Goal: Task Accomplishment & Management: Manage account settings

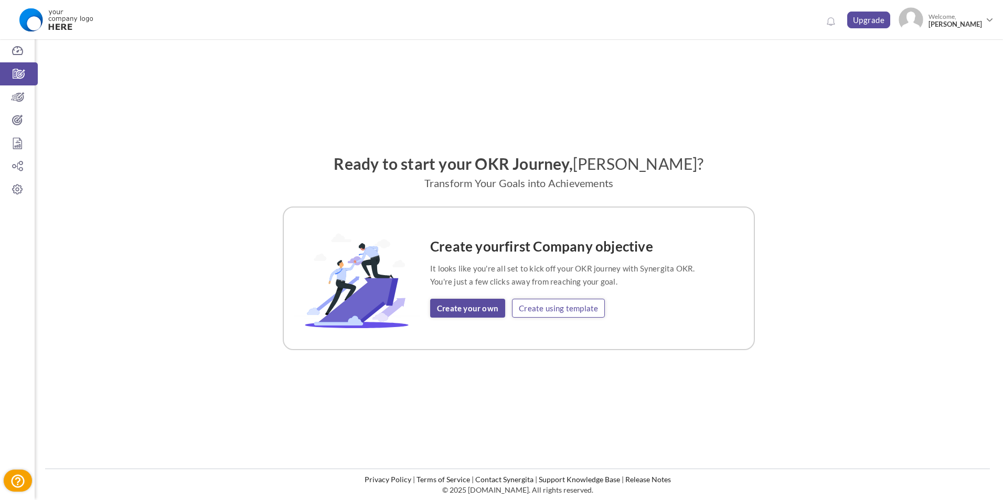
click at [547, 311] on link "Create using template" at bounding box center [558, 308] width 93 height 19
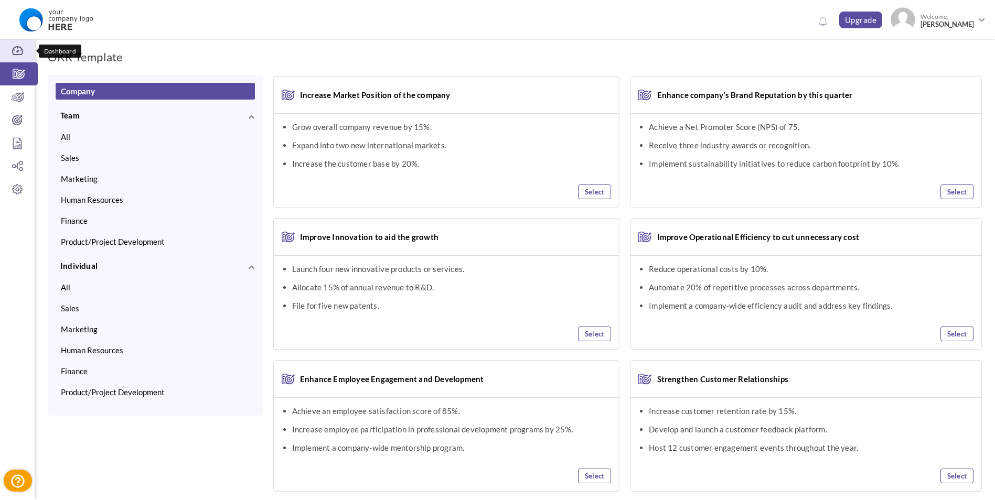
click at [9, 48] on icon at bounding box center [17, 51] width 35 height 10
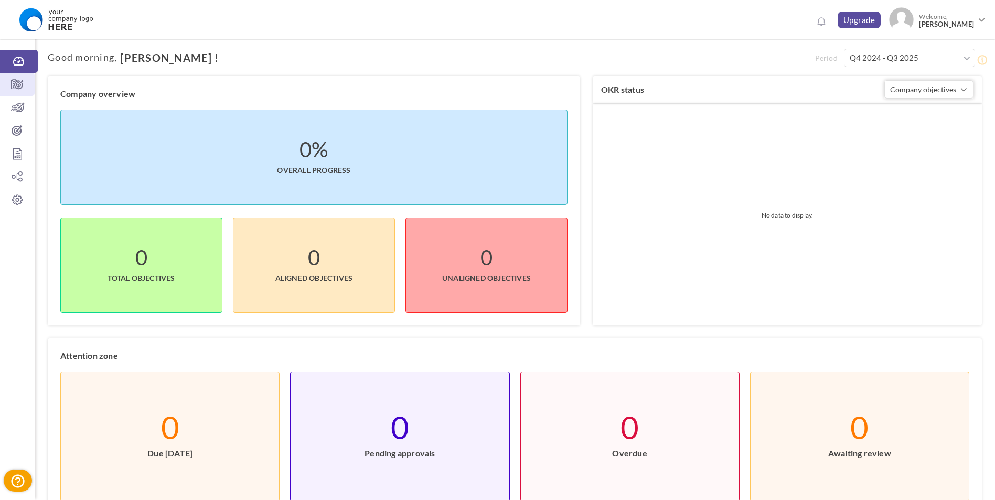
click at [19, 86] on icon at bounding box center [17, 84] width 35 height 10
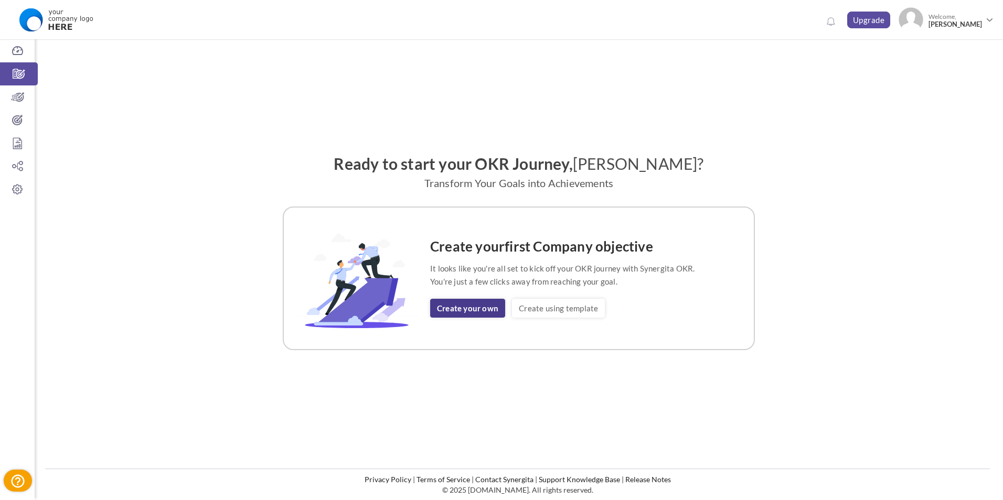
click at [474, 314] on link "Create your own" at bounding box center [467, 308] width 75 height 19
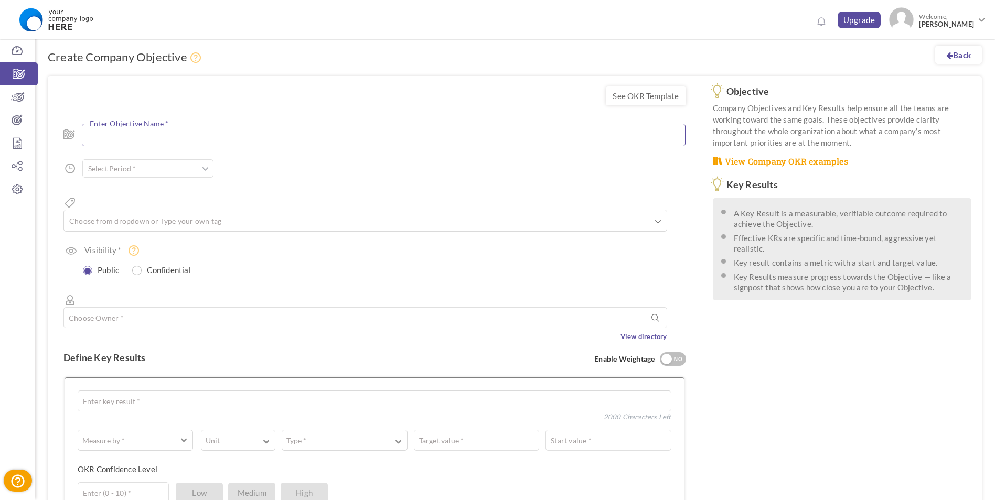
click at [206, 135] on textarea at bounding box center [384, 135] width 604 height 23
type textarea "<"
type textarea "Reemplazo SICUS - Percival"
click at [197, 176] on input "text" at bounding box center [147, 171] width 131 height 18
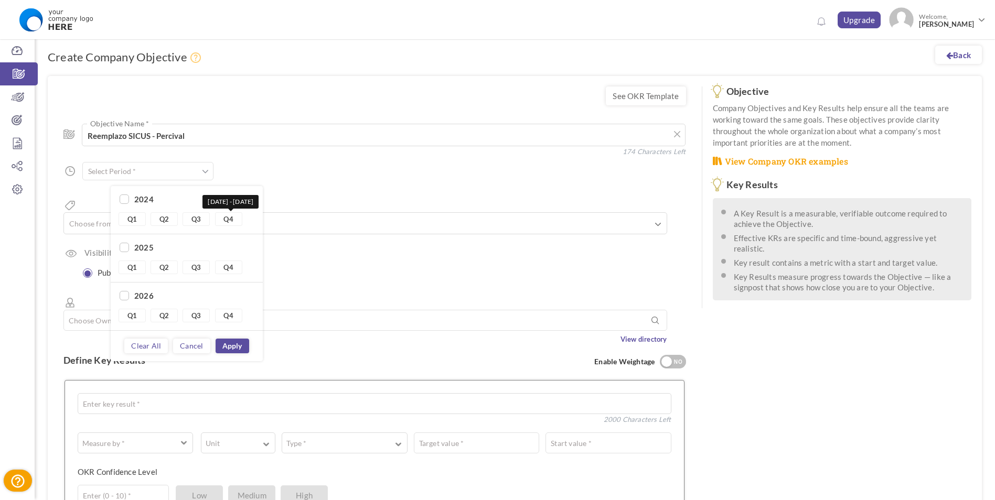
click at [230, 219] on link "Q4" at bounding box center [228, 219] width 27 height 14
type input "Q4 2024 - Q4 2024"
click at [227, 343] on link "Apply" at bounding box center [233, 346] width 34 height 15
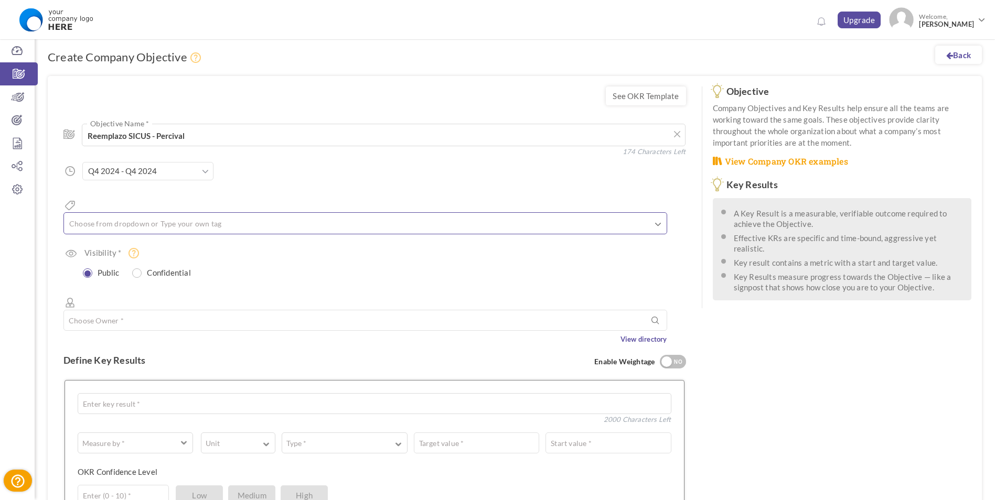
click at [217, 217] on ul at bounding box center [365, 225] width 603 height 17
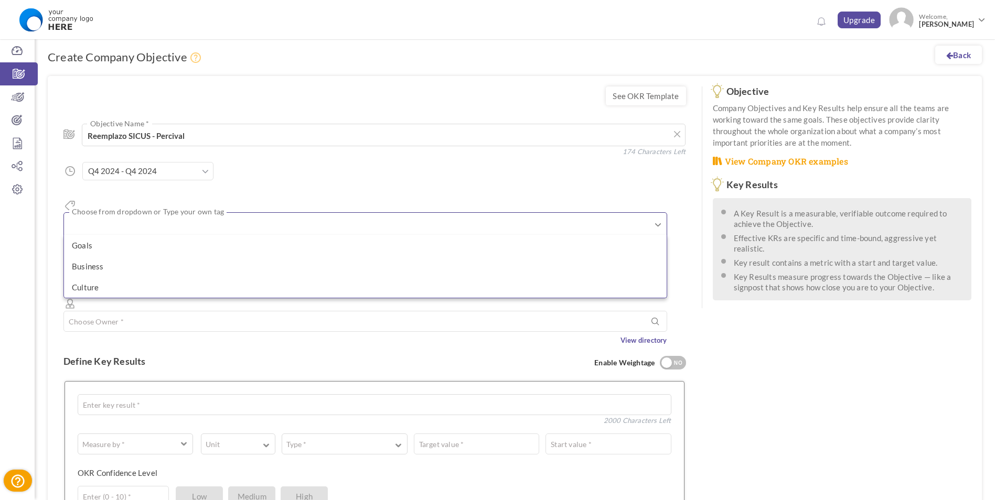
click at [130, 218] on input "text" at bounding box center [120, 225] width 105 height 14
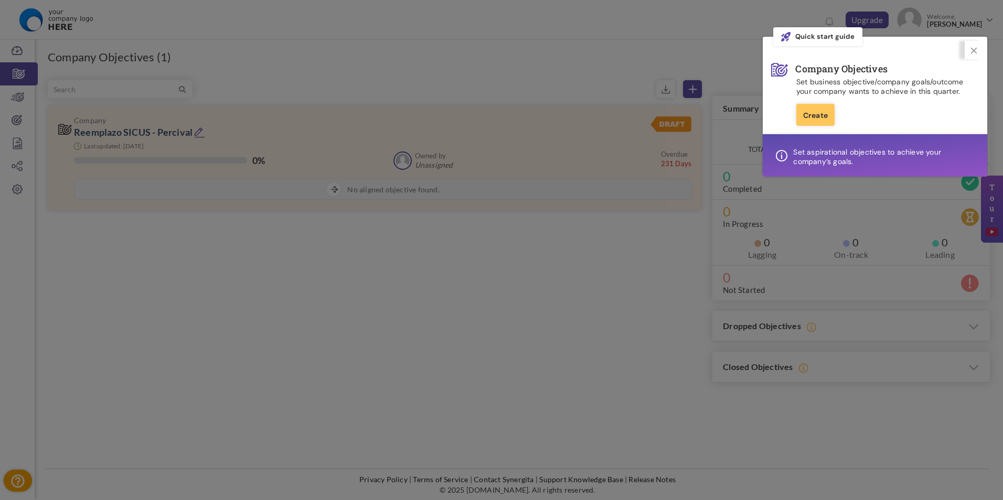
click at [974, 51] on icon at bounding box center [974, 51] width 6 height 6
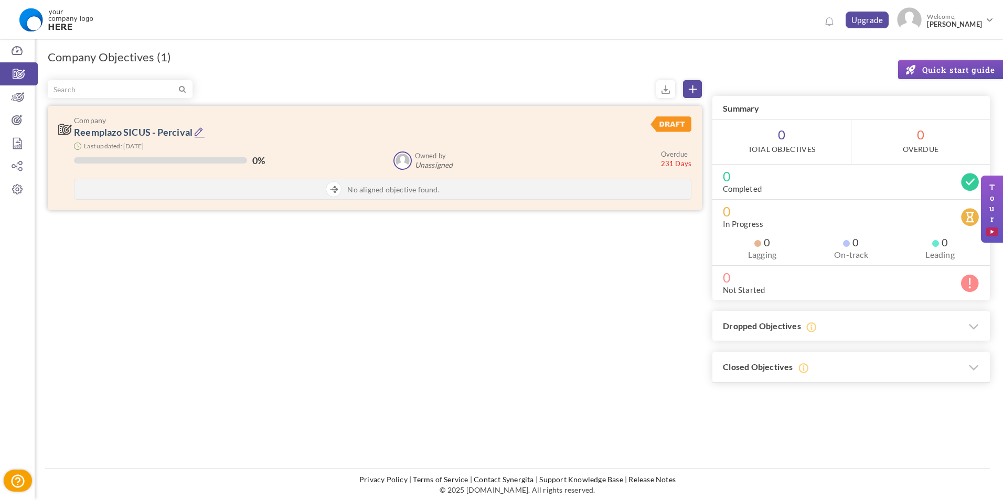
click at [336, 192] on icon at bounding box center [334, 189] width 8 height 7
click at [333, 188] on icon at bounding box center [334, 189] width 8 height 7
click at [421, 162] on span "Unassigned" at bounding box center [434, 165] width 38 height 8
click at [675, 158] on small "Overdue" at bounding box center [674, 154] width 27 height 8
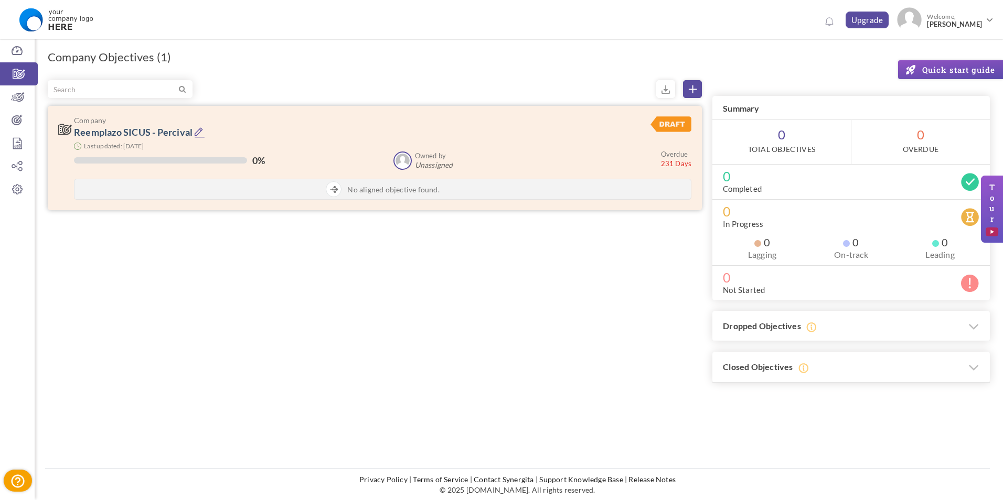
click at [337, 189] on icon at bounding box center [334, 189] width 8 height 7
click at [197, 132] on icon at bounding box center [199, 132] width 11 height 11
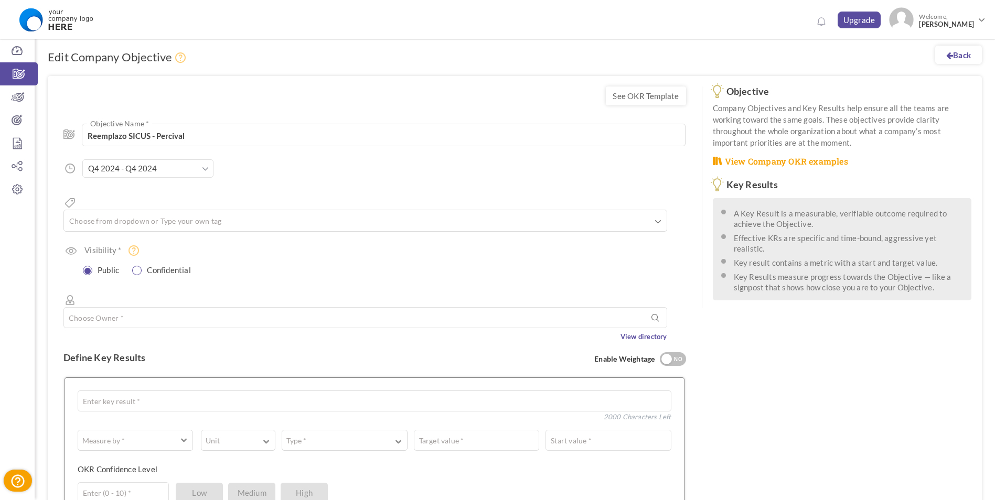
click at [142, 266] on input "radio" at bounding box center [137, 270] width 9 height 9
radio input "true"
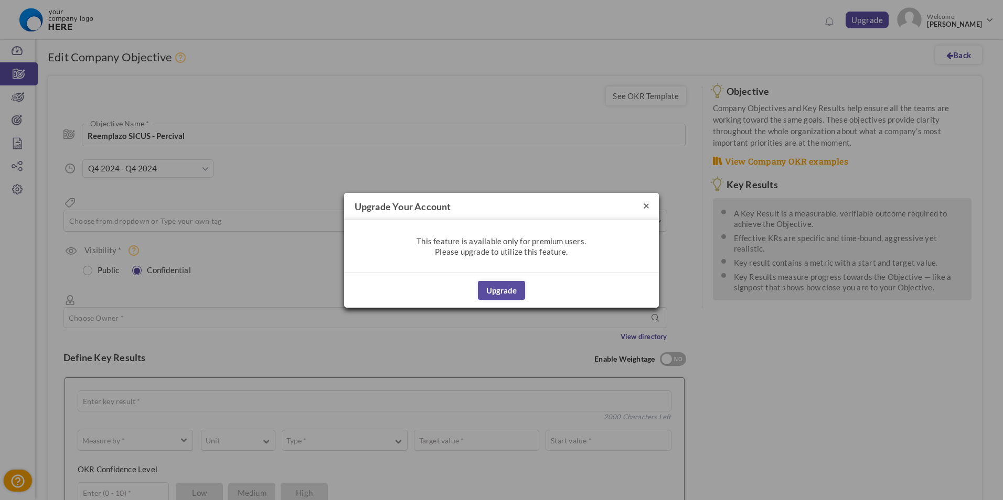
click at [646, 205] on button "×" at bounding box center [646, 205] width 6 height 11
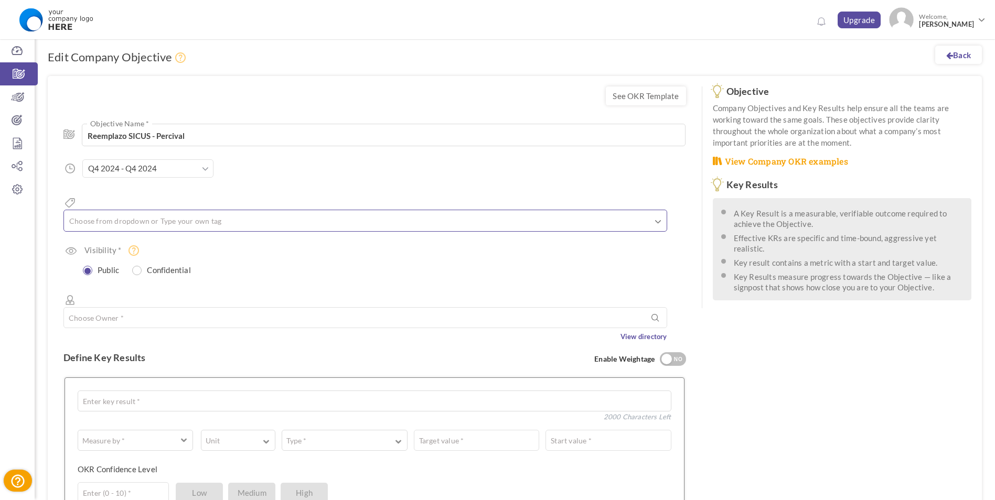
click at [153, 214] on input "text" at bounding box center [120, 221] width 105 height 14
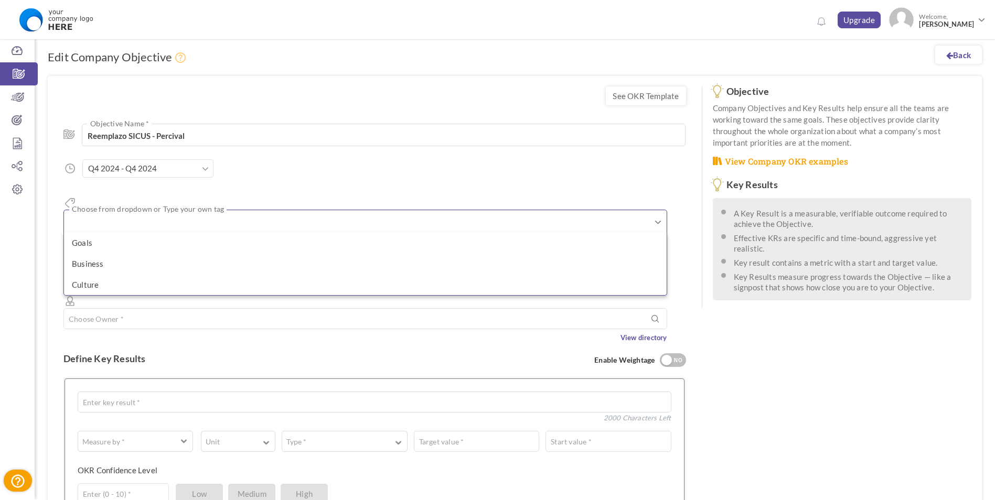
click at [151, 215] on input "text" at bounding box center [120, 222] width 105 height 14
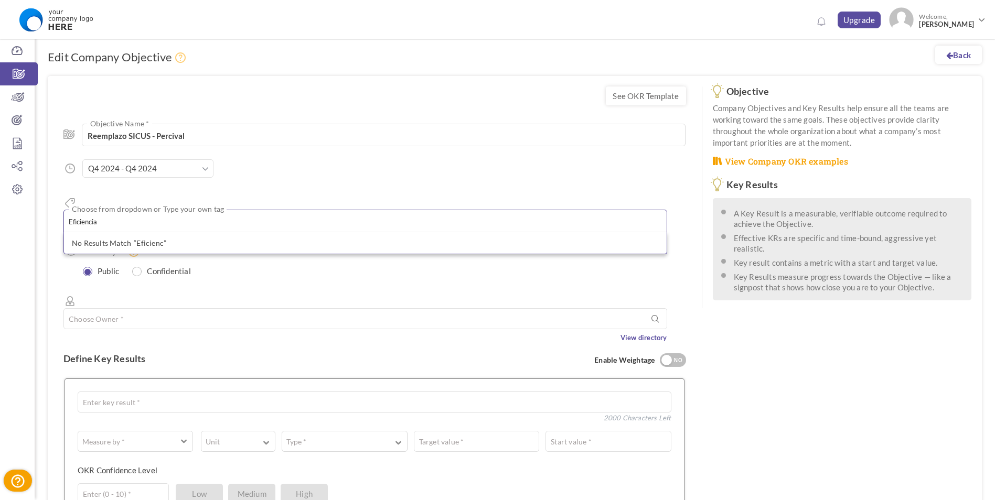
type input "Eficiencia"
type input "O"
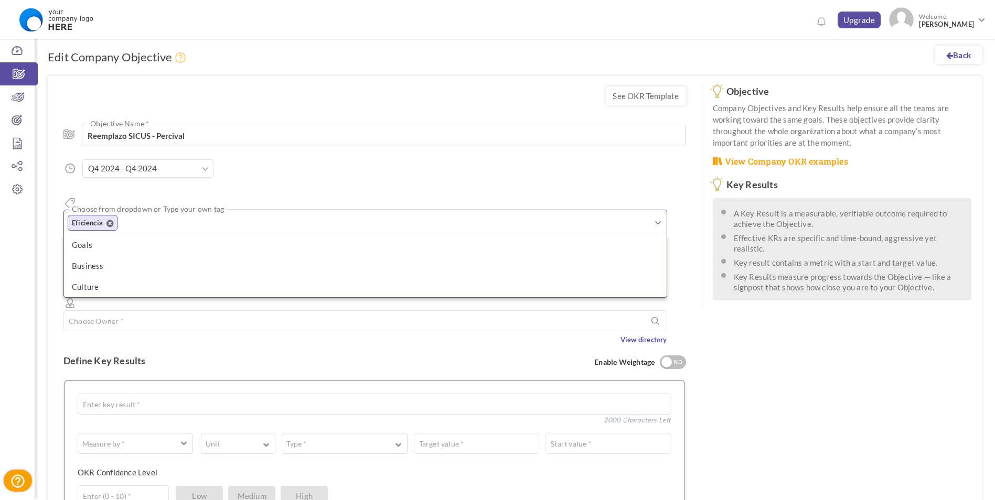
click at [114, 219] on icon at bounding box center [109, 223] width 7 height 8
click at [128, 215] on input "text" at bounding box center [120, 222] width 105 height 14
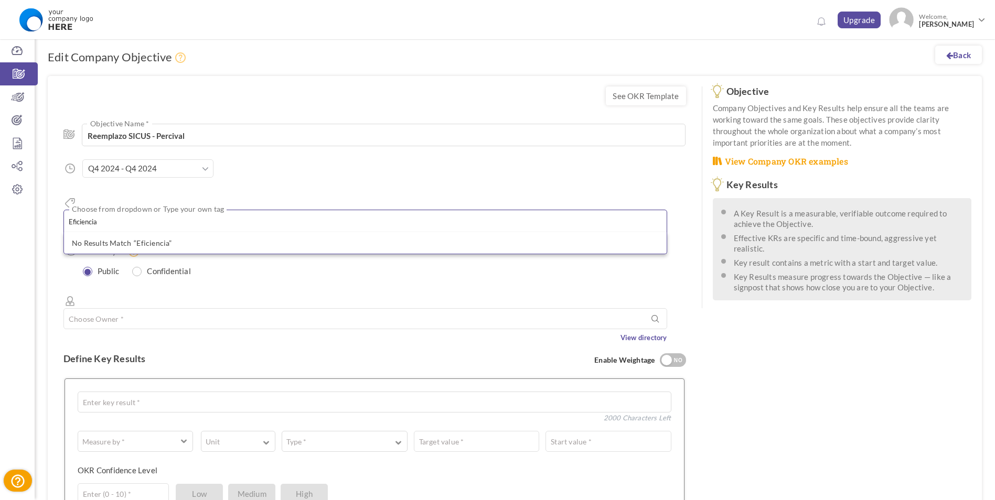
type input "Eficiencia"
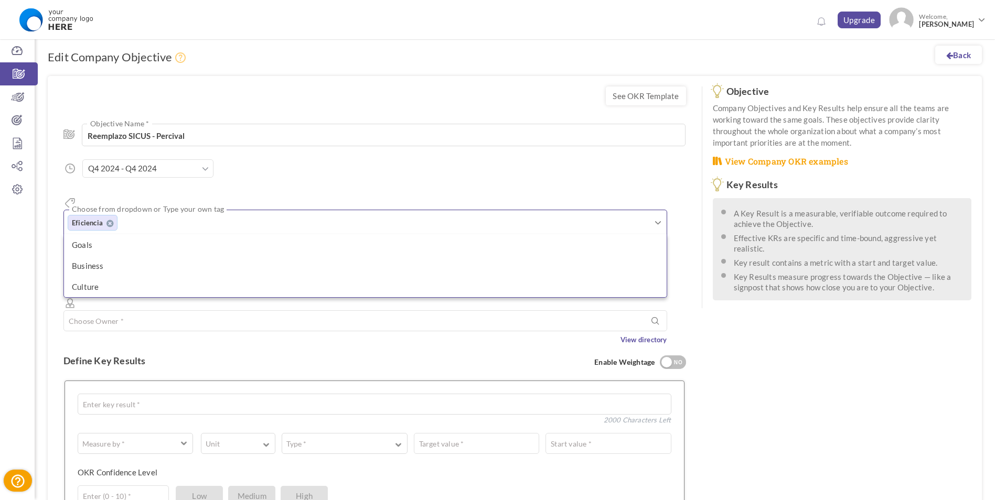
click at [114, 219] on icon at bounding box center [109, 223] width 7 height 8
click at [128, 215] on input "text" at bounding box center [120, 222] width 105 height 14
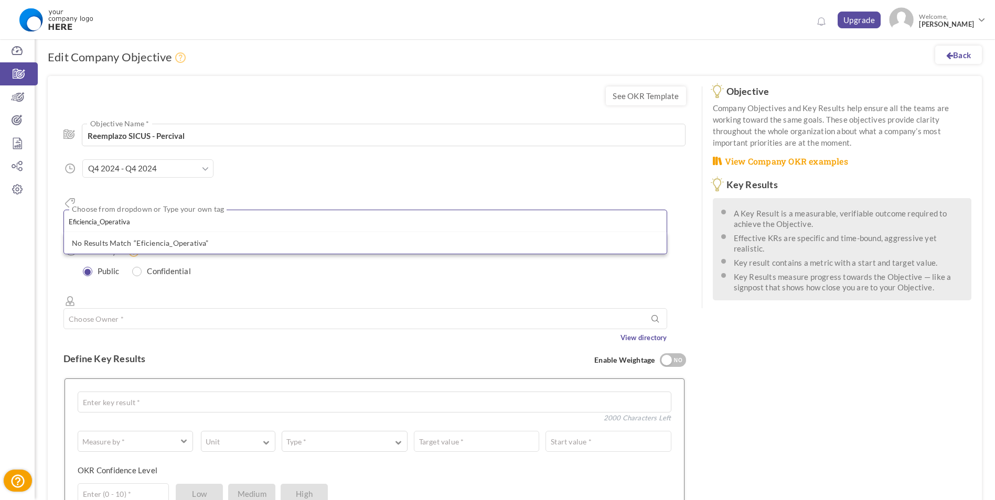
type input "Eficiencia_Operativa"
type input "Tecnología"
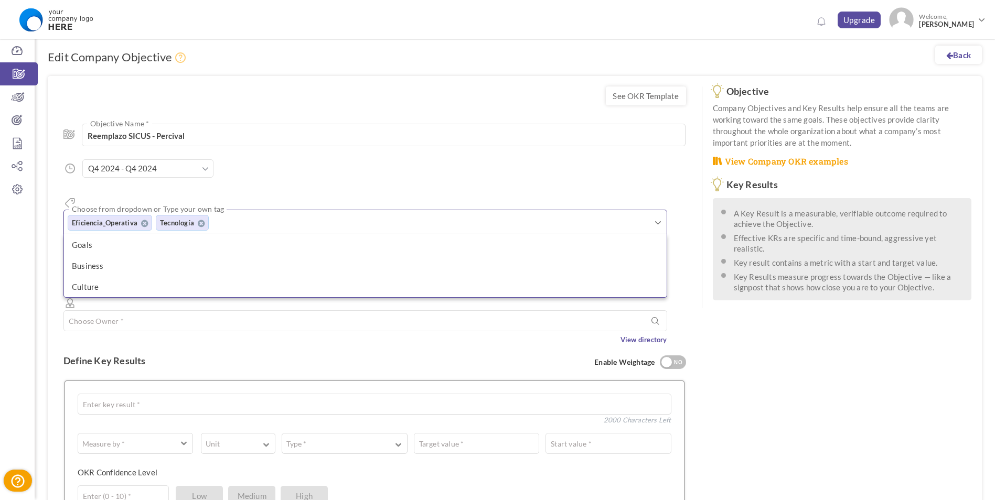
click at [290, 180] on div "Reemplazo SICUS - Percival Objective Name * 174 Characters Left 01-Oct-2024 Sta…" at bounding box center [374, 229] width 623 height 232
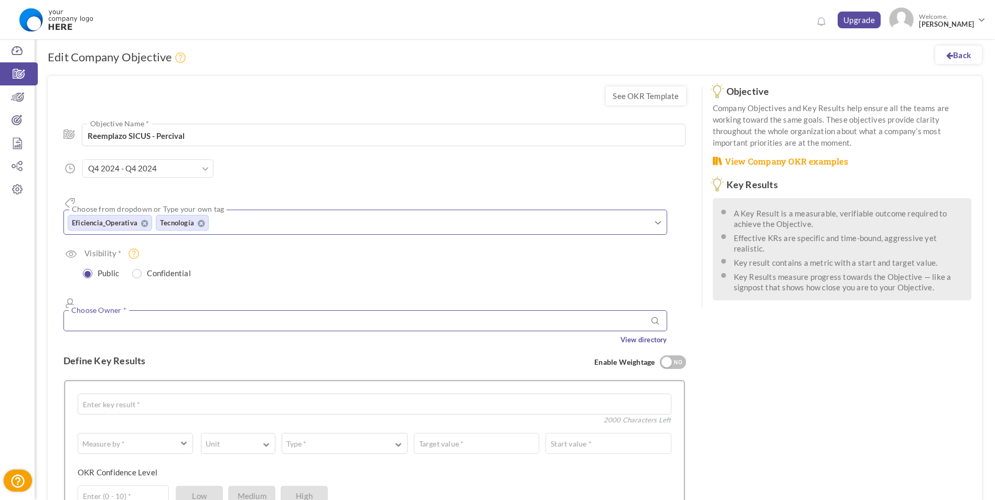
click at [222, 311] on input "text" at bounding box center [365, 321] width 604 height 21
click at [18, 166] on icon at bounding box center [17, 166] width 35 height 10
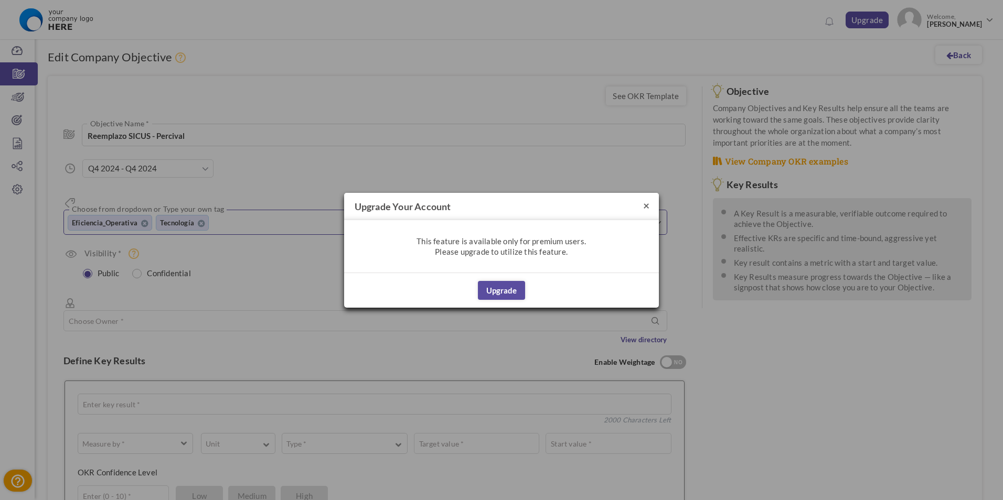
click at [644, 206] on button "×" at bounding box center [646, 205] width 6 height 11
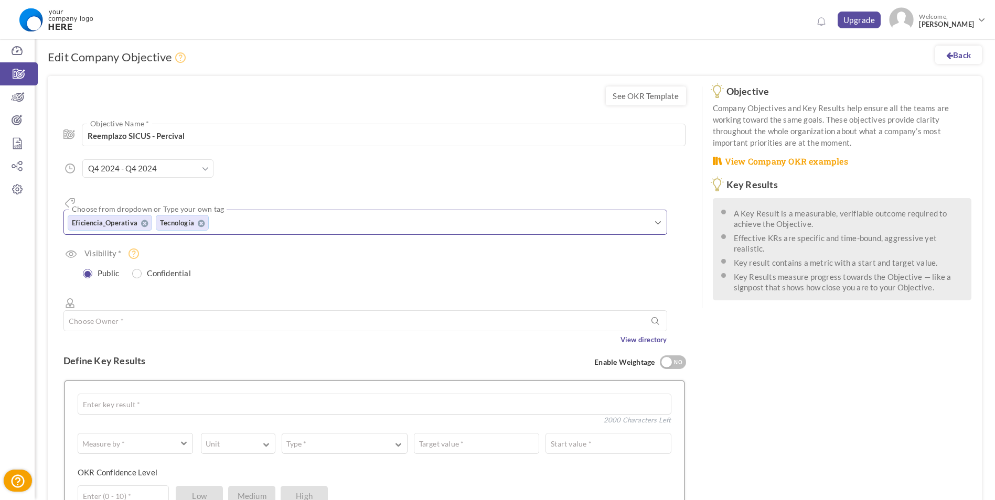
click at [315, 248] on div "Visibility * Public Confidential Choose User" at bounding box center [374, 264] width 623 height 33
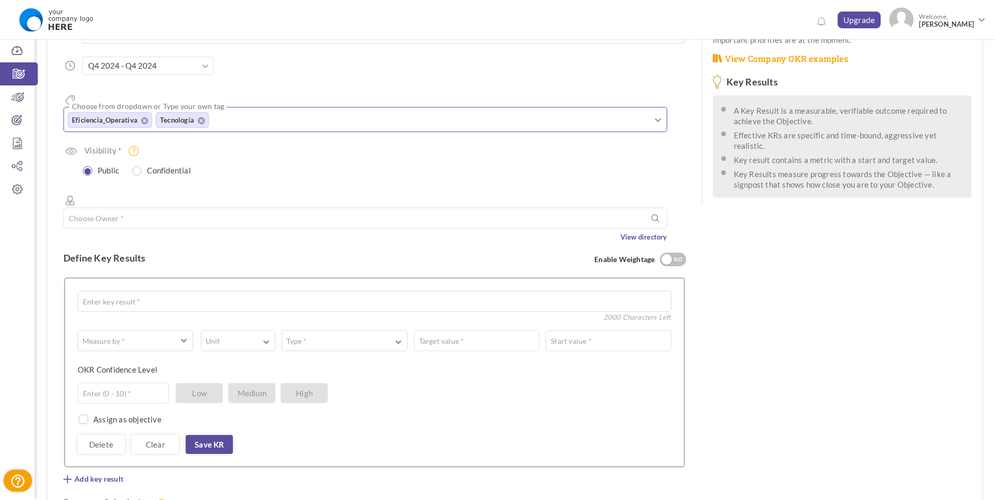
scroll to position [105, 0]
click at [666, 252] on div at bounding box center [667, 257] width 10 height 10
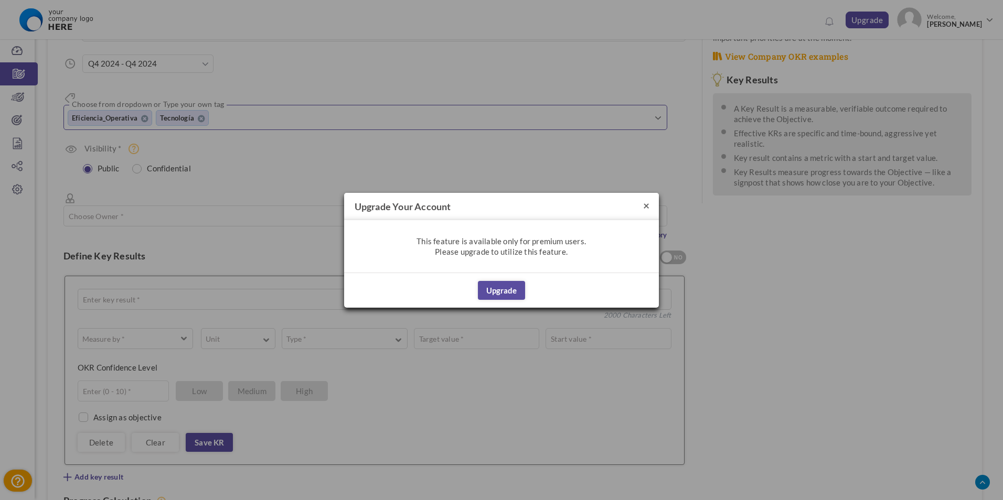
click at [646, 208] on button "×" at bounding box center [646, 205] width 6 height 11
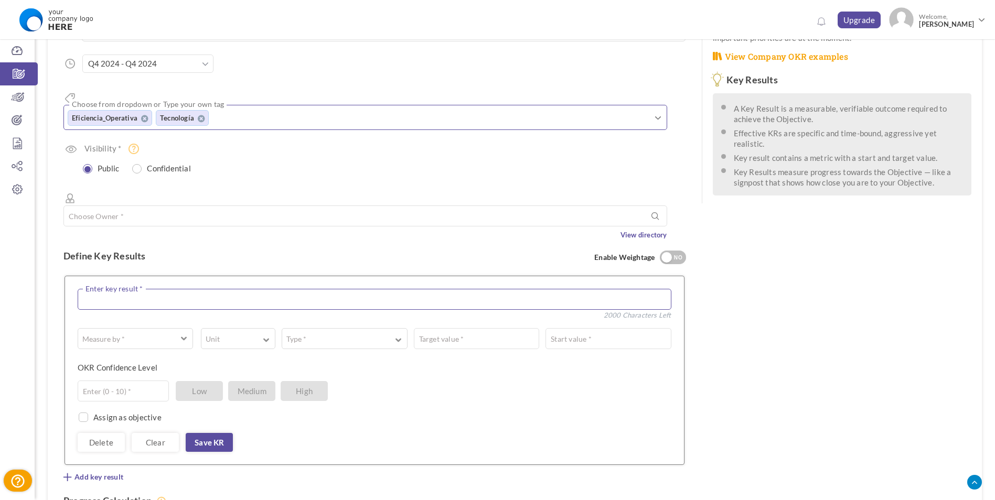
click at [146, 289] on textarea at bounding box center [375, 299] width 594 height 21
type textarea "Q"
type textarea "C"
click at [265, 289] on textarea "Completar" at bounding box center [375, 299] width 594 height 21
click at [264, 289] on textarea "Completar" at bounding box center [375, 299] width 594 height 21
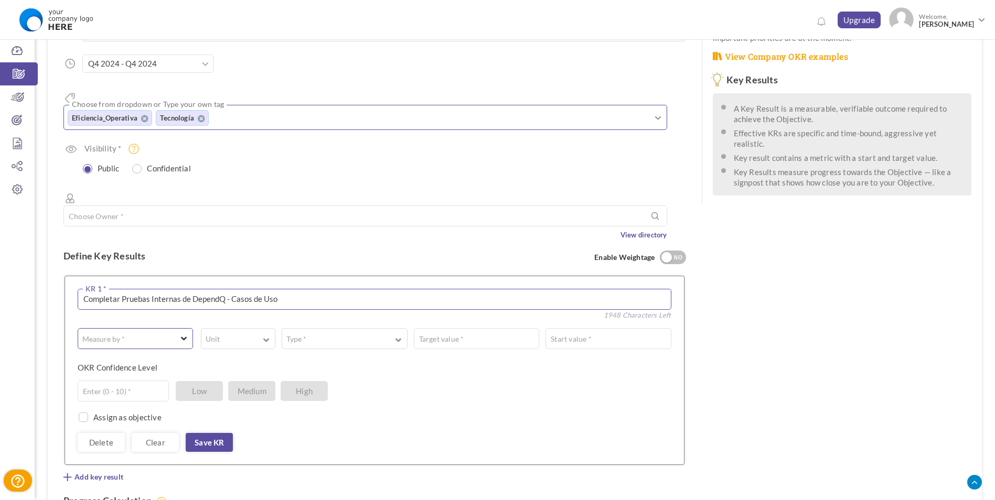
type textarea "Completar Pruebas Internas de DependQ - Casos de Uso"
click at [183, 334] on span "button" at bounding box center [184, 338] width 6 height 8
click at [129, 358] on link "# Number" at bounding box center [135, 366] width 104 height 16
click at [253, 341] on span "button" at bounding box center [231, 342] width 49 height 2
click at [220, 376] on link "%" at bounding box center [238, 384] width 63 height 16
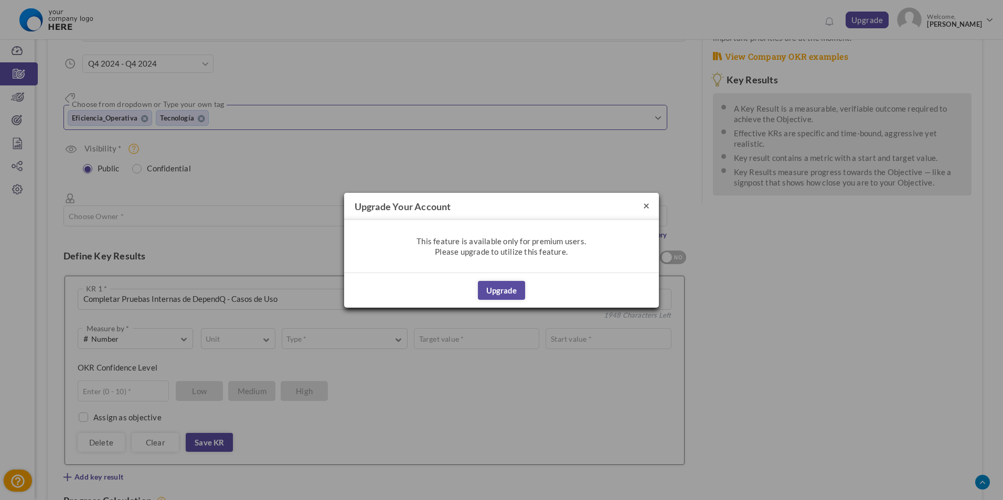
click at [646, 206] on button "×" at bounding box center [646, 205] width 6 height 11
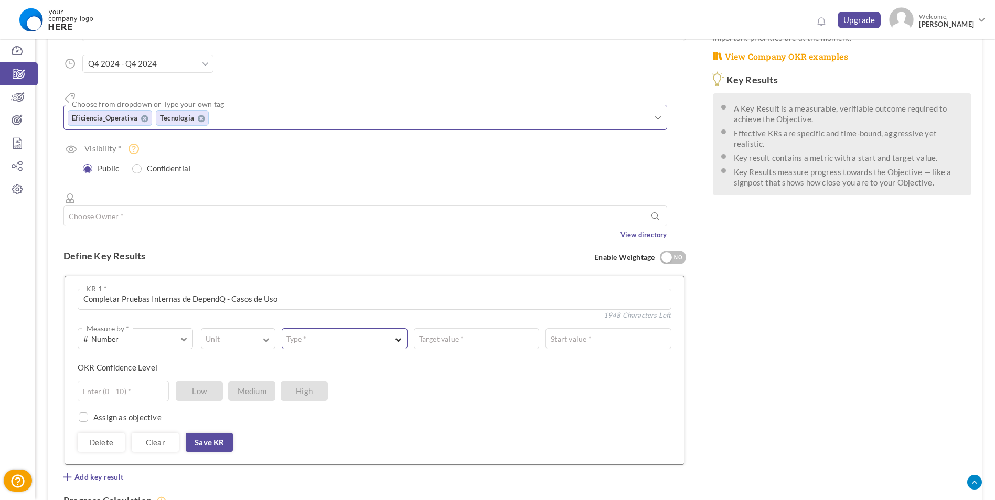
click at [397, 335] on span "button" at bounding box center [399, 339] width 6 height 8
click at [325, 358] on link "Equal to" at bounding box center [344, 366] width 114 height 16
click at [513, 328] on input "text" at bounding box center [574, 338] width 191 height 21
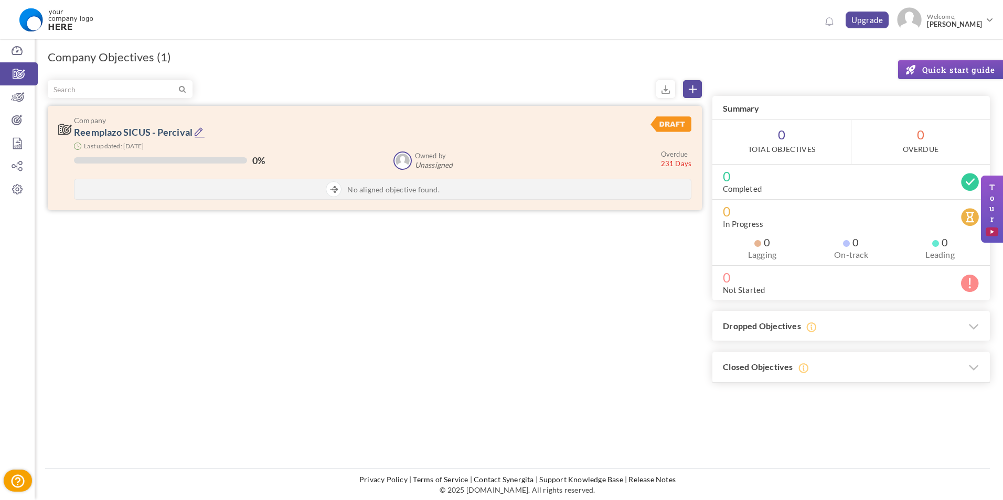
click at [199, 131] on icon at bounding box center [199, 132] width 11 height 11
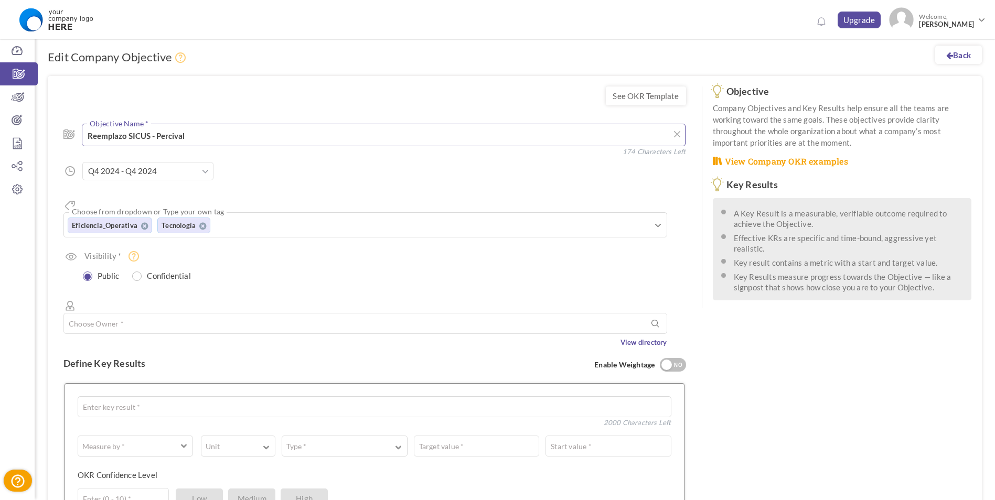
click at [150, 136] on textarea "Reemplazo SICUS - Percival" at bounding box center [384, 135] width 604 height 23
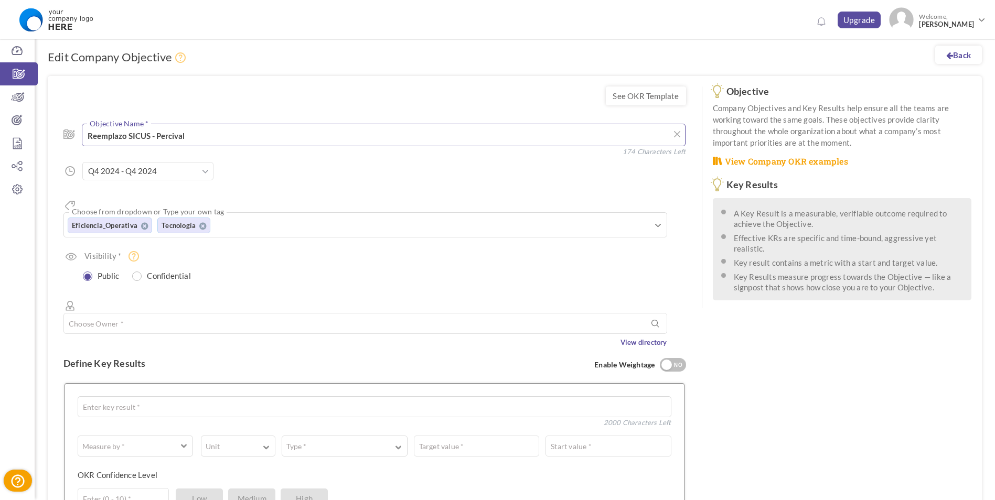
click at [150, 136] on textarea "Reemplazo SICUS - Percival" at bounding box center [384, 135] width 604 height 23
type textarea "RSP"
click at [324, 179] on div "Reemplazo SICUS - Percival Objective Name * 197 Characters Left 01-Oct-2024 Sta…" at bounding box center [374, 230] width 623 height 234
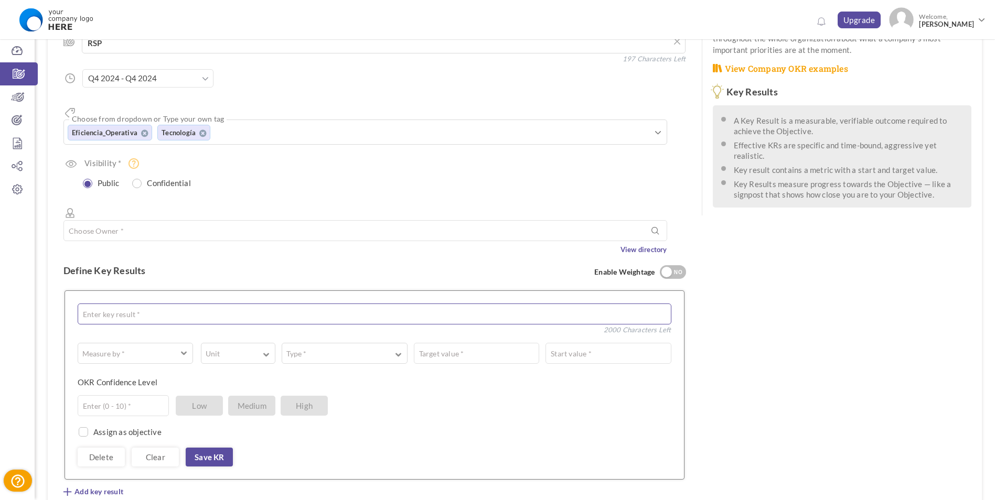
scroll to position [105, 0]
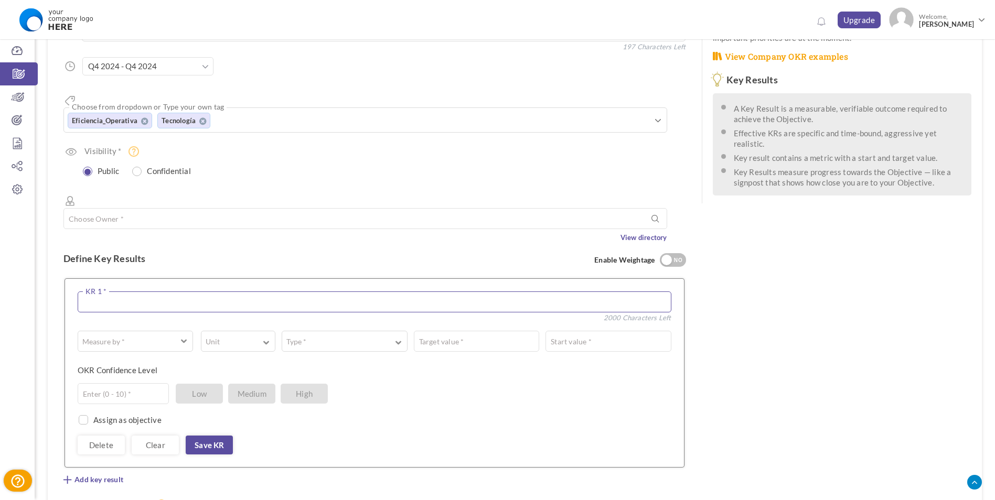
click at [212, 292] on textarea at bounding box center [375, 302] width 594 height 21
click at [171, 292] on textarea "Completar" at bounding box center [375, 302] width 594 height 21
type textarea "Completar Ciclos UAT"
click at [184, 336] on span "button" at bounding box center [184, 340] width 6 height 8
click at [138, 361] on link "# Number" at bounding box center [135, 369] width 104 height 16
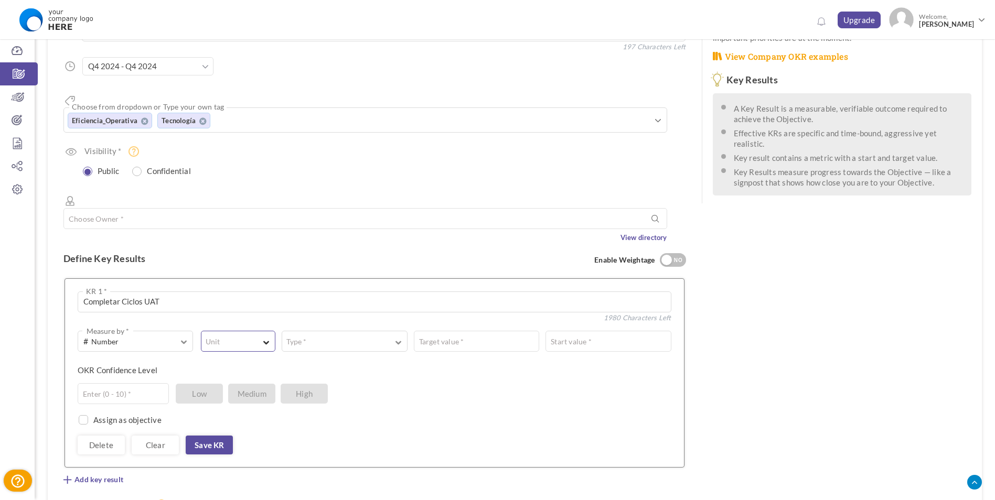
click at [237, 331] on button "Unit" at bounding box center [238, 341] width 74 height 21
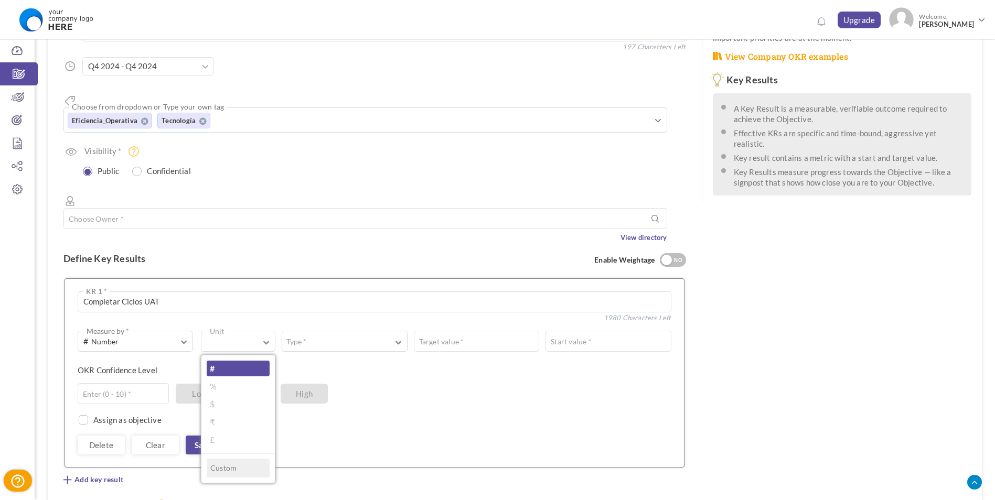
click at [215, 361] on link "#" at bounding box center [238, 369] width 63 height 16
click at [172, 336] on span "# Number" at bounding box center [127, 342] width 89 height 12
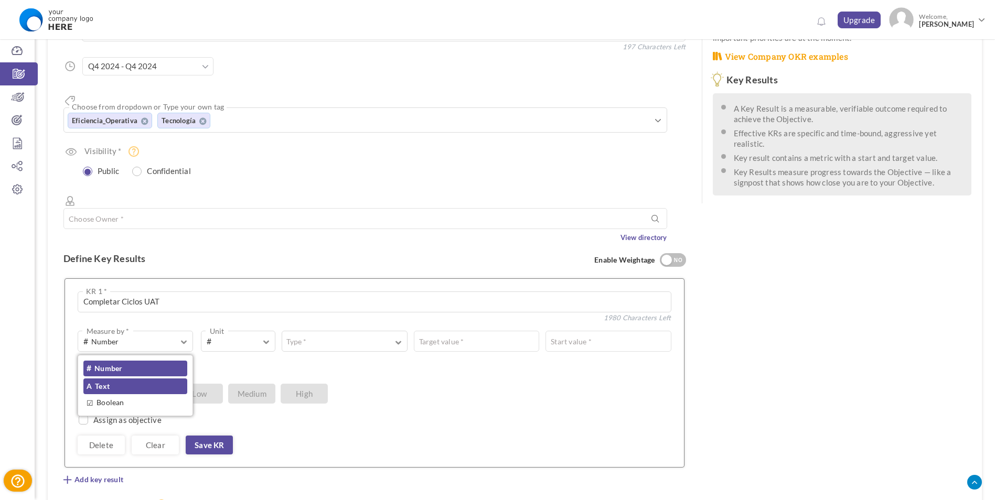
click at [136, 379] on link "A Text" at bounding box center [135, 387] width 104 height 16
click at [188, 331] on button "A Text Measure by *" at bounding box center [137, 341] width 119 height 21
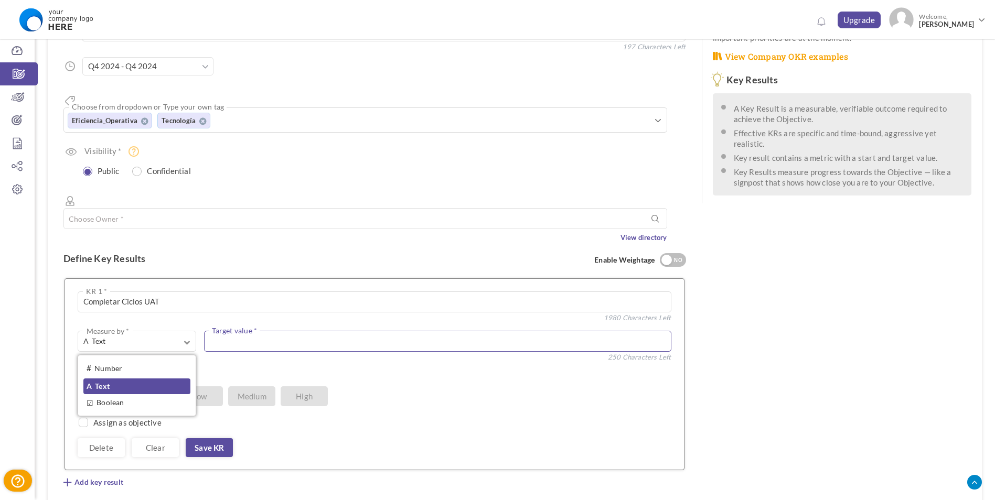
click at [255, 331] on textarea at bounding box center [437, 341] width 467 height 21
click at [187, 336] on span "button" at bounding box center [187, 340] width 6 height 9
click at [122, 395] on link "☑ Boolean" at bounding box center [136, 403] width 107 height 16
type input "Completed / Not Completed"
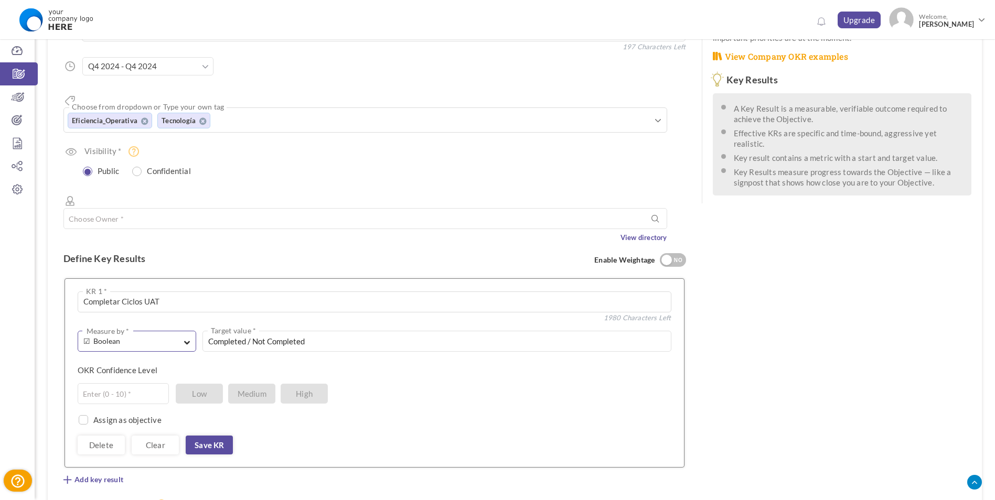
click at [189, 336] on span "button" at bounding box center [187, 340] width 6 height 9
click at [216, 331] on input "Completed / Not Completed" at bounding box center [436, 341] width 468 height 21
click at [208, 331] on div "☑ Boolean Measure by * # Number A Text ☑ Boolean Unit # % $ ₹ £ Custom Type * E…" at bounding box center [375, 393] width 594 height 124
click at [151, 383] on input "text" at bounding box center [123, 393] width 91 height 21
type input "10"
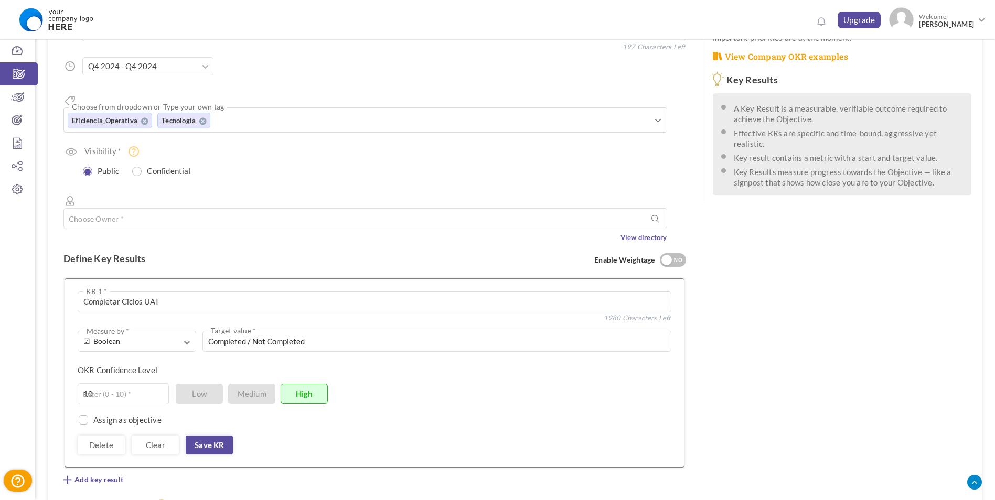
click at [214, 331] on div "☑ Boolean Measure by * # Number A Text ☑ Boolean Unit # % $ ₹ £ Custom Type * E…" at bounding box center [375, 393] width 594 height 124
click at [191, 331] on button "☑ Boolean Measure by *" at bounding box center [137, 341] width 119 height 21
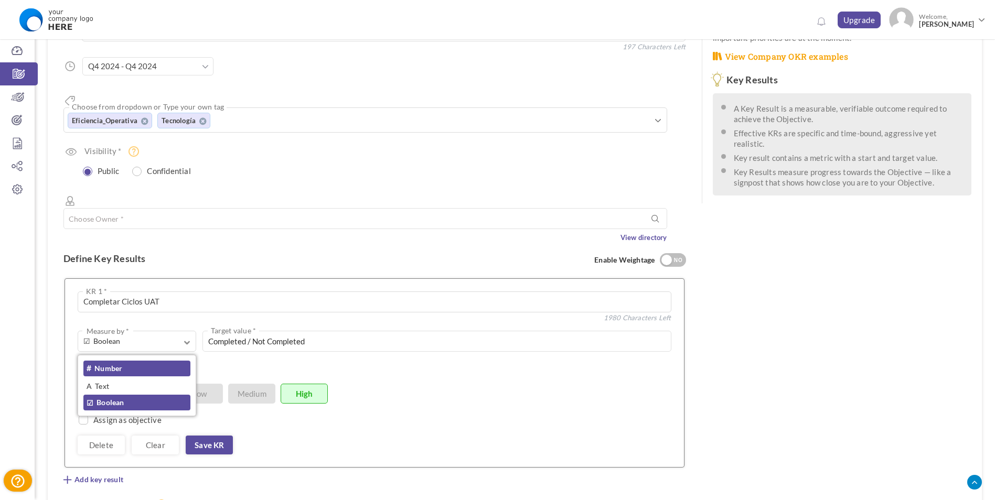
click at [141, 361] on link "# Number" at bounding box center [136, 369] width 107 height 16
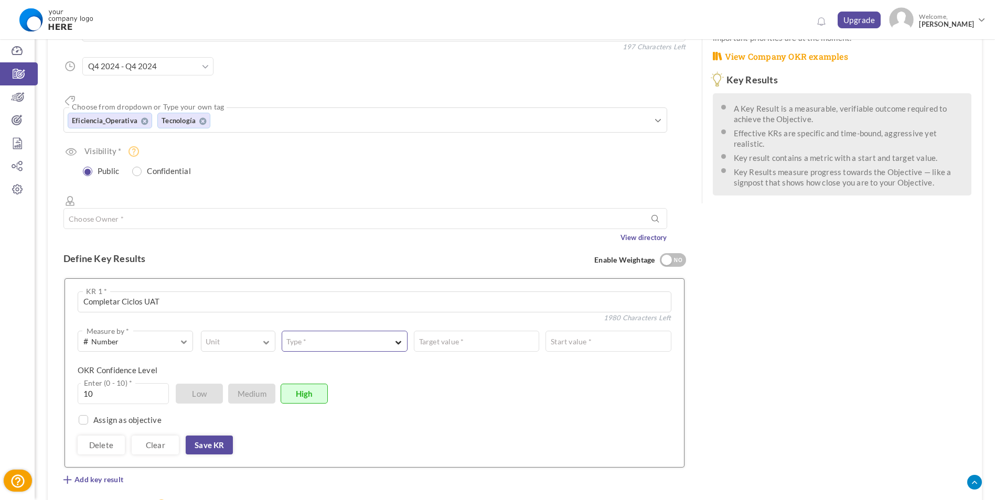
click at [320, 331] on button "Type *" at bounding box center [344, 341] width 125 height 21
click at [317, 361] on link "Equal to" at bounding box center [344, 369] width 114 height 16
click at [260, 331] on button "Unit" at bounding box center [238, 341] width 74 height 21
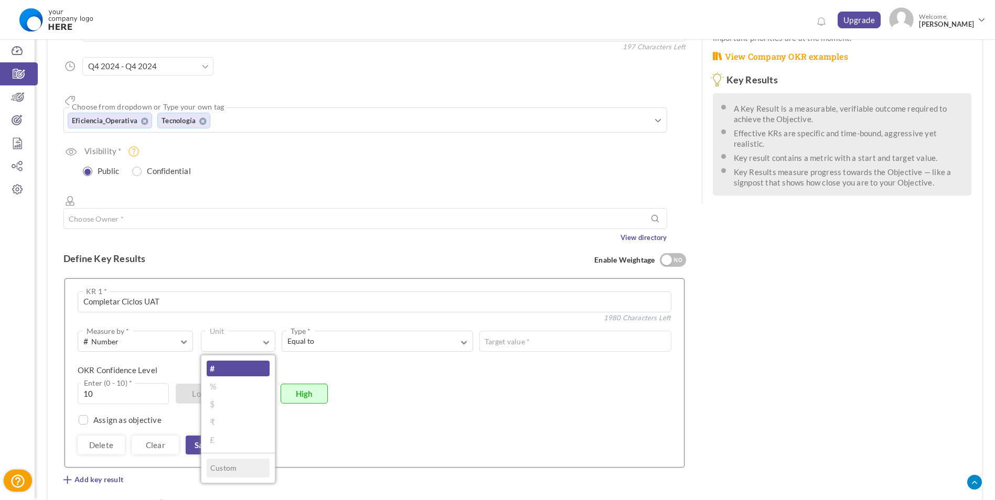
click at [239, 361] on link "#" at bounding box center [238, 369] width 63 height 16
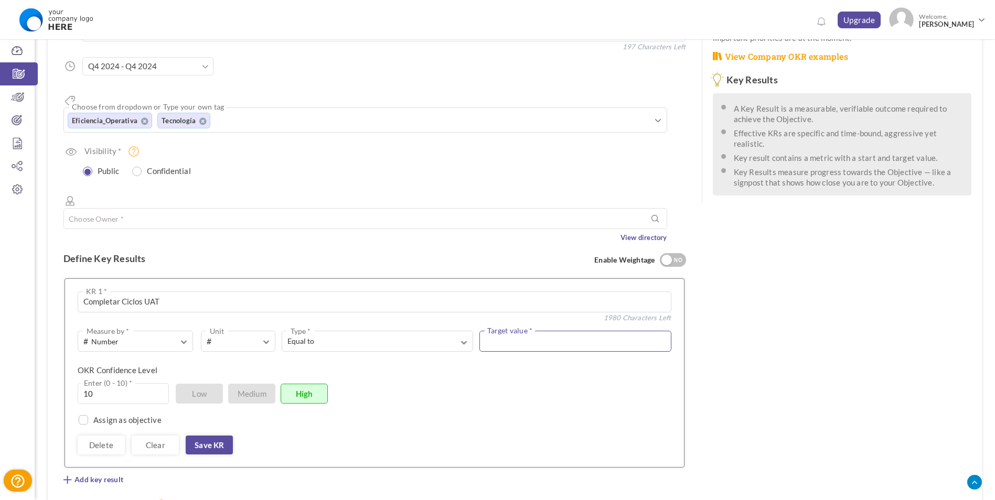
click at [511, 331] on input "text" at bounding box center [574, 341] width 191 height 21
click at [491, 331] on input "text" at bounding box center [574, 341] width 191 height 21
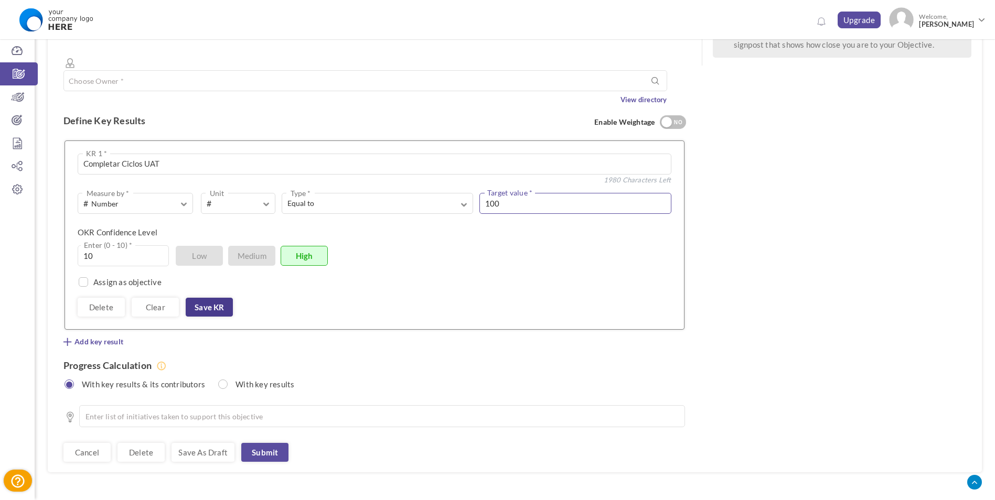
type input "100"
click at [217, 298] on link "Save KR" at bounding box center [209, 307] width 47 height 19
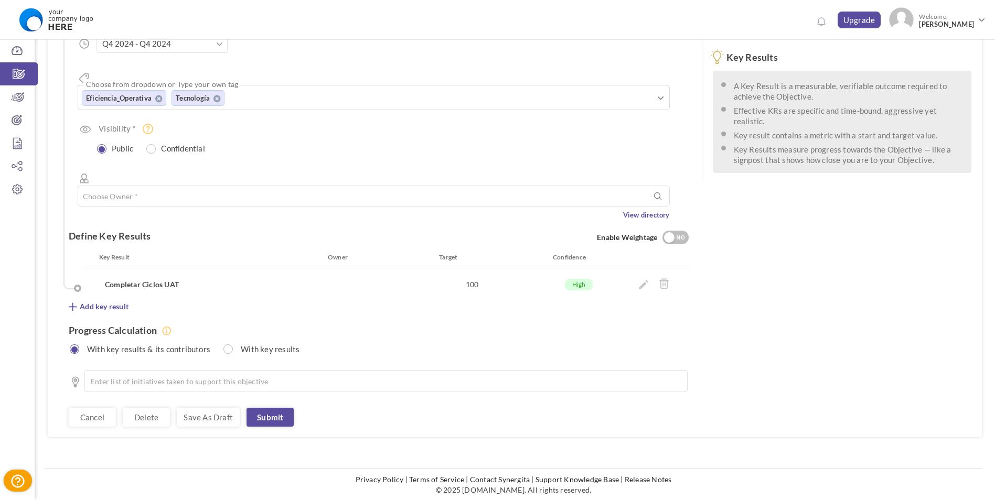
scroll to position [92, 0]
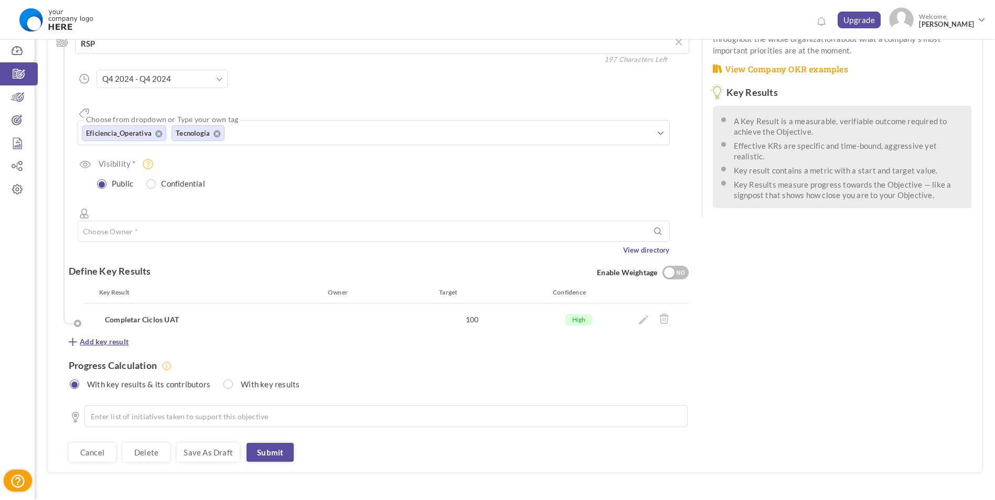
click at [122, 337] on span "Add key result" at bounding box center [104, 342] width 49 height 10
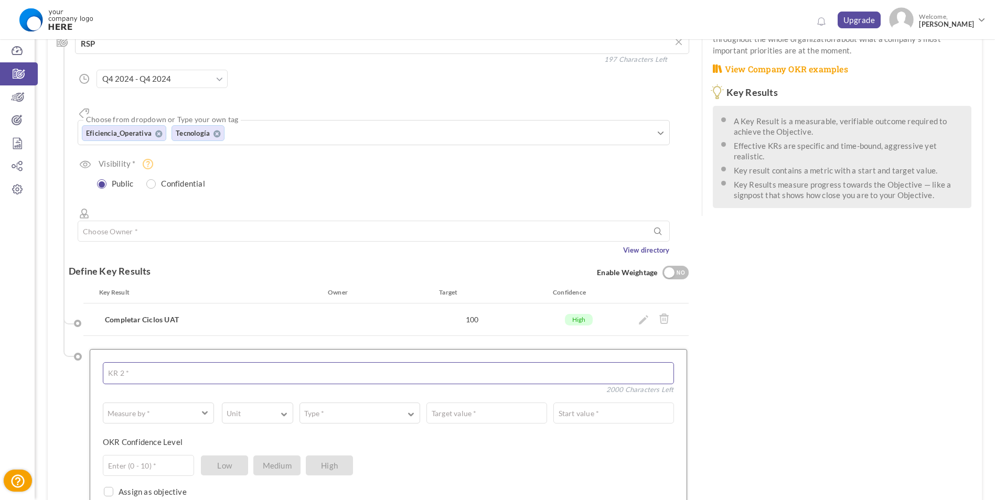
click at [146, 363] on textarea at bounding box center [388, 374] width 571 height 22
click at [207, 408] on span "button" at bounding box center [205, 412] width 6 height 8
click at [139, 464] on link "☑ Boolean" at bounding box center [159, 472] width 100 height 16
type input "Completed / Not Completed"
click at [137, 363] on textarea at bounding box center [388, 374] width 571 height 22
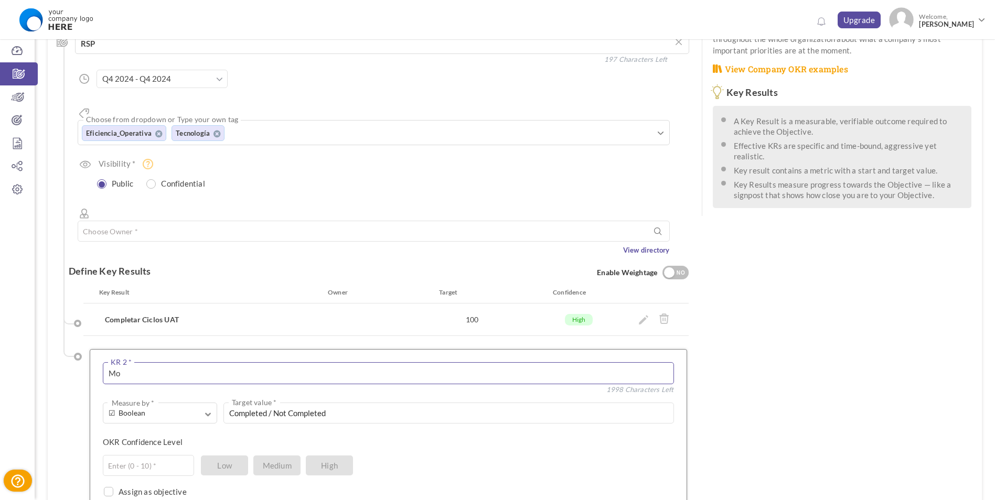
type textarea "M"
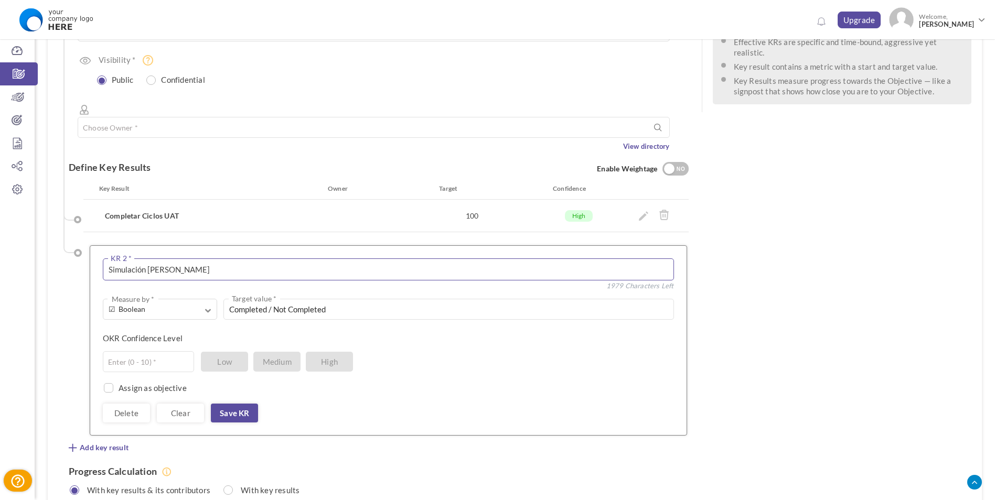
scroll to position [197, 0]
type textarea "Simulación de Mercado"
click at [140, 350] on input "text" at bounding box center [148, 360] width 91 height 21
type input "10"
click at [153, 382] on label "Assign as objective" at bounding box center [153, 387] width 68 height 10
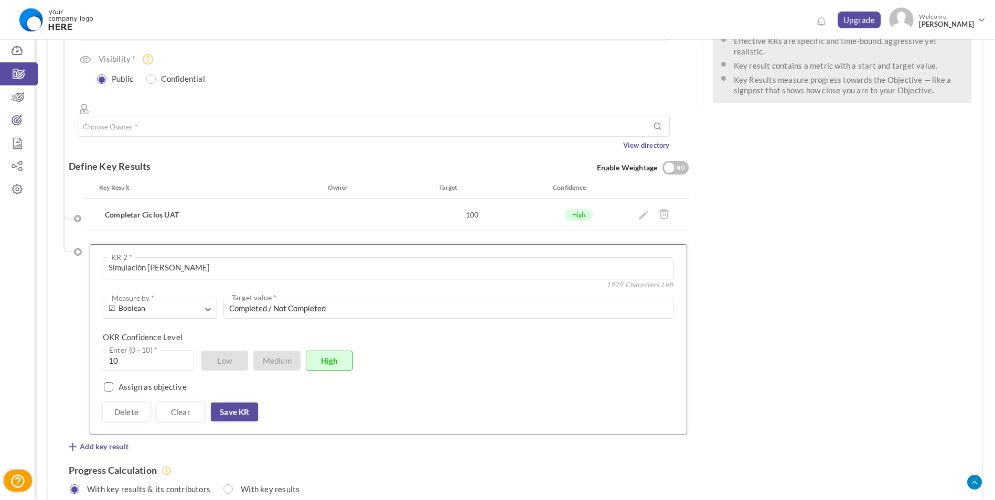
click at [112, 382] on small at bounding box center [108, 386] width 9 height 9
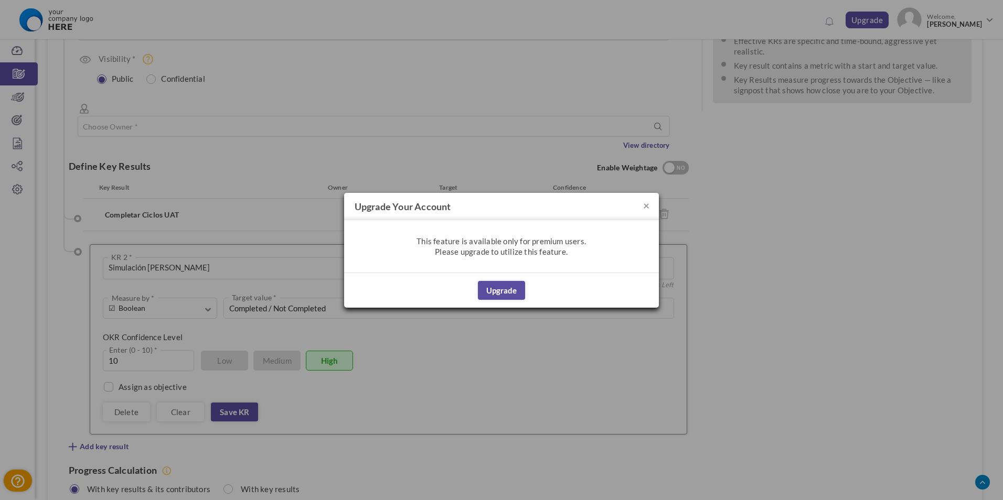
click at [650, 206] on h4 "Upgrade your account" at bounding box center [501, 206] width 315 height 27
click at [647, 205] on button "×" at bounding box center [646, 205] width 6 height 11
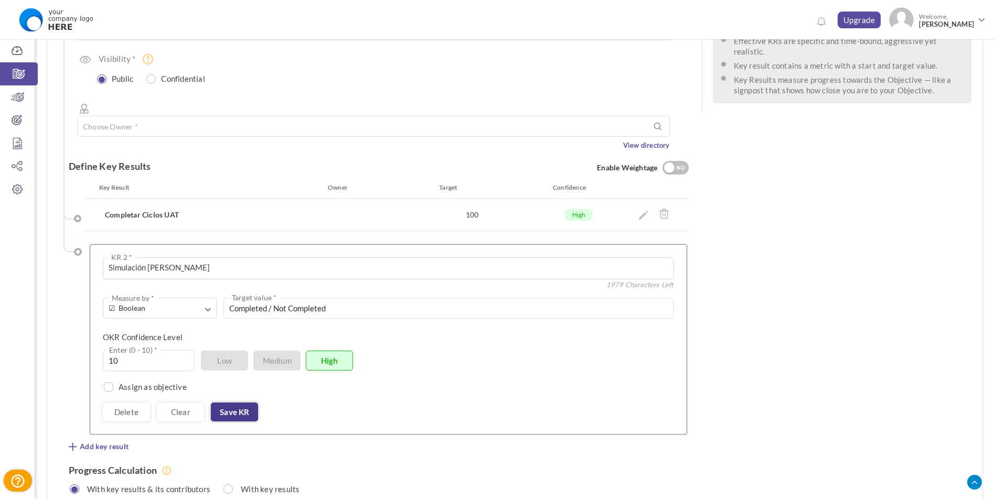
click at [233, 403] on link "Save KR" at bounding box center [234, 412] width 47 height 19
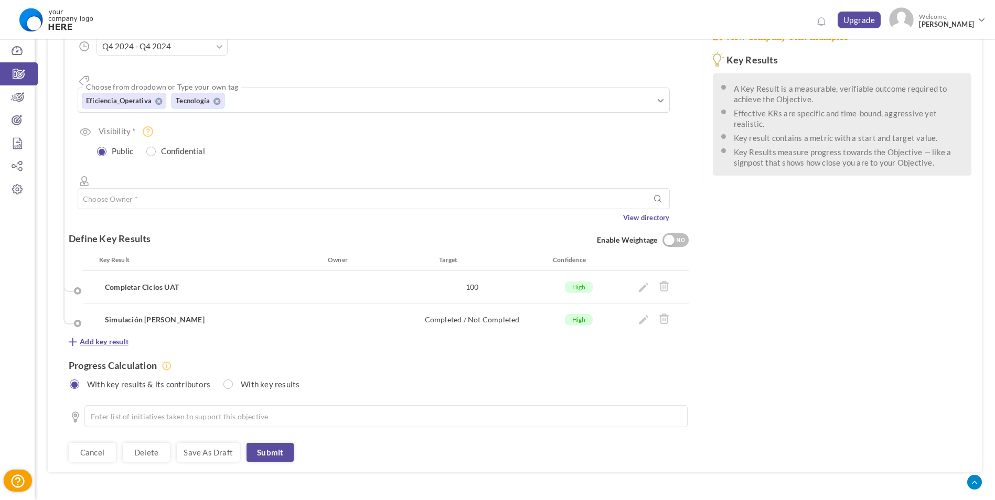
click at [102, 337] on span "Add key result" at bounding box center [104, 342] width 49 height 10
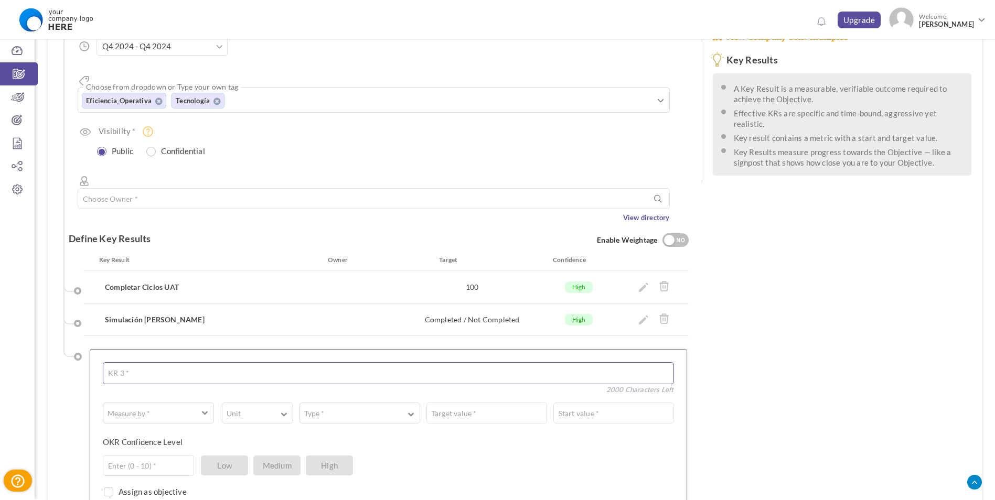
click at [154, 363] on textarea at bounding box center [388, 374] width 571 height 22
type textarea "Configuraciones Finales del Sistema"
click at [203, 408] on span "button" at bounding box center [205, 412] width 6 height 8
click at [155, 450] on div "# Number A Text ☑ Boolean" at bounding box center [158, 458] width 110 height 60
click at [193, 408] on span "button" at bounding box center [152, 413] width 86 height 10
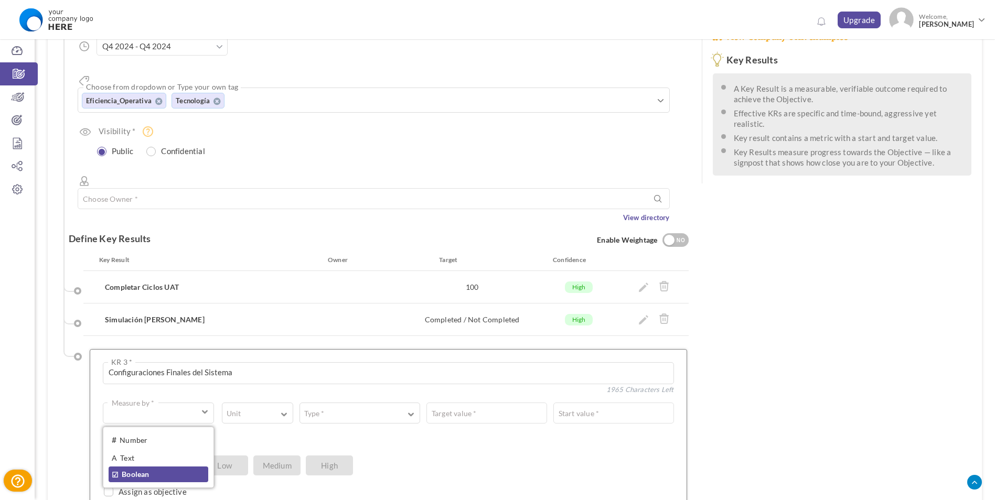
click at [150, 467] on link "☑ Boolean" at bounding box center [159, 475] width 100 height 16
type input "Completed / Not Completed"
click at [157, 455] on input "text" at bounding box center [148, 465] width 91 height 21
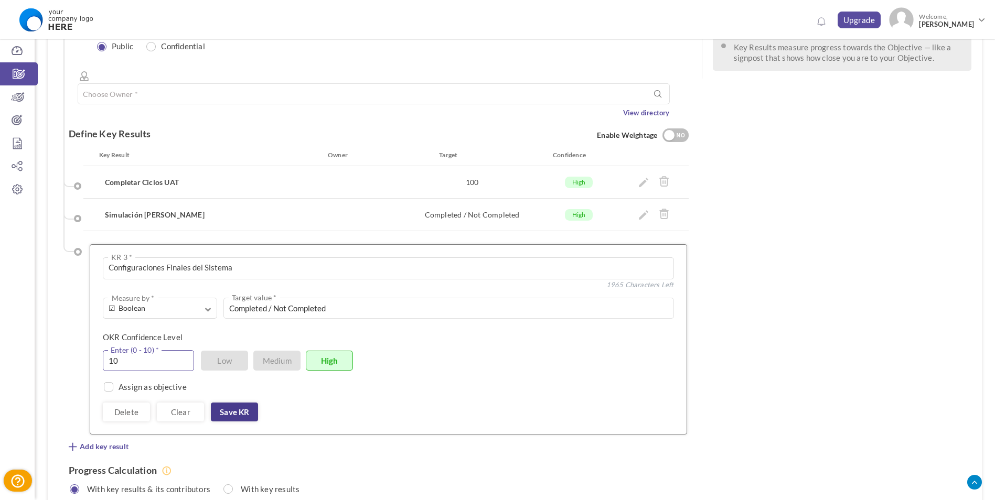
type input "10"
click at [236, 403] on link "Save KR" at bounding box center [234, 412] width 47 height 19
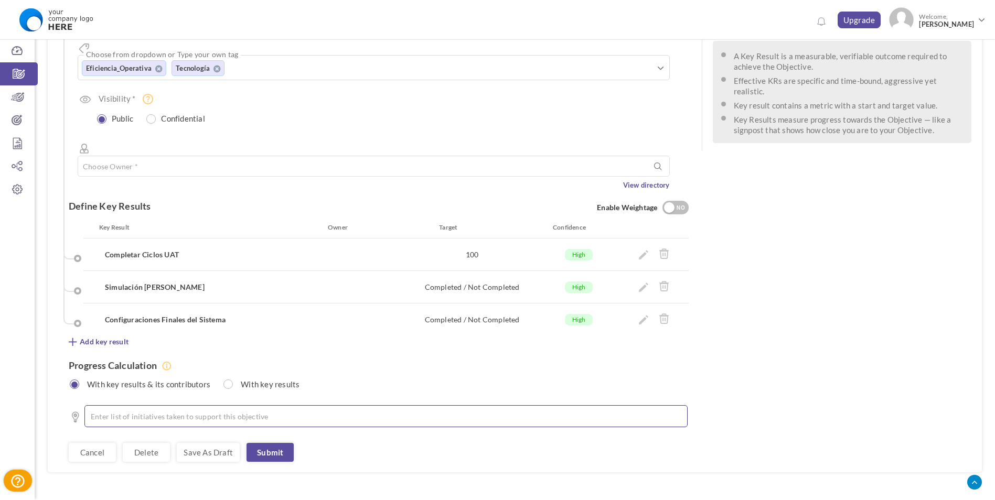
click at [237, 411] on li at bounding box center [389, 416] width 576 height 10
click at [235, 411] on li at bounding box center [389, 416] width 576 height 10
click at [119, 337] on span "Add key result" at bounding box center [104, 342] width 49 height 10
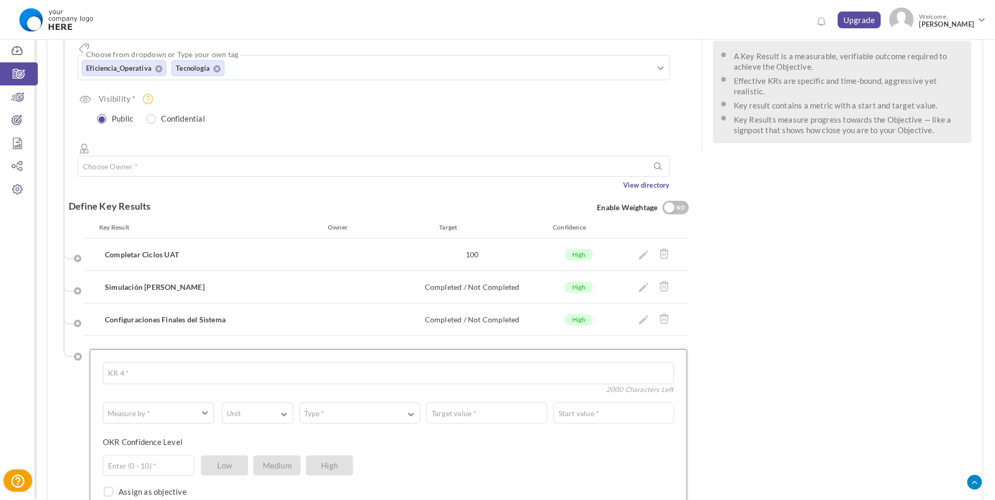
scroll to position [366, 0]
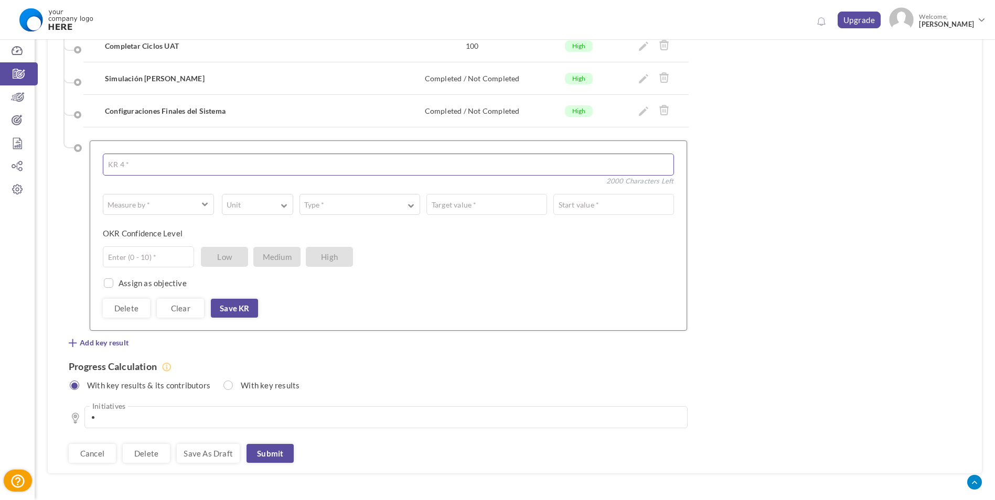
click at [150, 154] on textarea at bounding box center [388, 165] width 571 height 22
type textarea ";"
type textarea "N"
type textarea "Migración Final"
click at [193, 199] on span "button" at bounding box center [152, 204] width 86 height 10
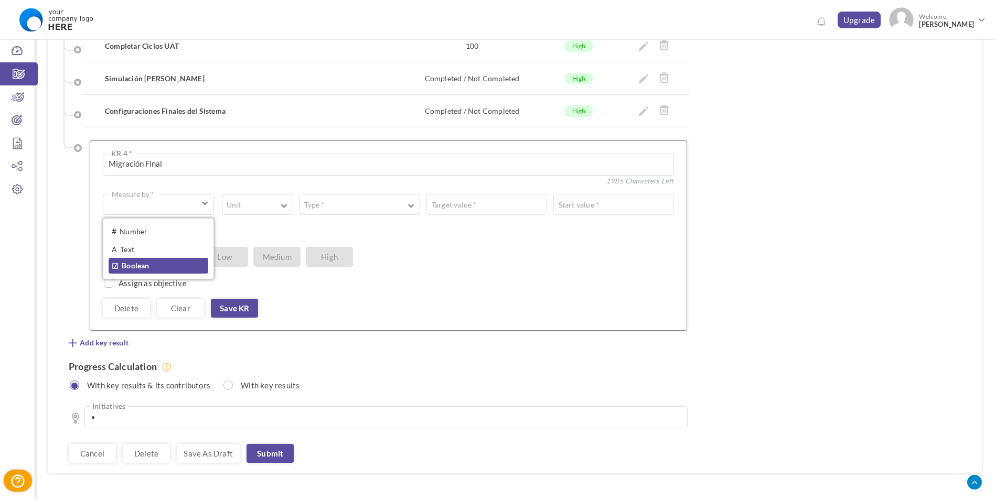
click at [146, 258] on link "☑ Boolean" at bounding box center [159, 266] width 100 height 16
type input "Completed / Not Completed"
click at [263, 247] on span "Medium" at bounding box center [276, 257] width 47 height 20
click at [268, 247] on span "Medium" at bounding box center [276, 257] width 47 height 20
click at [166, 247] on input "text" at bounding box center [148, 257] width 91 height 21
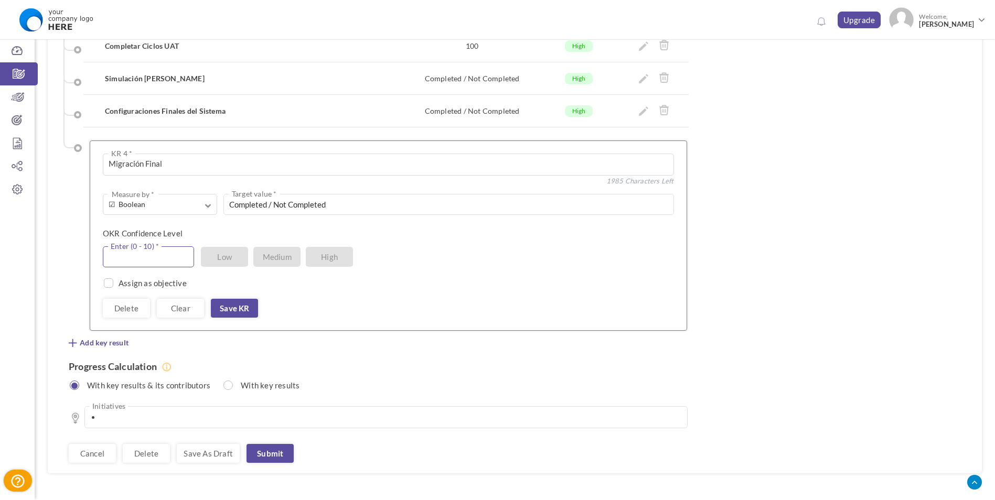
type input "8"
type input "6"
click at [165, 247] on input "6" at bounding box center [148, 257] width 91 height 21
click at [164, 247] on input "6" at bounding box center [148, 257] width 91 height 21
type input "8"
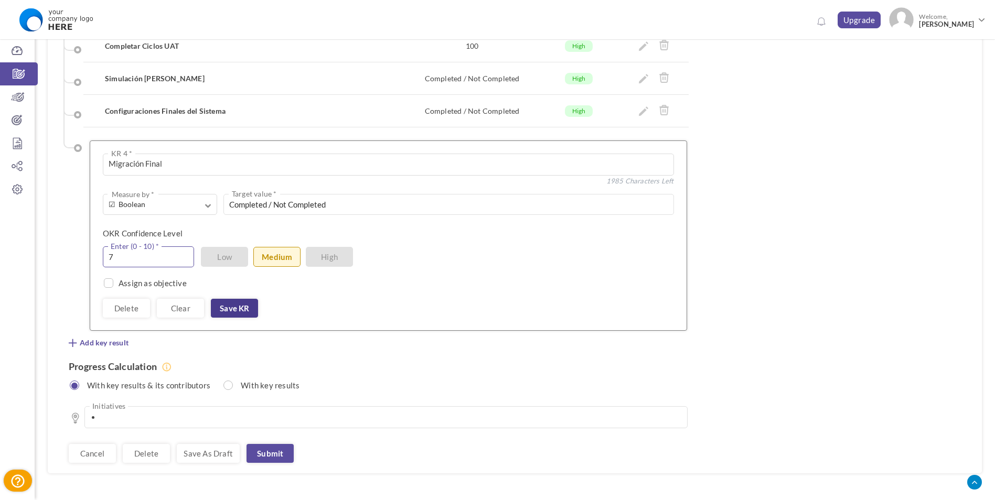
type input "7"
click at [225, 299] on link "Save KR" at bounding box center [234, 308] width 47 height 19
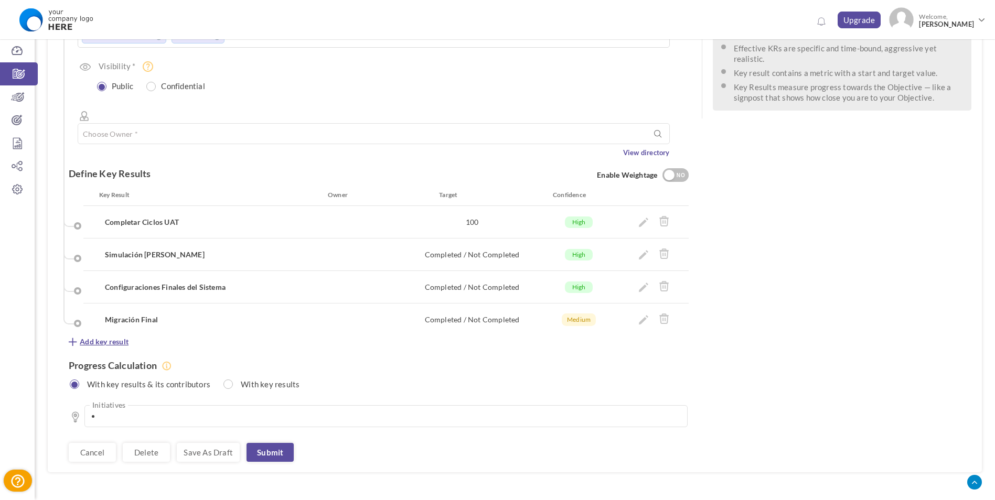
click at [118, 337] on span "Add key result" at bounding box center [104, 342] width 49 height 10
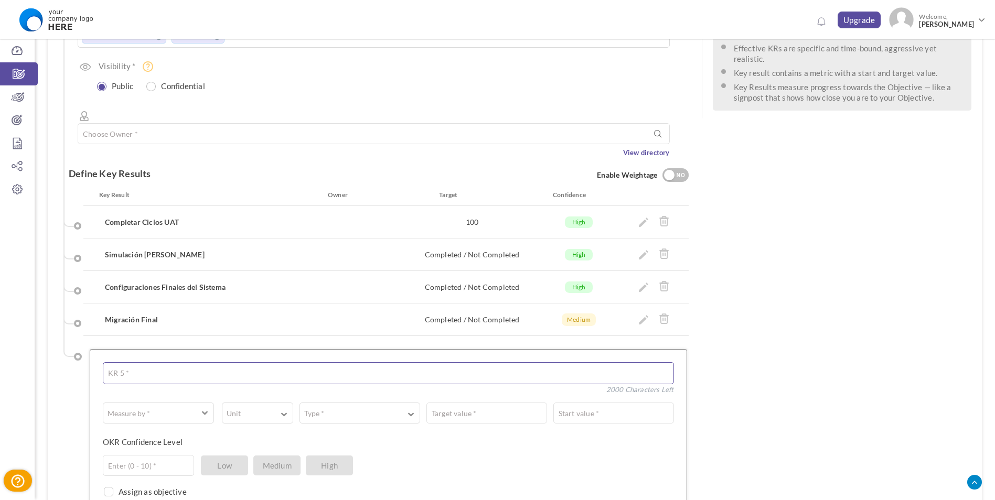
click at [159, 363] on textarea at bounding box center [388, 374] width 571 height 22
type textarea "Go Live"
click at [199, 403] on button "Measure by *" at bounding box center [158, 413] width 111 height 21
click at [142, 467] on link "☑ Boolean" at bounding box center [159, 475] width 100 height 16
type input "Completed / Not Completed"
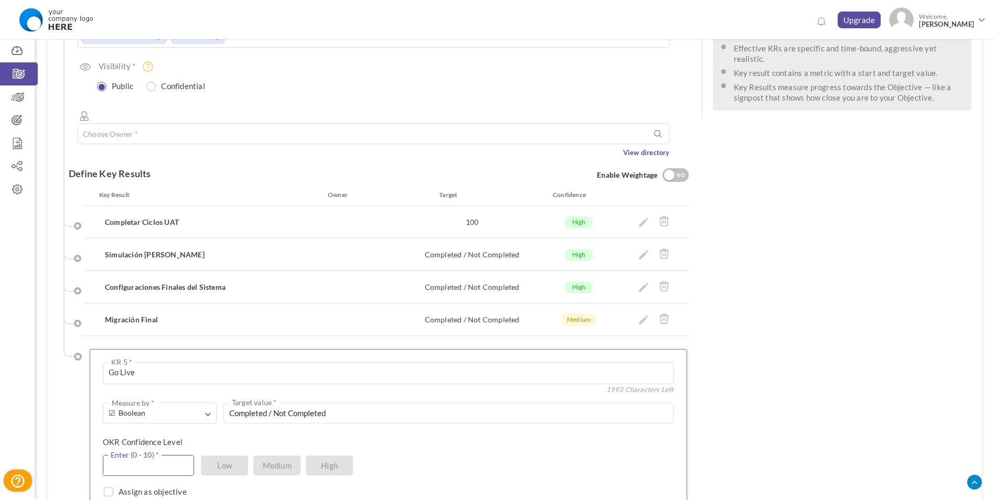
click at [174, 455] on input "text" at bounding box center [148, 465] width 91 height 21
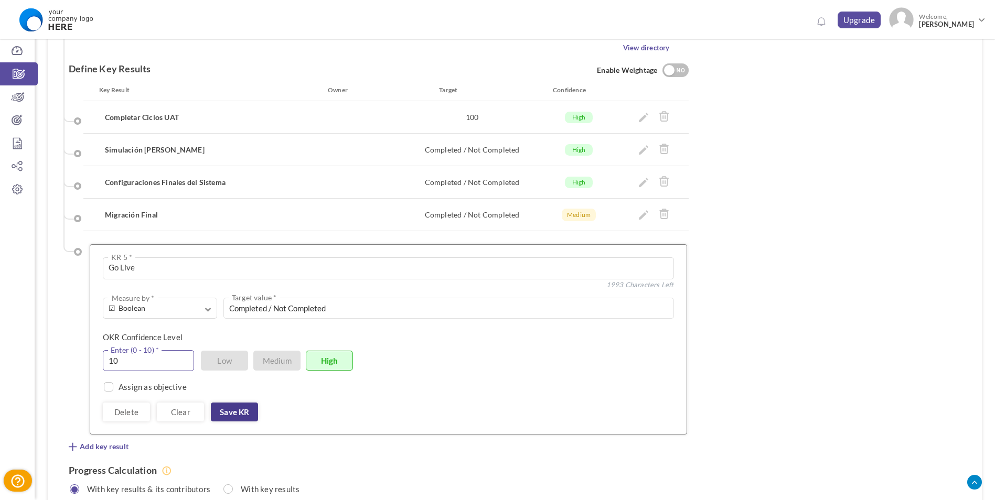
type input "10"
click at [236, 403] on link "Save KR" at bounding box center [234, 412] width 47 height 19
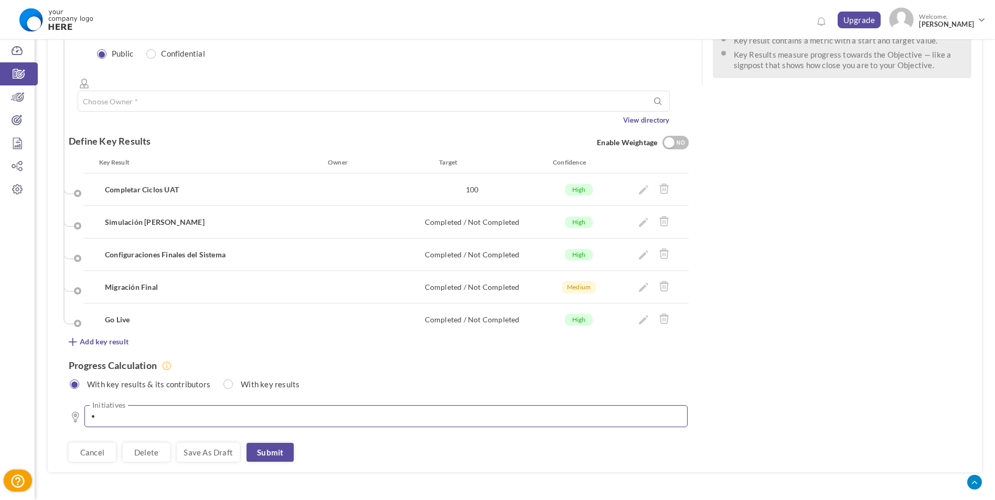
click at [235, 411] on li at bounding box center [389, 416] width 576 height 10
click at [232, 411] on li at bounding box center [389, 416] width 576 height 10
click at [269, 443] on link "Submit" at bounding box center [270, 452] width 47 height 19
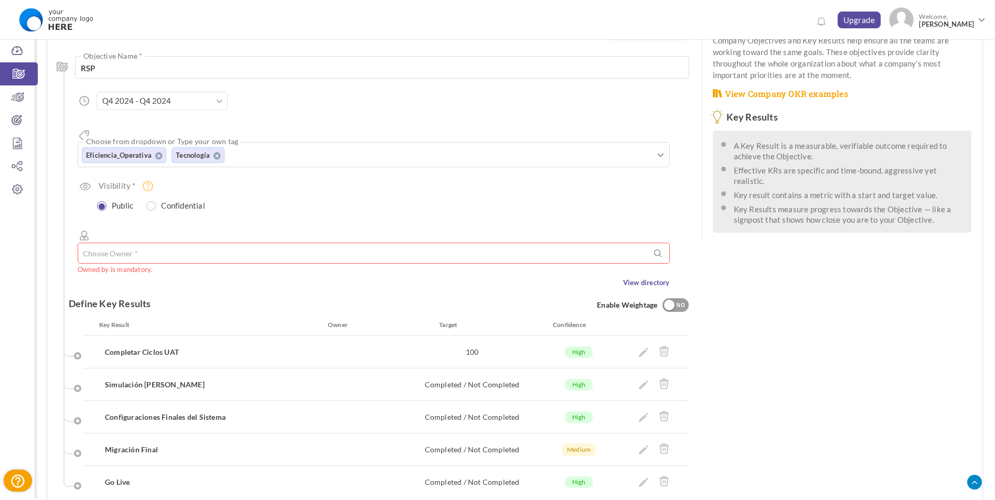
scroll to position [0, 0]
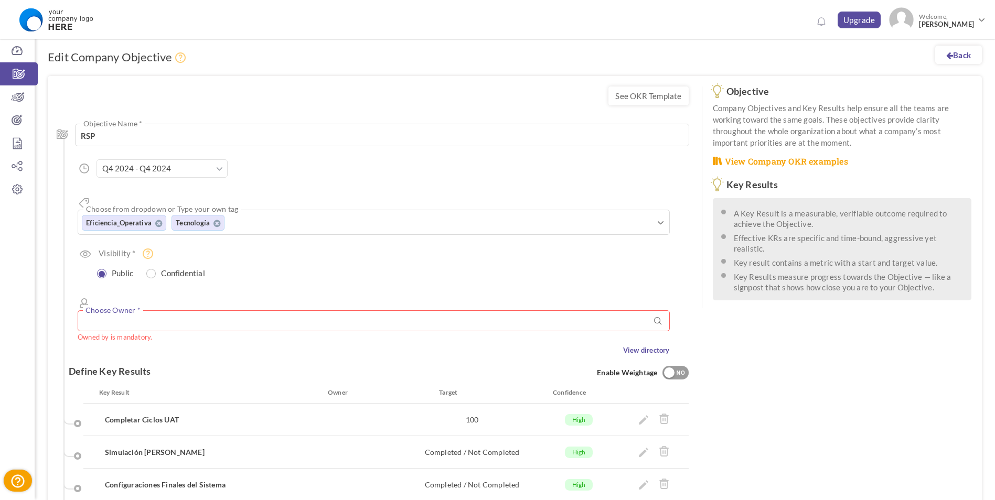
click at [174, 311] on input "text" at bounding box center [374, 321] width 592 height 21
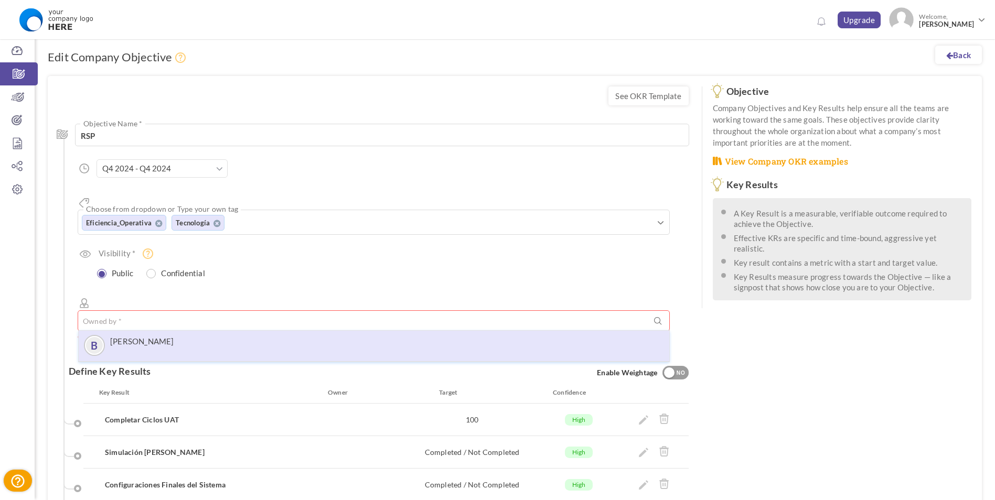
click at [164, 337] on span "[PERSON_NAME]" at bounding box center [142, 346] width 64 height 18
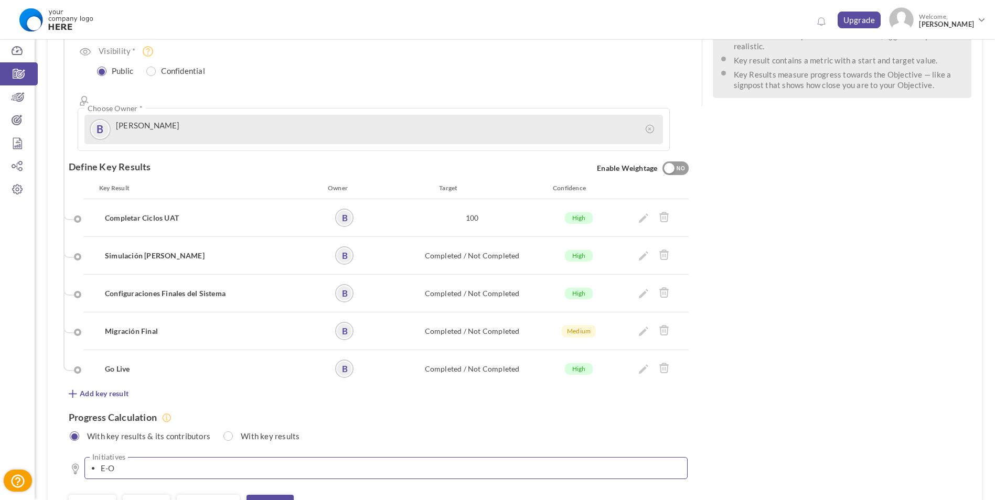
scroll to position [254, 0]
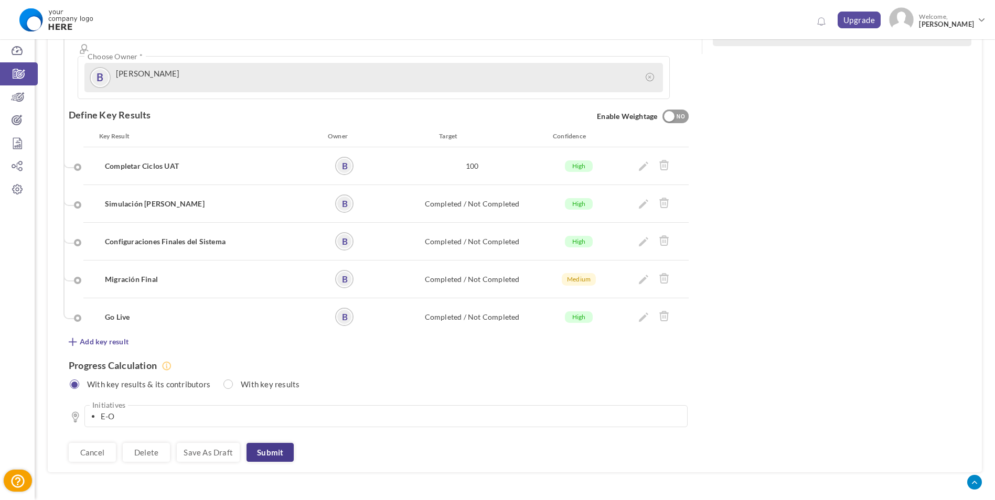
click at [274, 443] on link "Submit" at bounding box center [270, 452] width 47 height 19
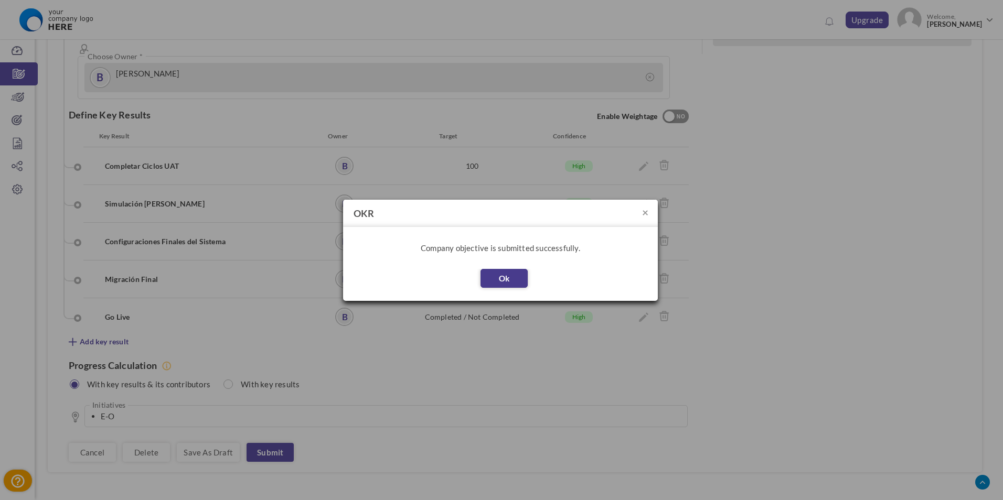
click at [511, 277] on button "Ok" at bounding box center [504, 278] width 47 height 19
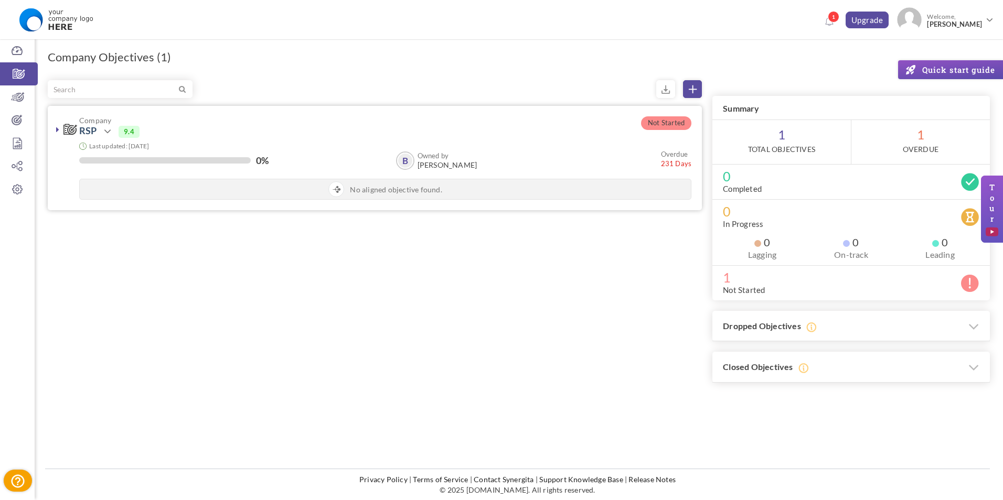
click at [267, 143] on div "Last updated: [DATE]" at bounding box center [385, 145] width 612 height 9
click at [93, 132] on link "RSP" at bounding box center [88, 131] width 18 height 12
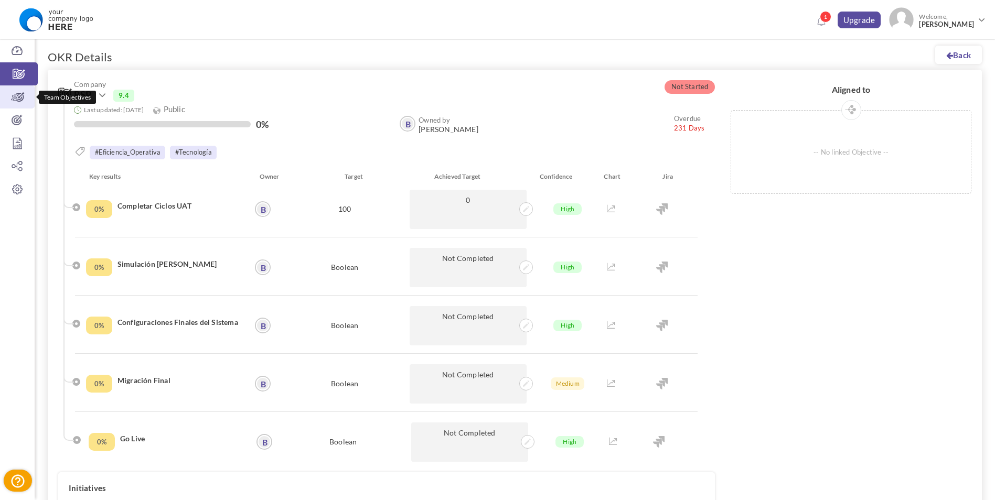
click at [25, 95] on icon at bounding box center [17, 97] width 35 height 10
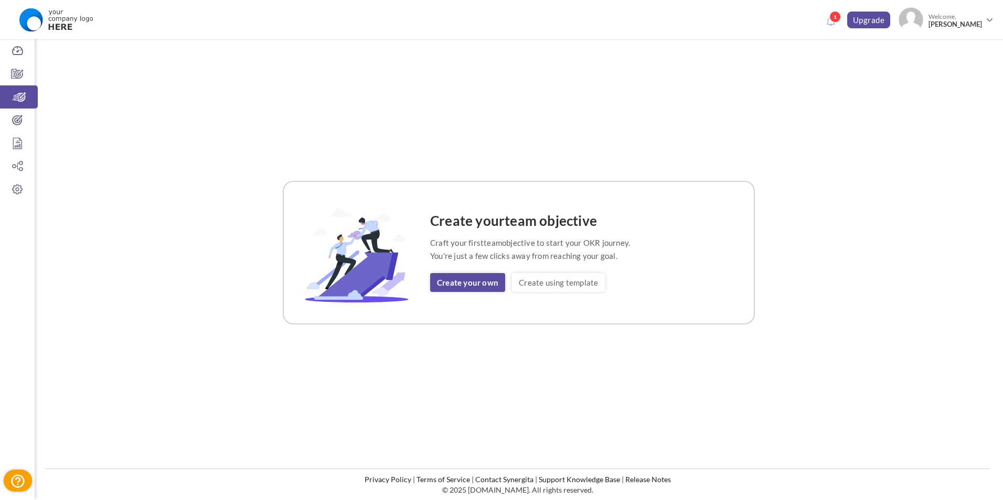
click at [171, 111] on div "Create your team objective Craft your first team objective to start your OKR jo…" at bounding box center [519, 252] width 942 height 427
click at [465, 282] on link "Create your own" at bounding box center [467, 282] width 75 height 19
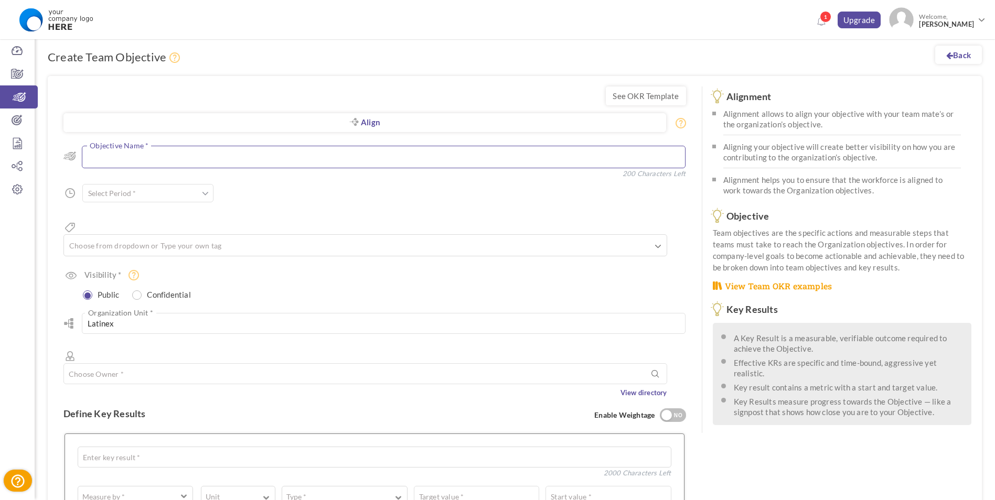
click at [188, 159] on textarea at bounding box center [384, 157] width 604 height 23
type textarea "Completar UAT"
click at [199, 189] on input "text" at bounding box center [147, 193] width 131 height 18
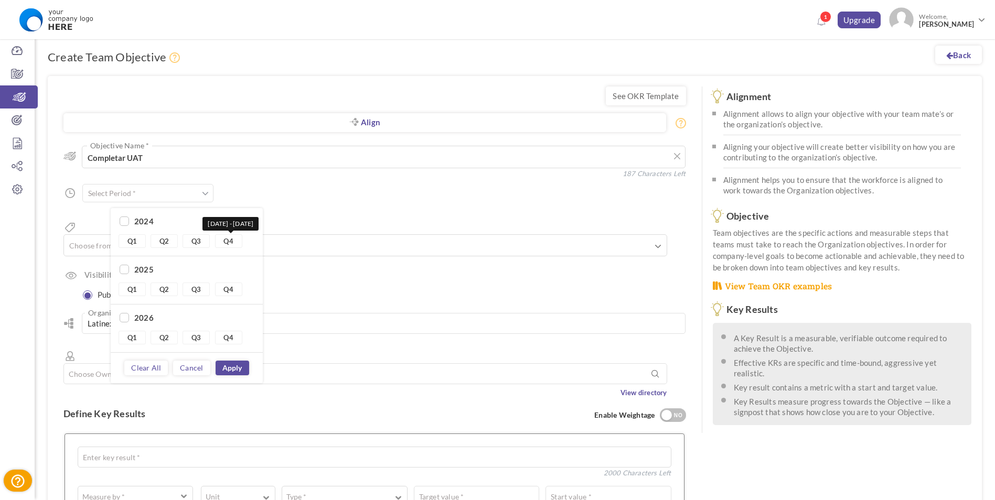
click at [228, 238] on link "Q4" at bounding box center [228, 241] width 27 height 14
type input "Q4 2024 - Q4 2024"
click at [286, 193] on div "Align Objective All Company Team Choose Objective Completar UAT Objective Name …" at bounding box center [374, 266] width 623 height 263
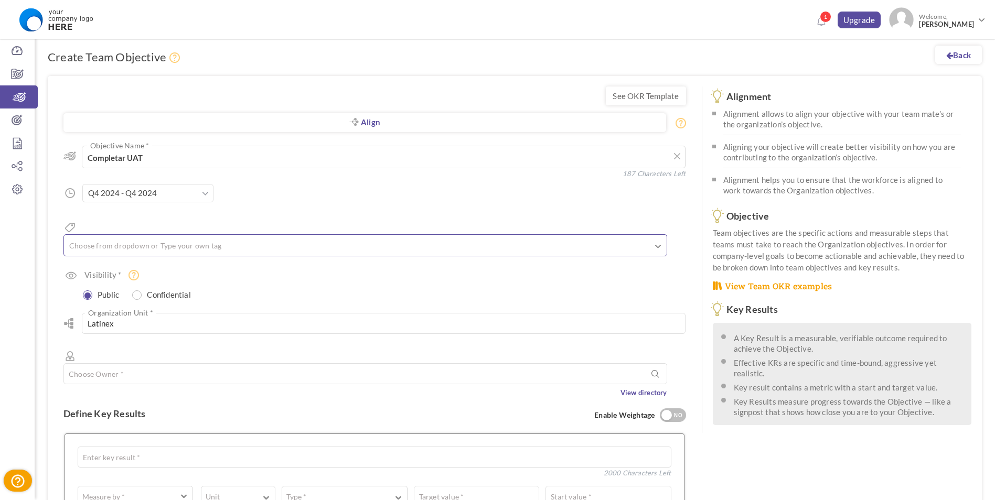
click at [160, 239] on input "text" at bounding box center [120, 246] width 105 height 14
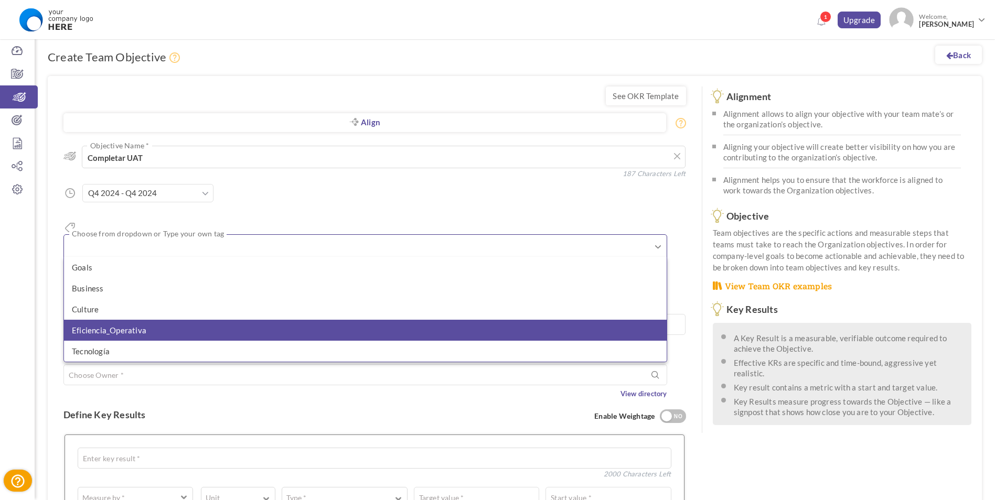
click at [133, 320] on li "Eficiencia_Operativa" at bounding box center [365, 330] width 603 height 21
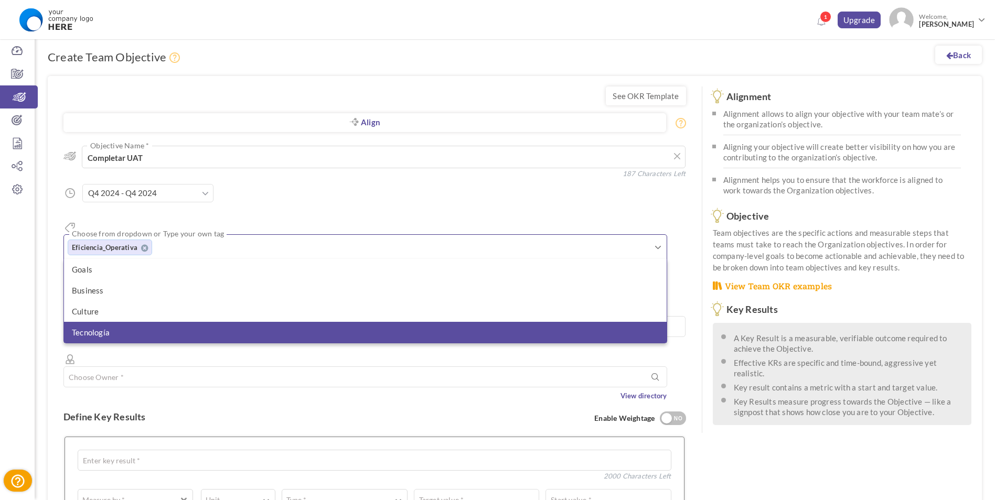
click at [126, 322] on li "Tecnología" at bounding box center [365, 332] width 603 height 21
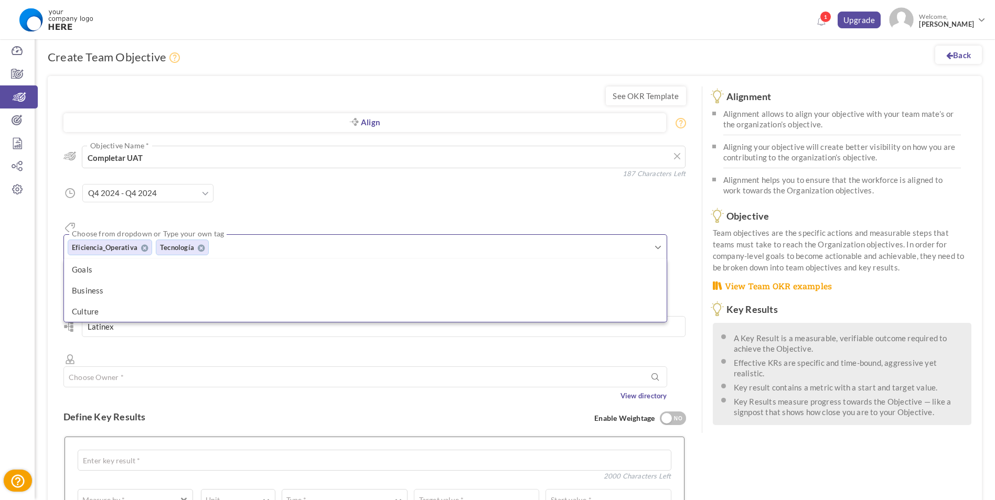
click at [127, 321] on div "Align Objective All Company Team Choose Objective Completar UAT Objective Name …" at bounding box center [374, 268] width 623 height 267
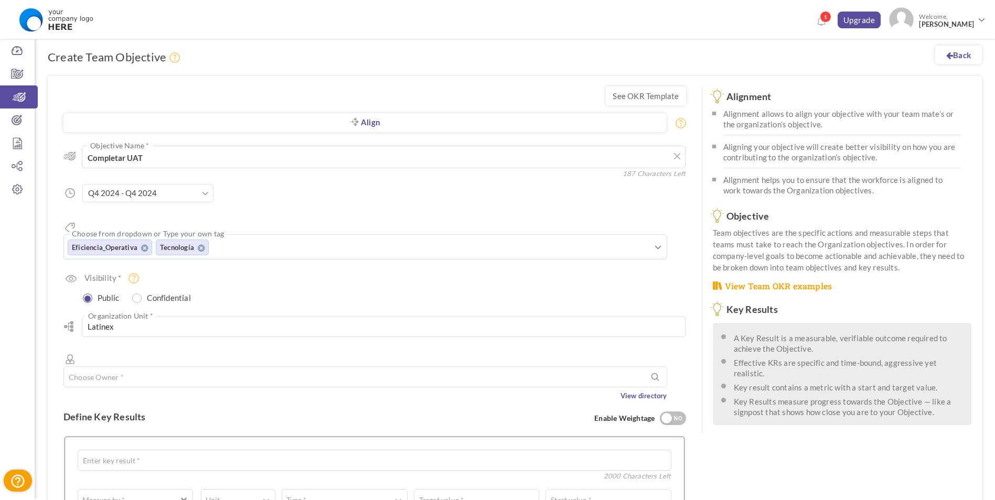
scroll to position [52, 0]
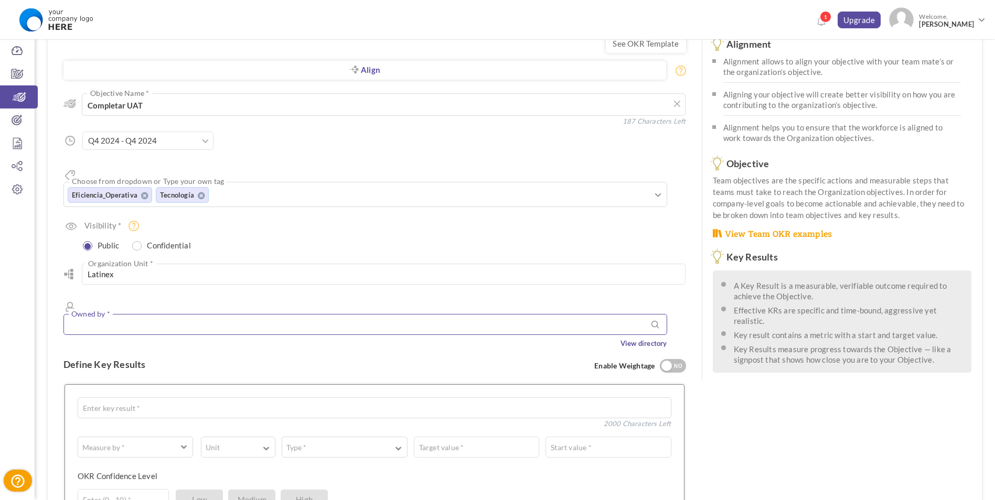
click at [140, 314] on input "text" at bounding box center [365, 324] width 604 height 21
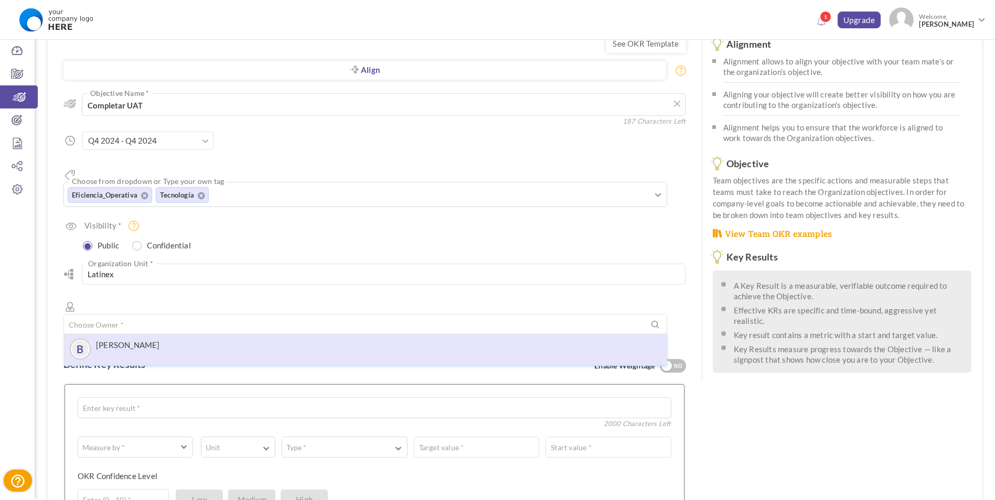
click at [147, 340] on span "[PERSON_NAME]" at bounding box center [128, 349] width 64 height 18
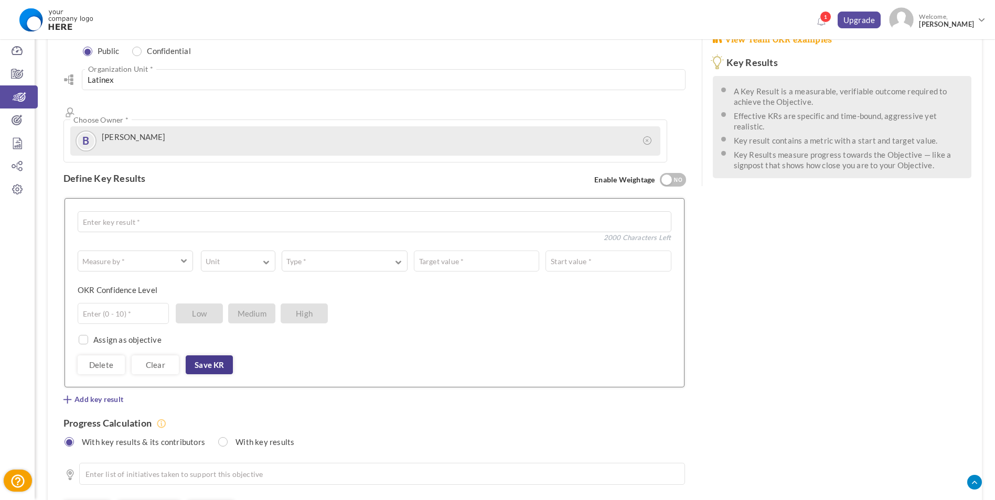
scroll to position [262, 0]
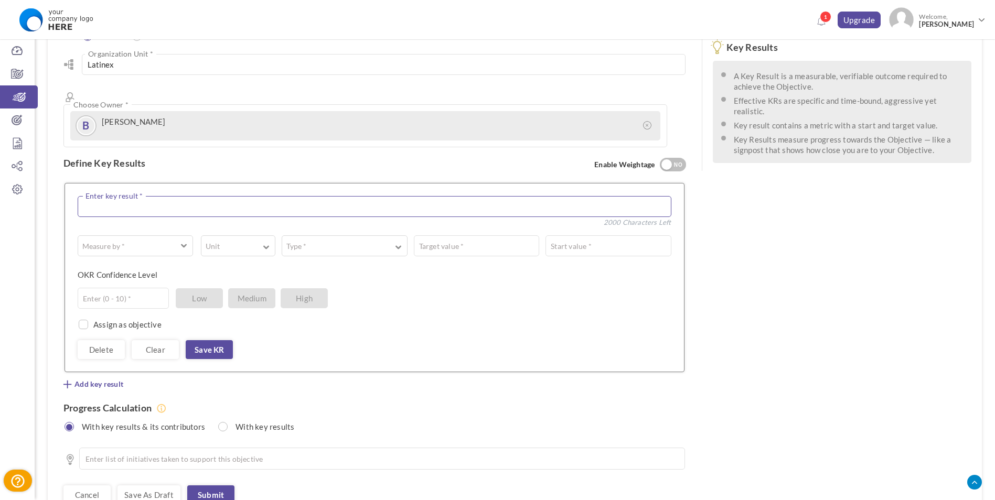
click at [134, 196] on textarea at bounding box center [375, 206] width 594 height 21
type textarea "Completar los Ciclos de pruebas R1"
click at [181, 241] on span "button" at bounding box center [184, 245] width 6 height 8
click at [127, 265] on link "# Number" at bounding box center [135, 273] width 104 height 16
click at [264, 242] on span "button" at bounding box center [266, 246] width 6 height 8
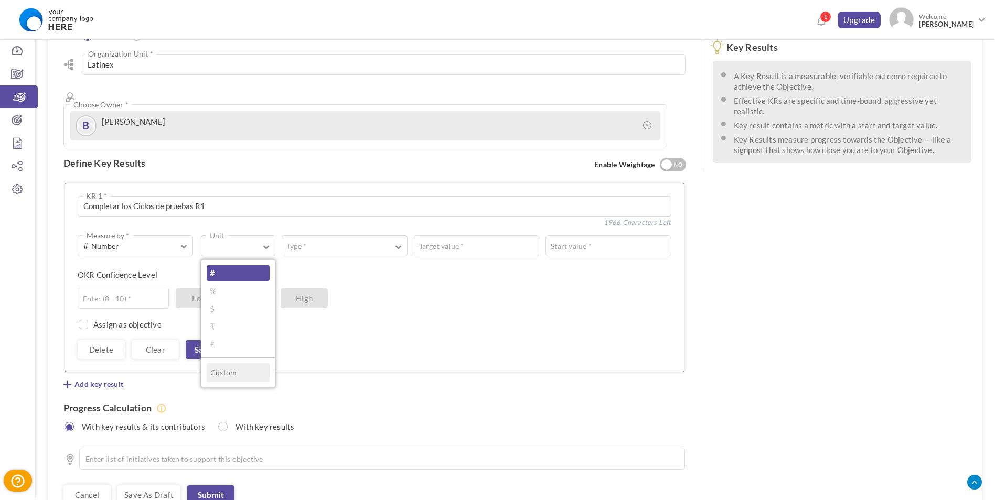
click at [238, 265] on link "#" at bounding box center [238, 273] width 63 height 16
click at [306, 241] on label "Type *" at bounding box center [296, 246] width 28 height 10
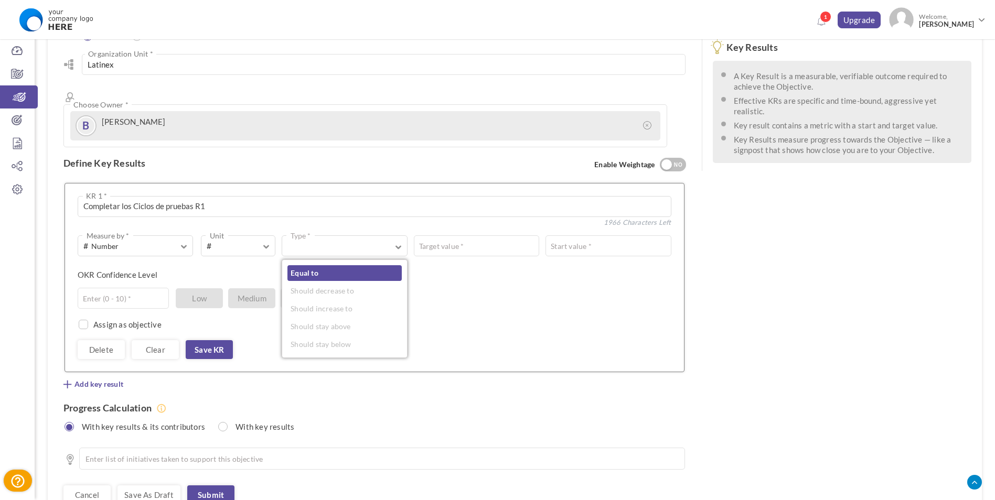
click at [312, 265] on link "Equal to" at bounding box center [344, 273] width 114 height 16
click at [438, 241] on span "Equal to" at bounding box center [364, 246] width 155 height 10
click at [520, 236] on input "text" at bounding box center [574, 246] width 191 height 21
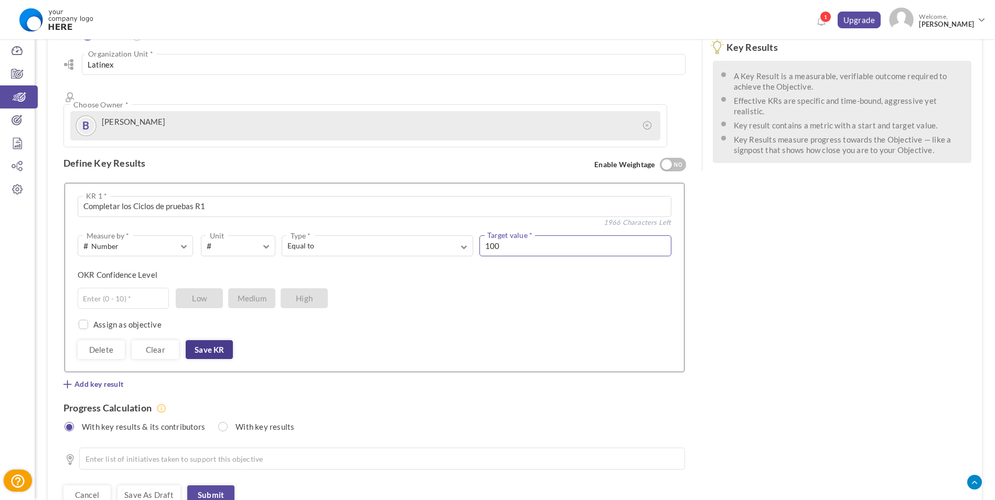
type input "100"
click at [208, 340] on link "Save KR" at bounding box center [209, 349] width 47 height 19
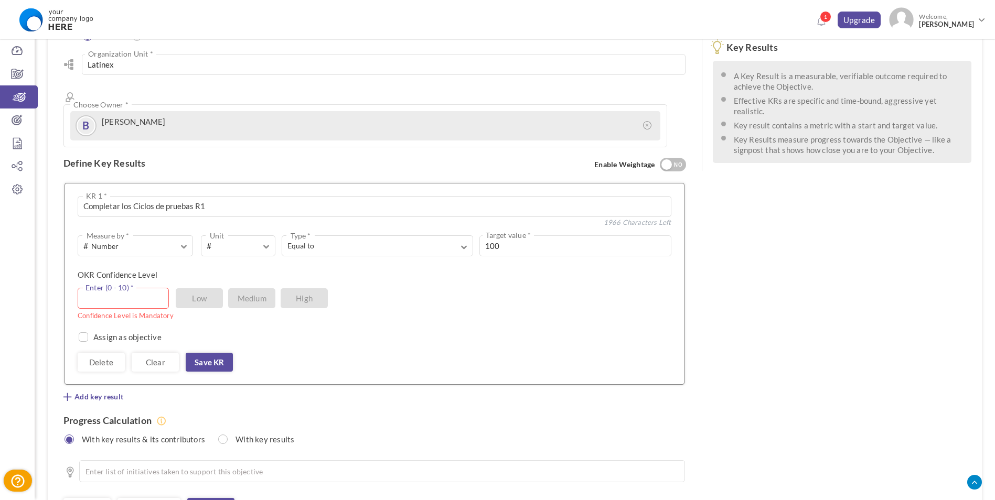
click at [97, 288] on input "text" at bounding box center [123, 298] width 91 height 21
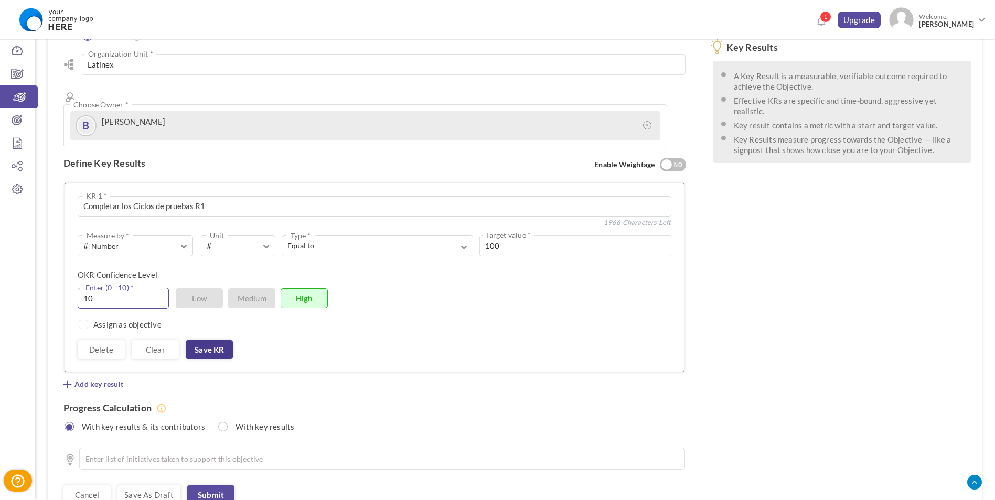
type input "10"
click at [211, 340] on link "Save KR" at bounding box center [209, 349] width 47 height 19
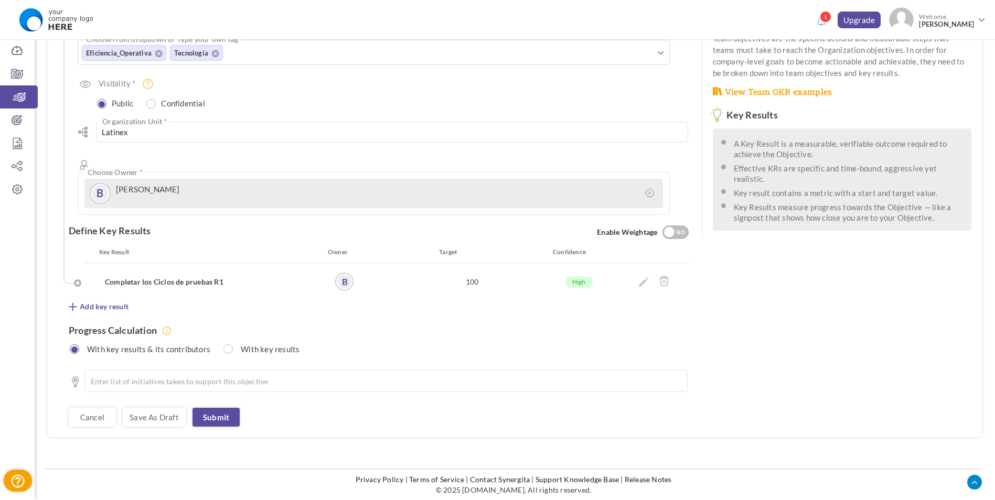
scroll to position [159, 0]
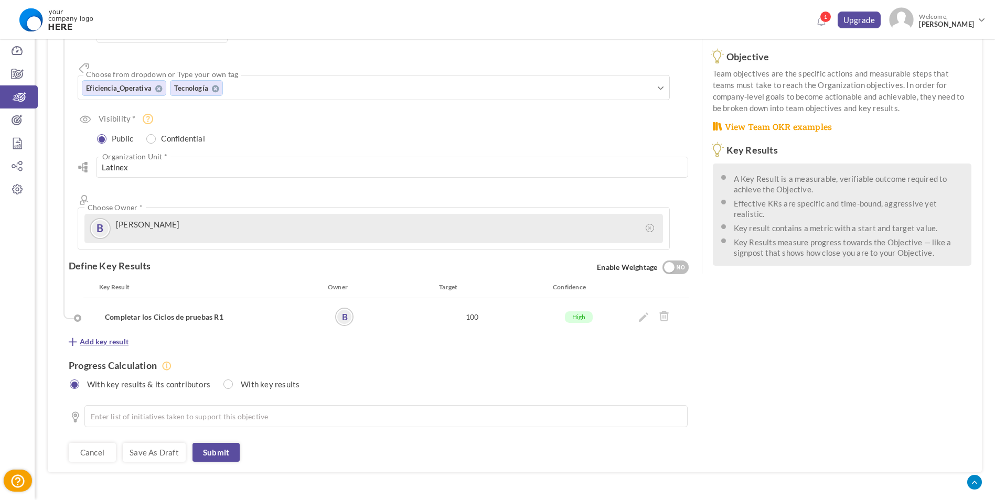
click at [114, 337] on span "Add key result" at bounding box center [104, 342] width 49 height 10
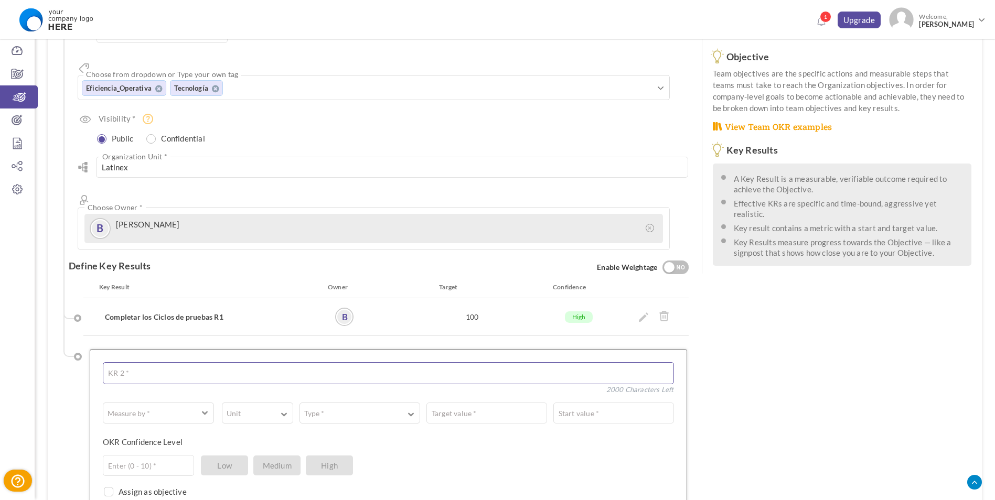
click at [137, 363] on textarea at bounding box center [388, 374] width 571 height 22
type textarea "Completar los Ciclos de pruebas R2"
click at [163, 455] on input "text" at bounding box center [148, 465] width 91 height 21
type input "10"
click at [192, 408] on span "button" at bounding box center [152, 413] width 86 height 10
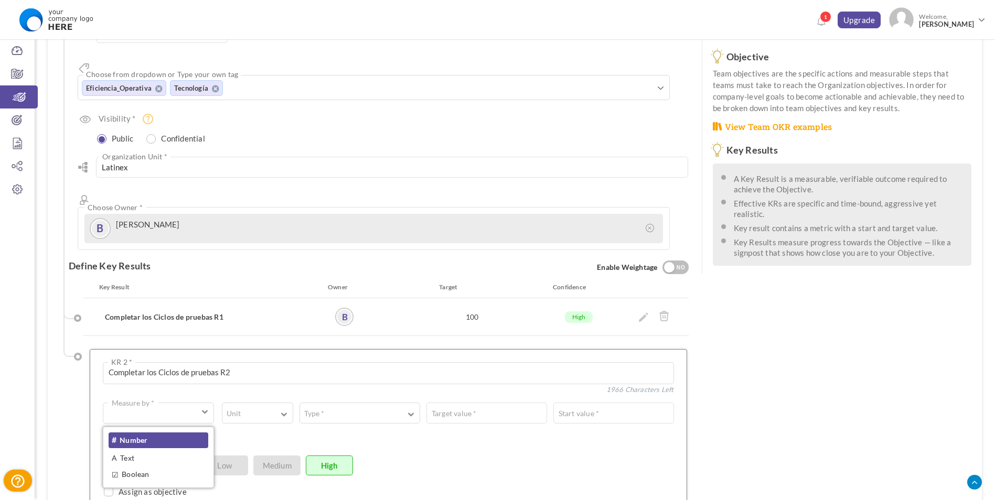
click at [167, 433] on link "# Number" at bounding box center [159, 441] width 100 height 16
click at [300, 409] on label "Type *" at bounding box center [314, 414] width 28 height 10
click at [282, 410] on span "button" at bounding box center [284, 414] width 6 height 8
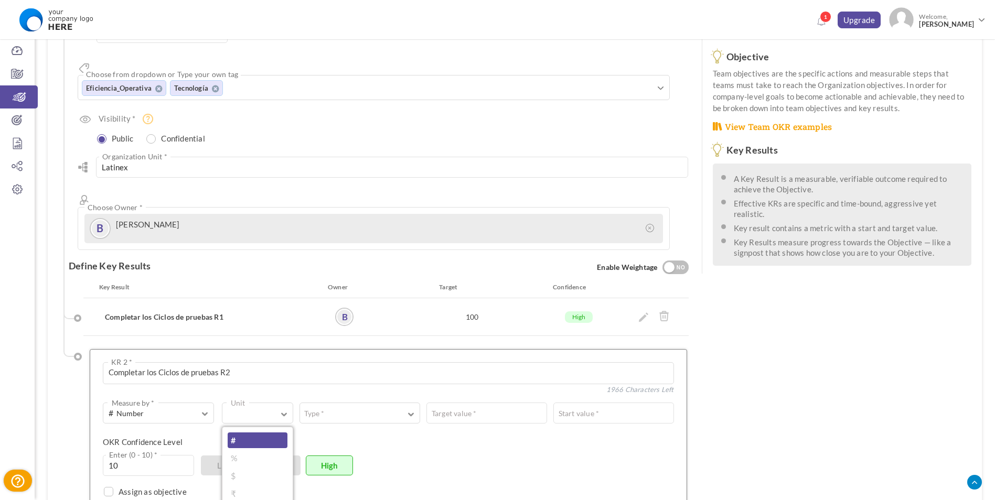
click at [266, 433] on link "#" at bounding box center [258, 441] width 60 height 16
click at [342, 403] on button "Type *" at bounding box center [360, 413] width 121 height 21
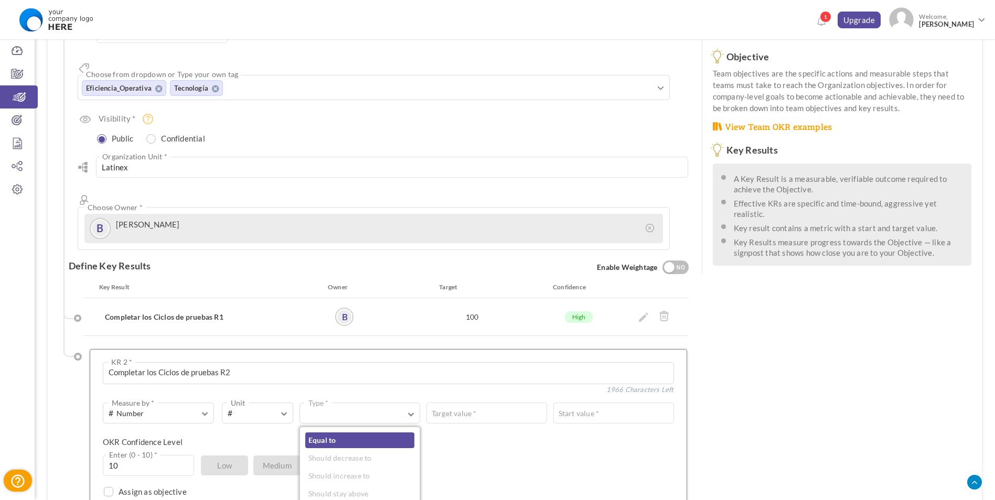
click at [343, 433] on link "Equal to" at bounding box center [359, 441] width 109 height 16
click at [468, 403] on button "Equal to Type *" at bounding box center [392, 413] width 184 height 21
click at [535, 403] on input "text" at bounding box center [582, 413] width 184 height 21
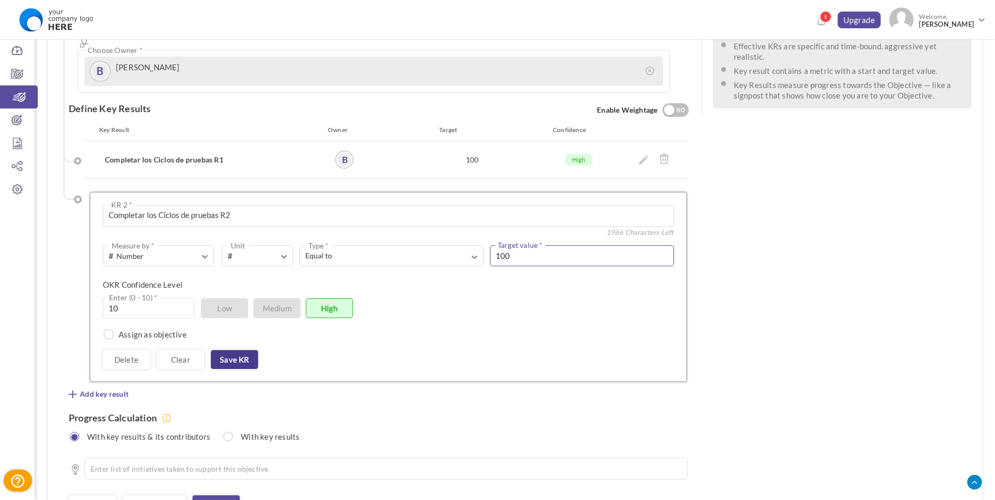
type input "100"
click at [248, 350] on link "Save KR" at bounding box center [234, 359] width 47 height 19
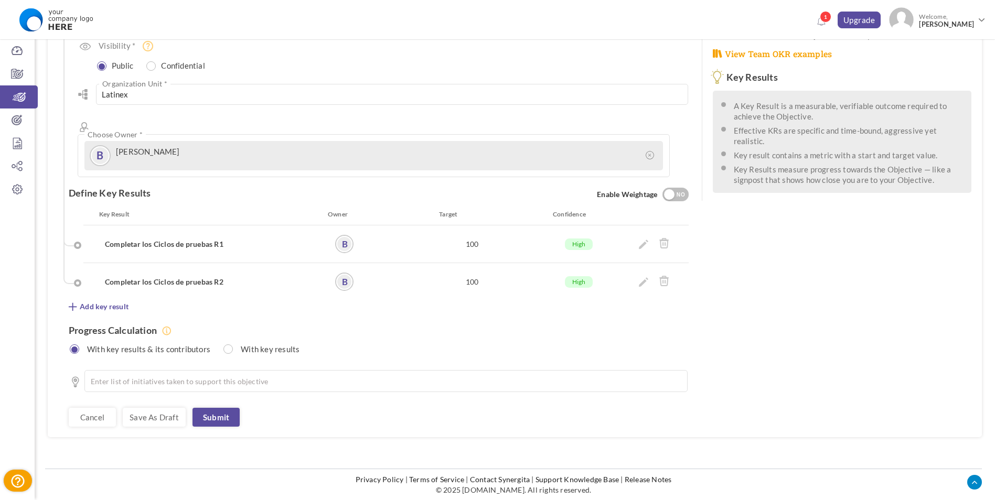
scroll to position [197, 0]
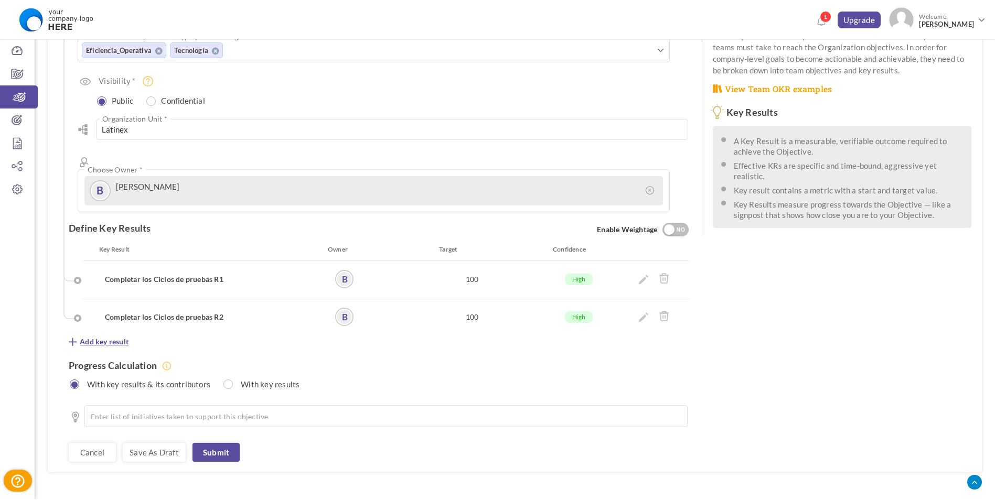
click at [111, 337] on span "Add key result" at bounding box center [104, 342] width 49 height 10
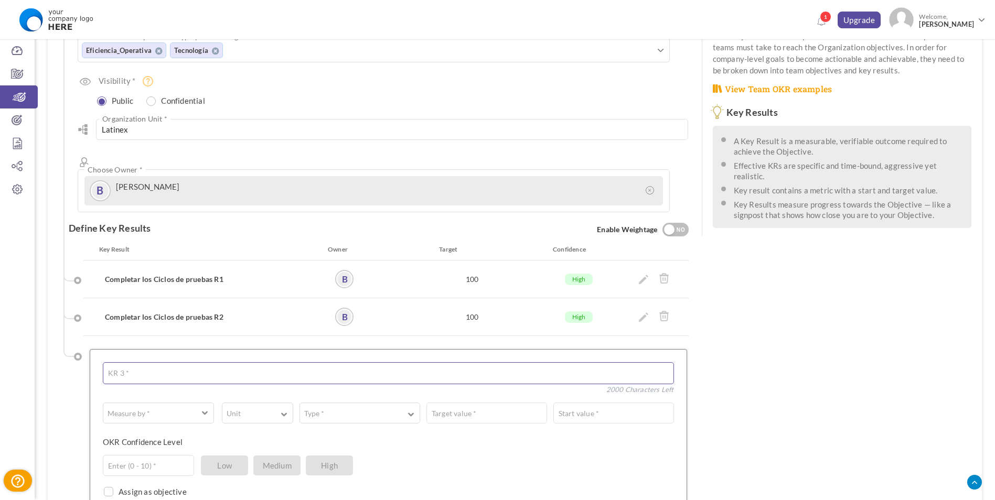
click at [132, 363] on textarea at bounding box center [388, 374] width 571 height 22
type textarea "Completar los Ciclos de prueba R3"
click at [173, 408] on span "button" at bounding box center [152, 413] width 86 height 10
click at [146, 433] on link "# Number" at bounding box center [159, 441] width 100 height 16
click at [239, 403] on button "Unit" at bounding box center [257, 413] width 71 height 21
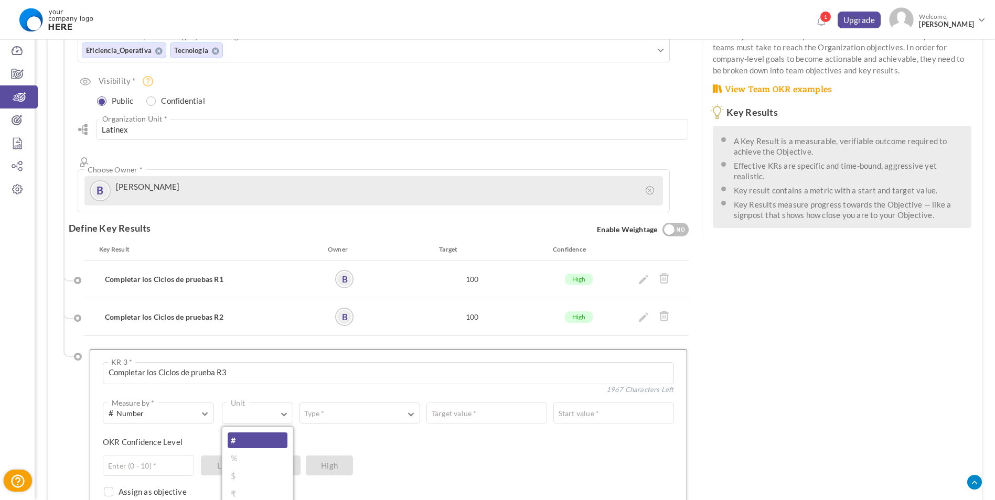
click at [242, 433] on link "#" at bounding box center [258, 441] width 60 height 16
click at [333, 403] on button "Type *" at bounding box center [360, 413] width 121 height 21
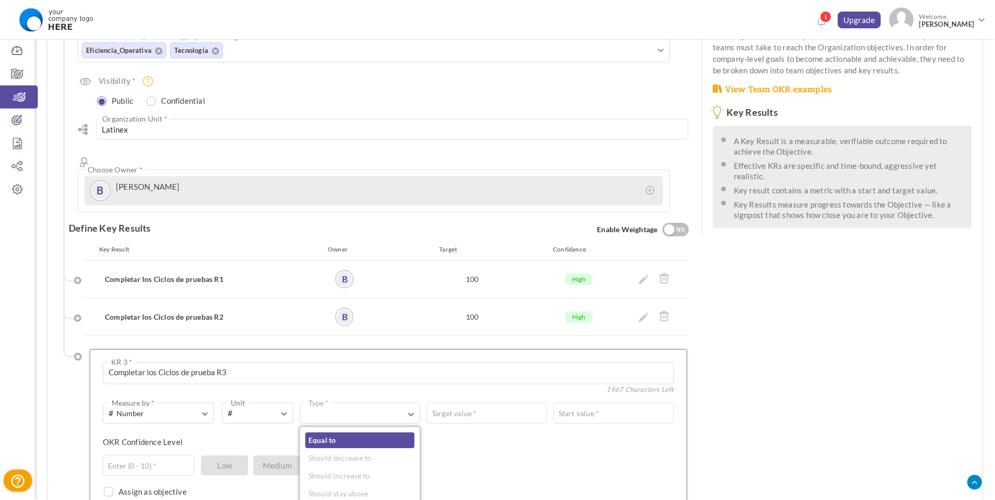
click at [326, 433] on link "Equal to" at bounding box center [359, 441] width 109 height 16
drag, startPoint x: 428, startPoint y: 376, endPoint x: 493, endPoint y: 380, distance: 65.2
click at [429, 408] on span "Equal to" at bounding box center [379, 413] width 148 height 10
click at [522, 403] on input "text" at bounding box center [582, 413] width 184 height 21
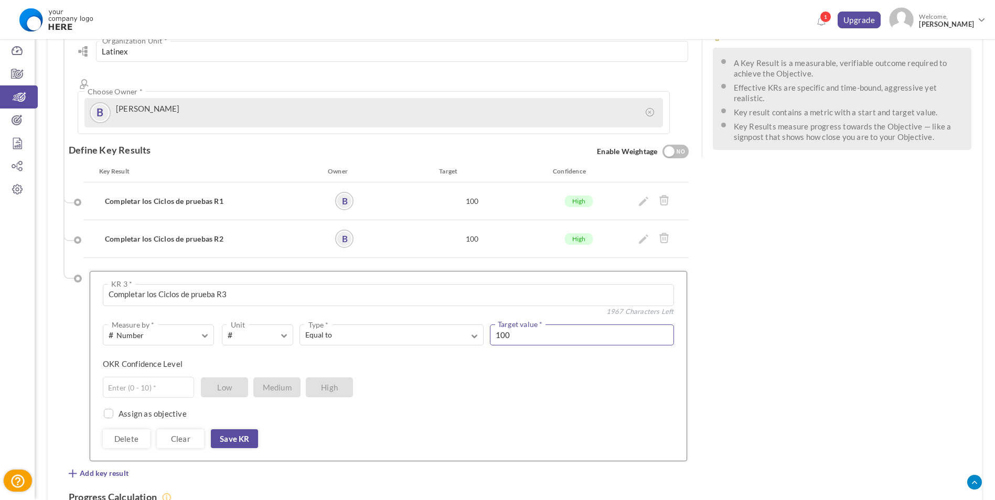
scroll to position [302, 0]
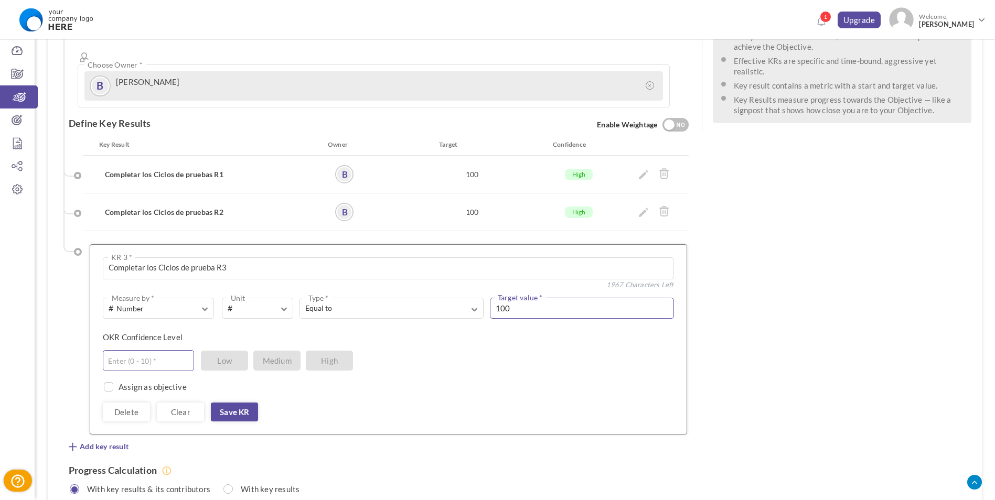
type input "100"
click at [154, 350] on input "text" at bounding box center [148, 360] width 91 height 21
type input "10"
click at [223, 403] on link "Save KR" at bounding box center [234, 412] width 47 height 19
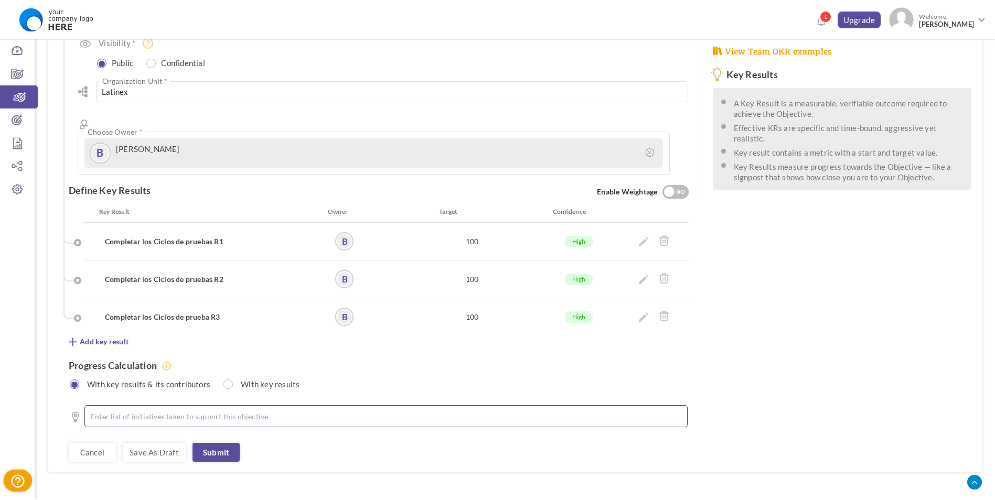
click at [204, 411] on li at bounding box center [389, 416] width 576 height 10
click at [213, 443] on link "Submit" at bounding box center [216, 452] width 47 height 19
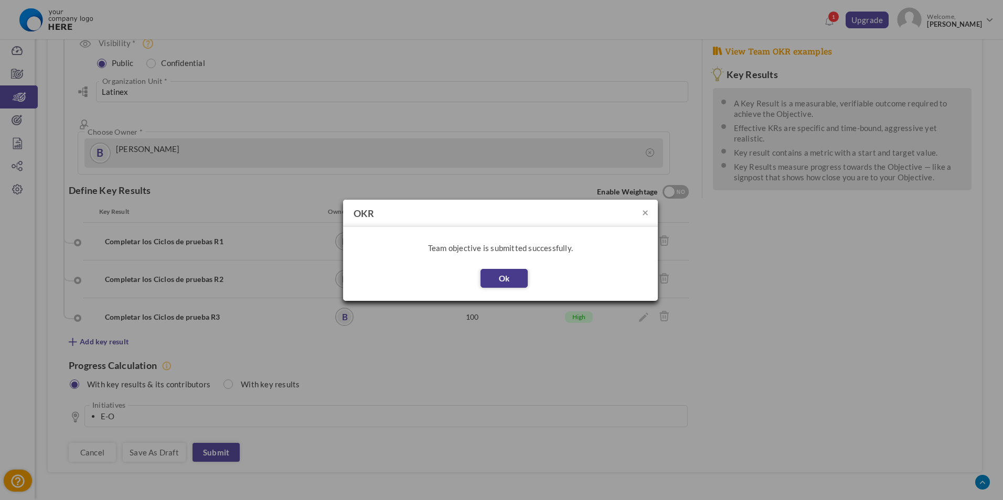
click at [507, 275] on button "Ok" at bounding box center [504, 278] width 47 height 19
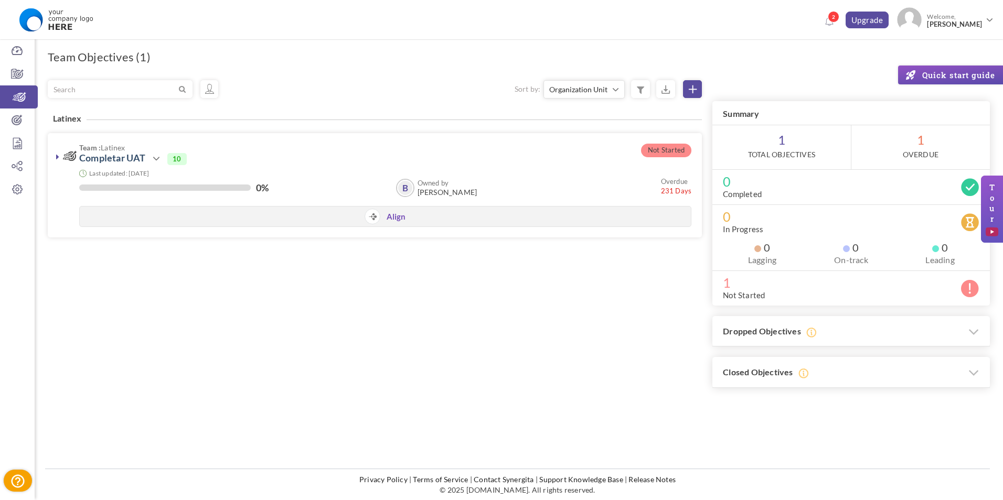
click at [734, 295] on label "Not Started" at bounding box center [744, 295] width 42 height 10
click at [12, 124] on icon at bounding box center [17, 120] width 35 height 10
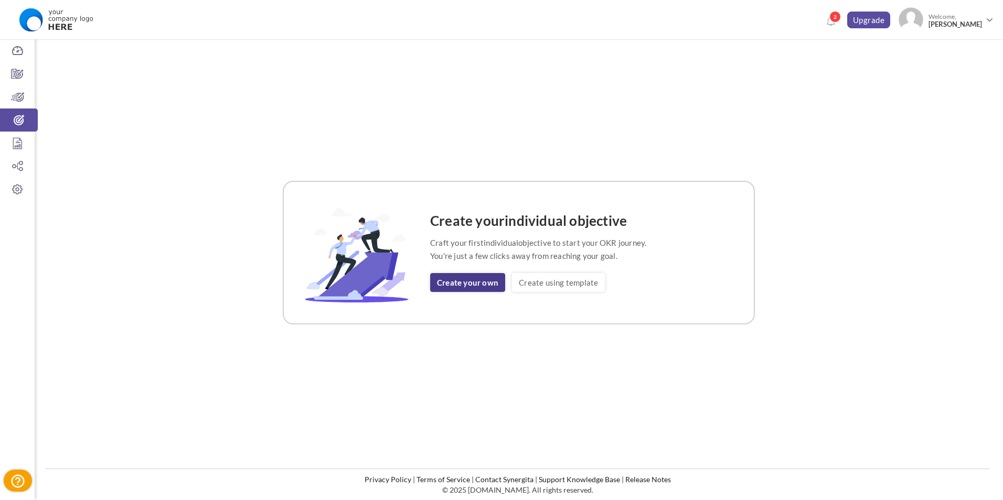
click at [456, 281] on link "Create your own" at bounding box center [467, 282] width 75 height 19
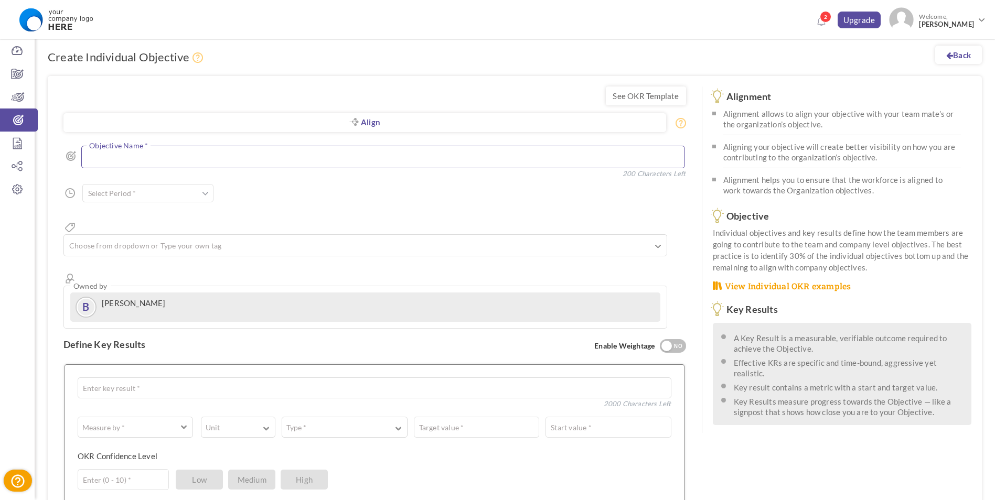
click at [348, 164] on textarea at bounding box center [383, 157] width 604 height 23
type textarea "C"
type textarea "Asegurar el Cumplimiento de los UAT"
click at [196, 197] on input "text" at bounding box center [147, 193] width 131 height 18
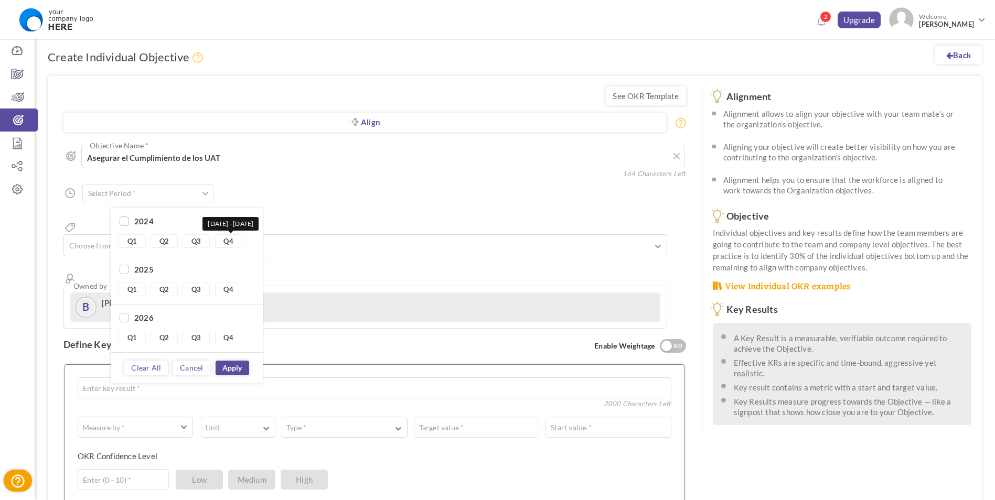
click at [222, 243] on link "Q4" at bounding box center [228, 241] width 27 height 14
type input "Q4 2024 - Q4 2024"
click at [239, 368] on link "Apply" at bounding box center [233, 368] width 34 height 15
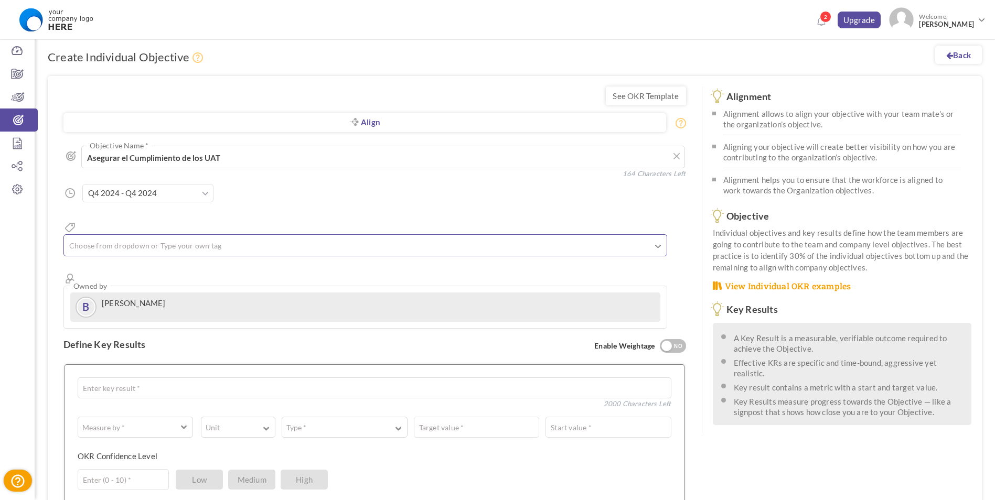
click at [159, 239] on ul at bounding box center [365, 247] width 603 height 17
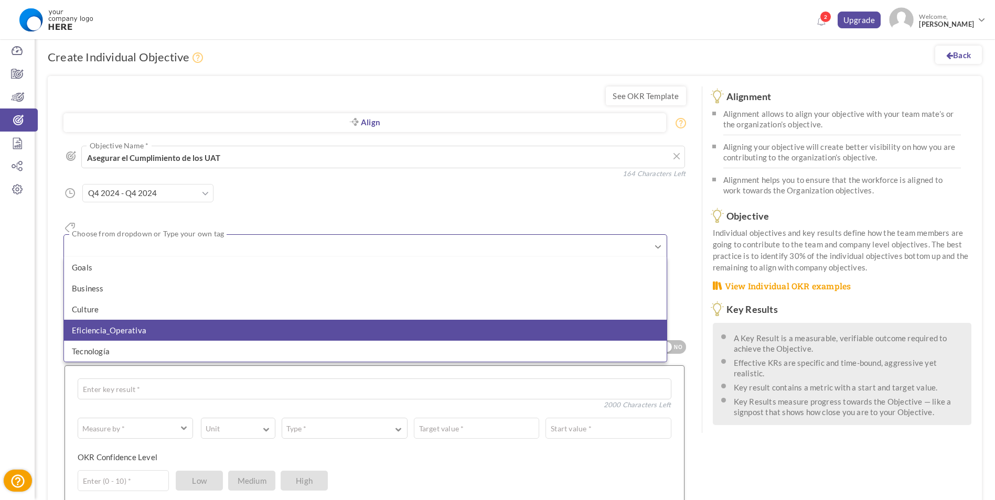
click at [154, 320] on li "Eficiencia_Operativa" at bounding box center [365, 330] width 603 height 21
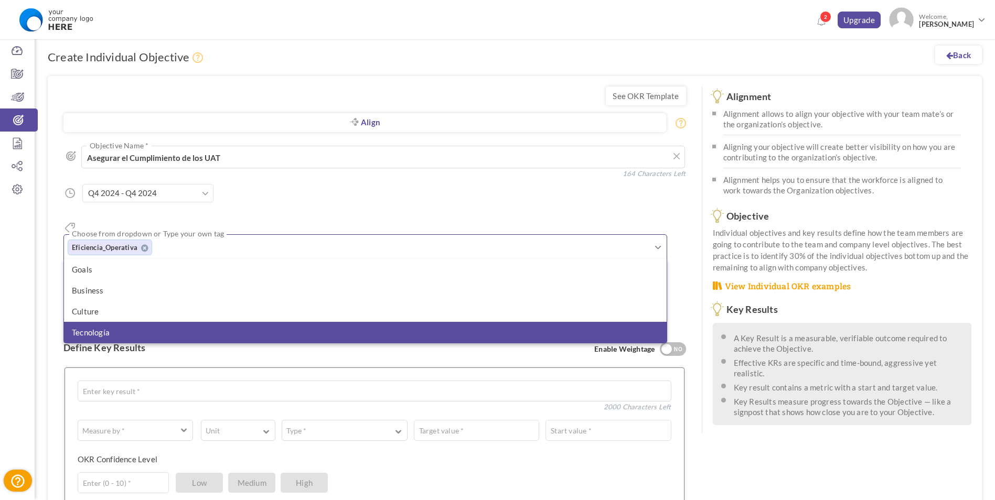
click at [133, 322] on li "Tecnología" at bounding box center [365, 332] width 603 height 21
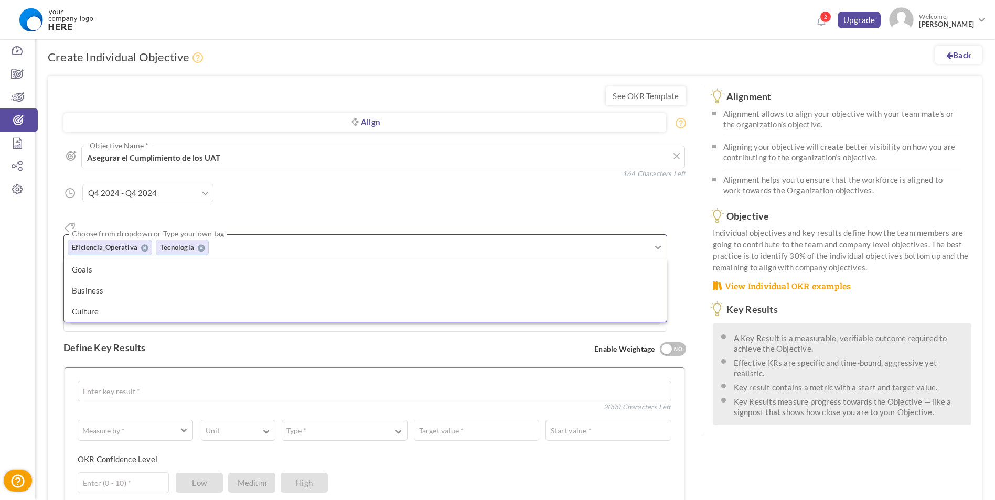
click at [63, 294] on div "See OKR Template Align Align Objective All Company Team Individual Choose Objec…" at bounding box center [375, 388] width 654 height 624
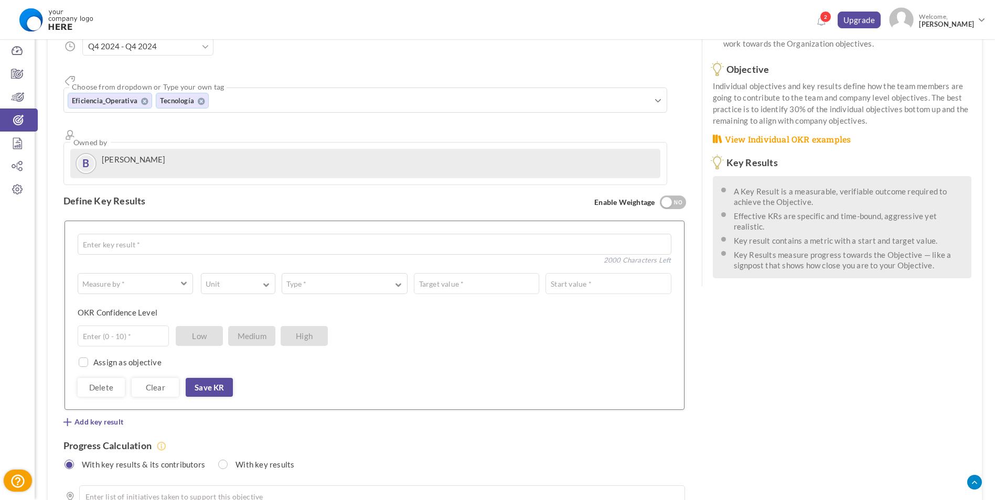
scroll to position [157, 0]
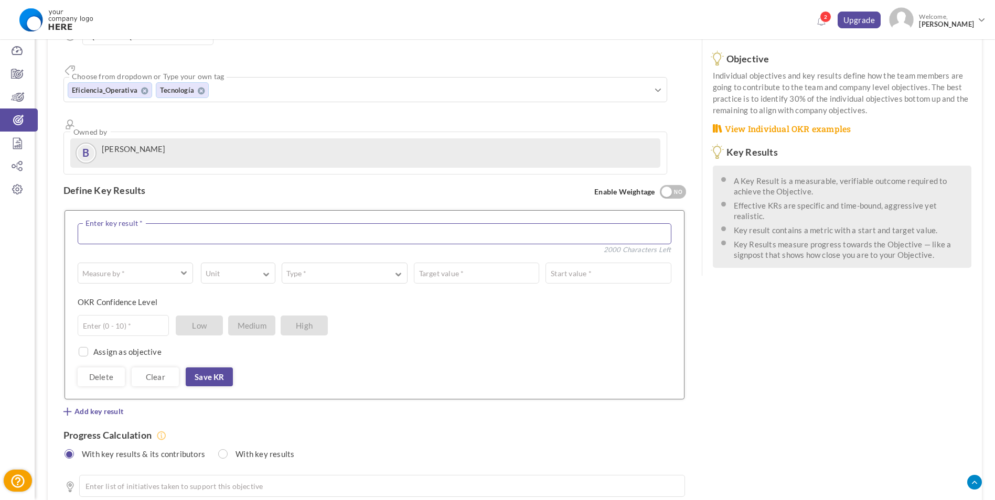
click at [119, 223] on textarea at bounding box center [375, 233] width 594 height 21
click at [219, 223] on textarea "Realizar el seguimiento del avance" at bounding box center [375, 233] width 594 height 21
type textarea "Realizar el seguimiento del avance de los UAT"
click at [154, 263] on button "Measure by *" at bounding box center [135, 273] width 115 height 21
click at [137, 293] on link "# Number" at bounding box center [135, 301] width 104 height 16
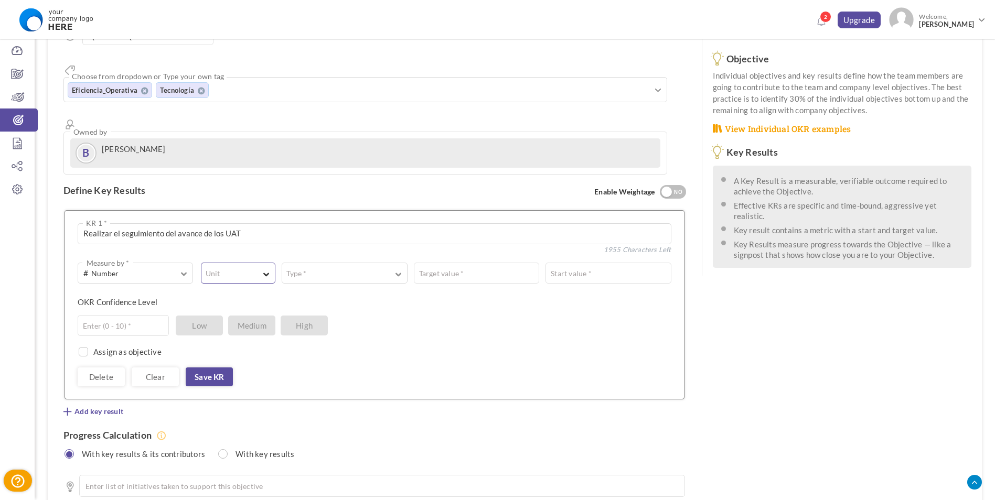
click at [261, 263] on button "Unit" at bounding box center [238, 273] width 74 height 21
click at [247, 293] on link "#" at bounding box center [238, 301] width 63 height 16
click at [320, 263] on button "Type *" at bounding box center [344, 273] width 125 height 21
click at [316, 293] on link "Equal to" at bounding box center [344, 301] width 114 height 16
click at [491, 263] on input "text" at bounding box center [574, 273] width 191 height 21
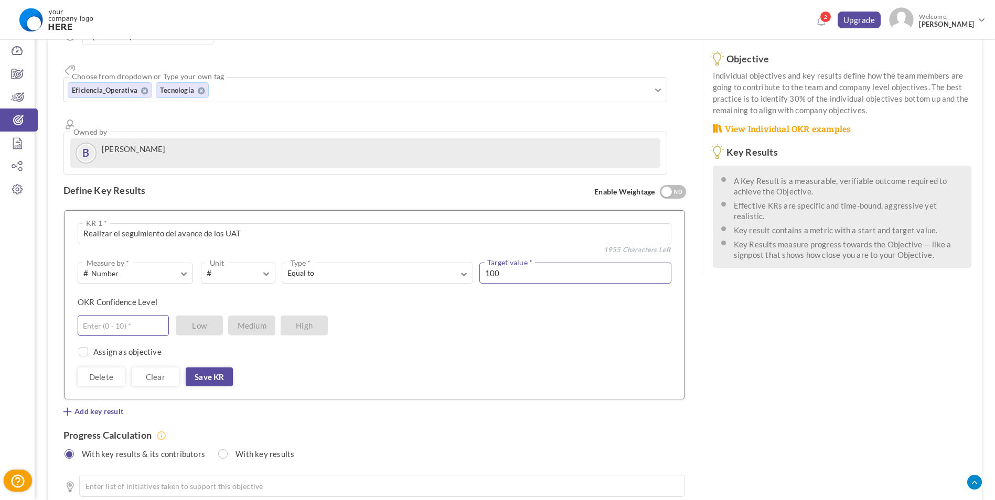
type input "100"
click at [114, 315] on input "text" at bounding box center [123, 325] width 91 height 21
type input "10"
click at [203, 368] on link "Save KR" at bounding box center [209, 377] width 47 height 19
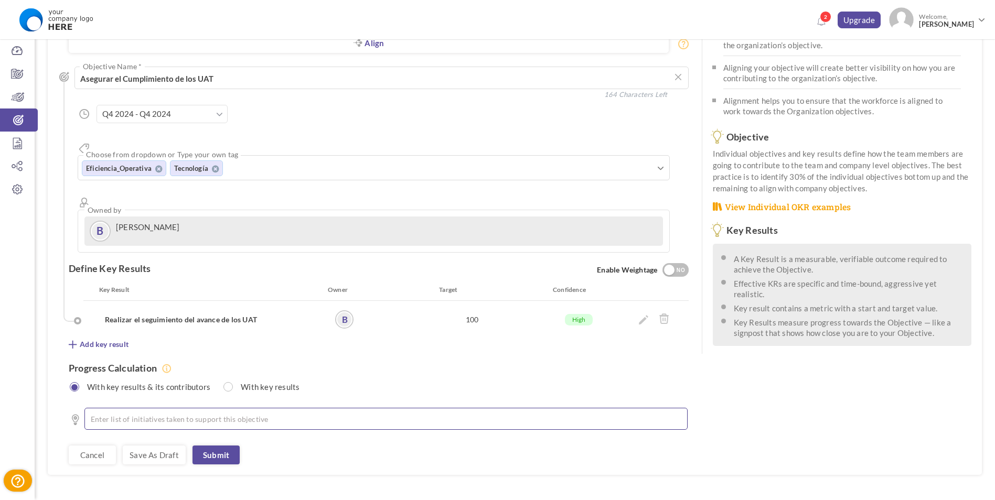
click at [150, 414] on li at bounding box center [389, 419] width 576 height 10
click at [207, 446] on link "Submit" at bounding box center [216, 455] width 47 height 19
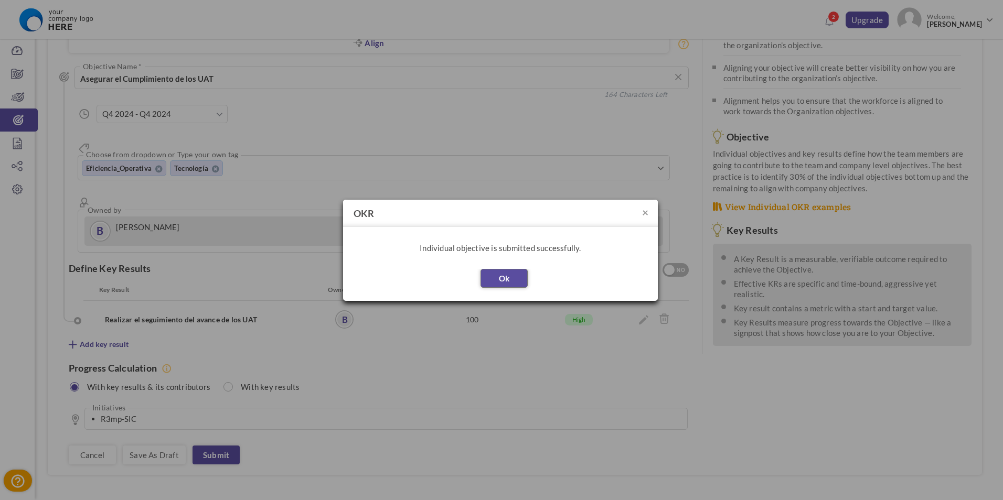
click at [510, 285] on button "Ok" at bounding box center [504, 278] width 47 height 19
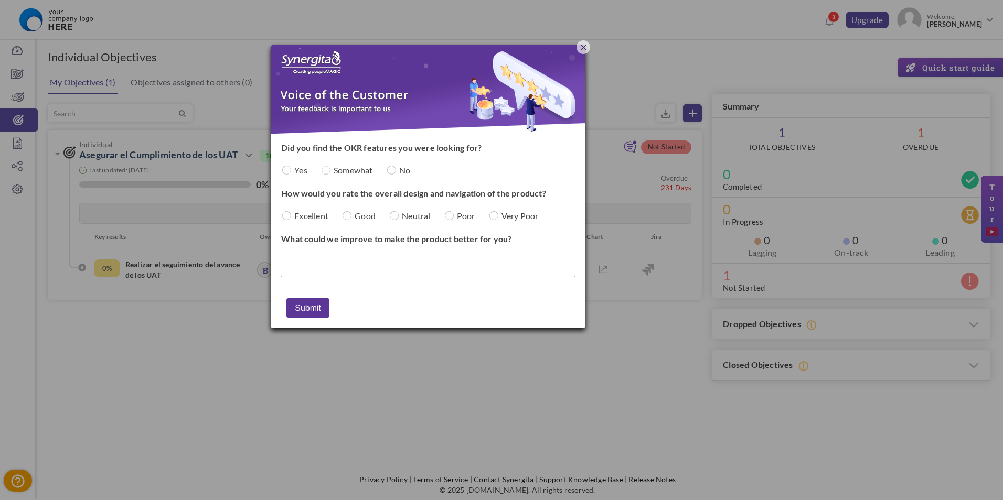
click at [287, 174] on input "Add profile picture" at bounding box center [286, 170] width 9 height 9
radio input "true"
click at [296, 221] on div "Excellent" at bounding box center [309, 216] width 56 height 10
click at [289, 217] on input "Add profile picture" at bounding box center [286, 215] width 9 height 9
radio input "true"
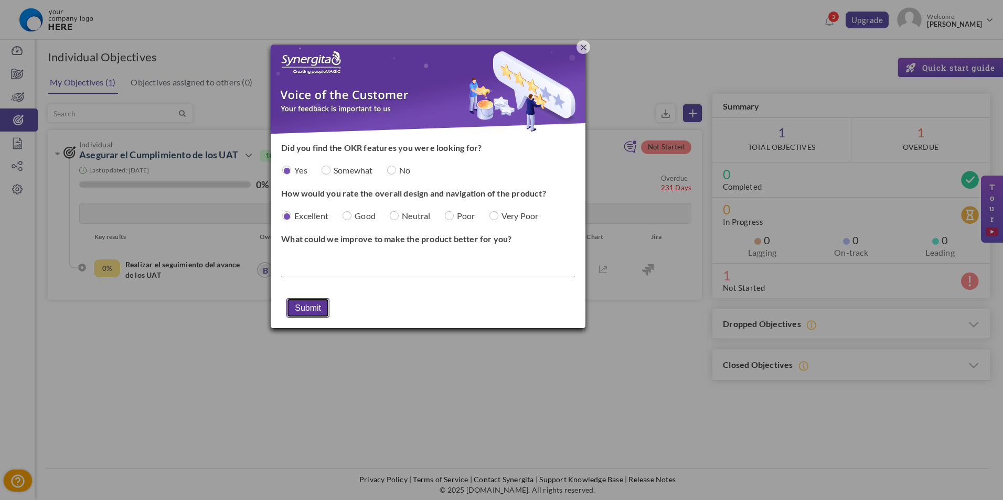
click at [309, 310] on button "Submit" at bounding box center [307, 308] width 43 height 19
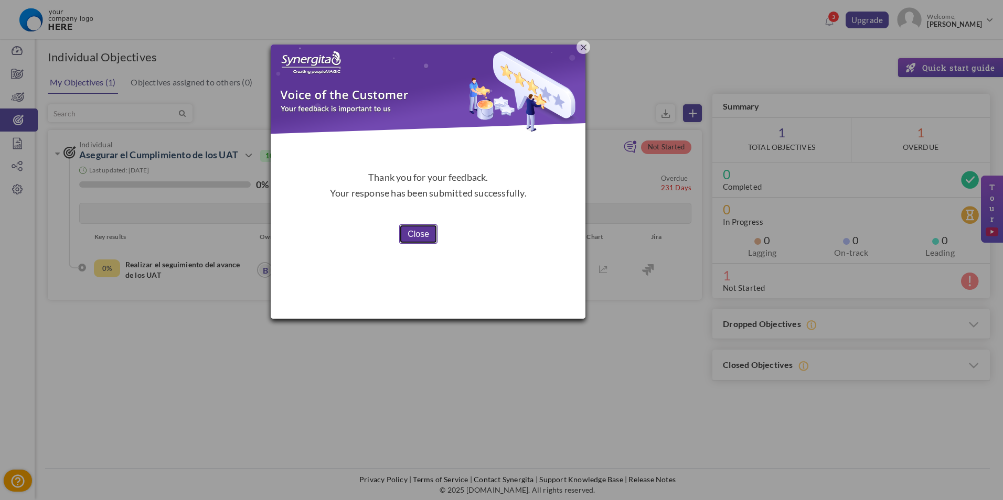
click at [422, 232] on button "Close" at bounding box center [418, 234] width 38 height 19
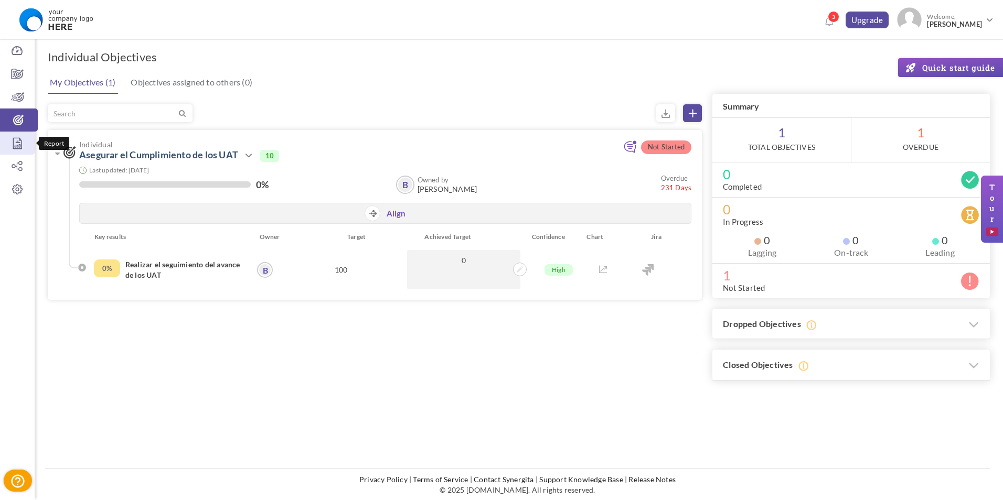
click at [27, 142] on icon at bounding box center [17, 143] width 35 height 10
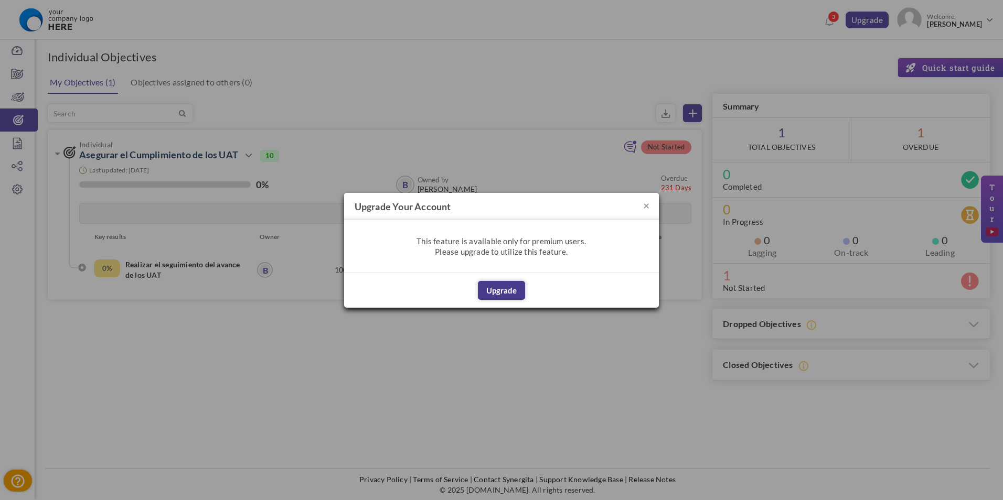
click at [515, 291] on button "Upgrade" at bounding box center [501, 290] width 47 height 19
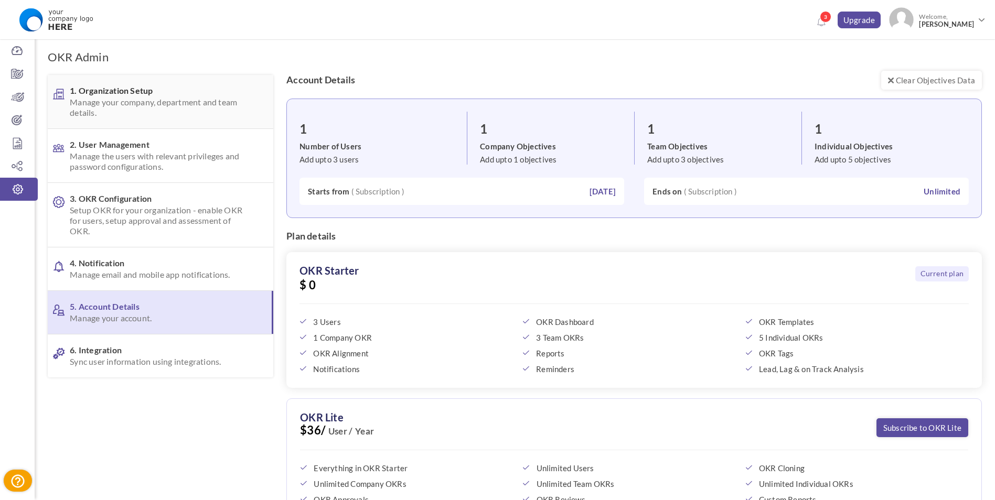
click at [158, 102] on span "Manage your company, department and team details." at bounding box center [159, 107] width 179 height 21
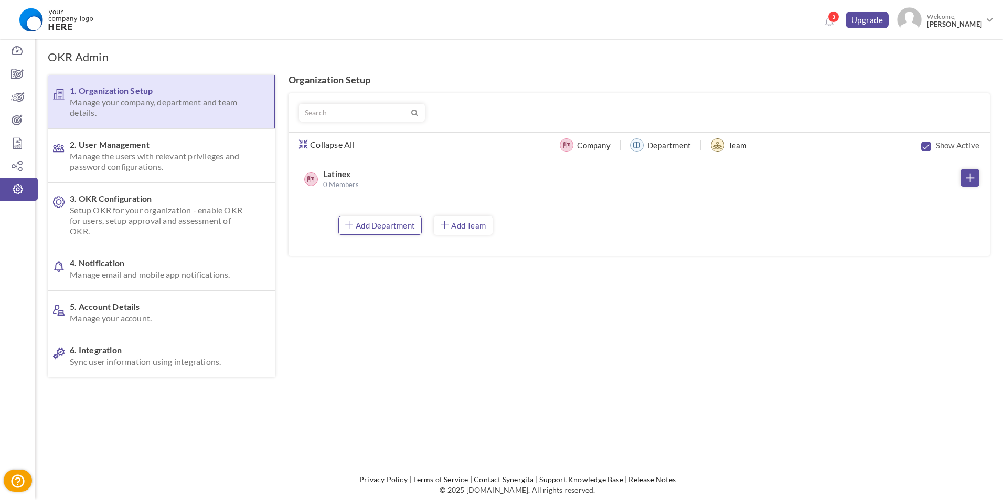
click at [400, 233] on link "Add Department" at bounding box center [379, 225] width 83 height 19
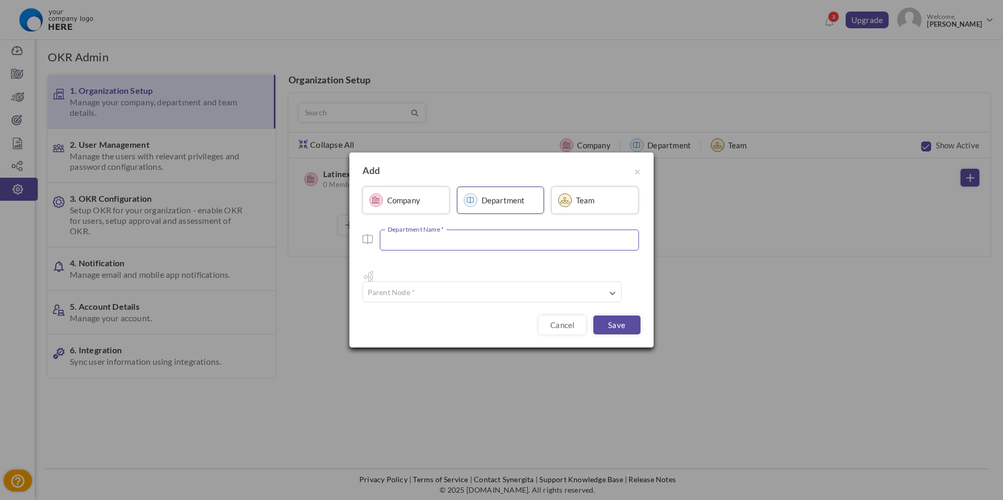
click at [487, 250] on input "text" at bounding box center [509, 240] width 259 height 21
type input "Tecnología"
drag, startPoint x: 498, startPoint y: 285, endPoint x: 490, endPoint y: 285, distance: 8.4
click at [498, 286] on input "text" at bounding box center [492, 292] width 259 height 21
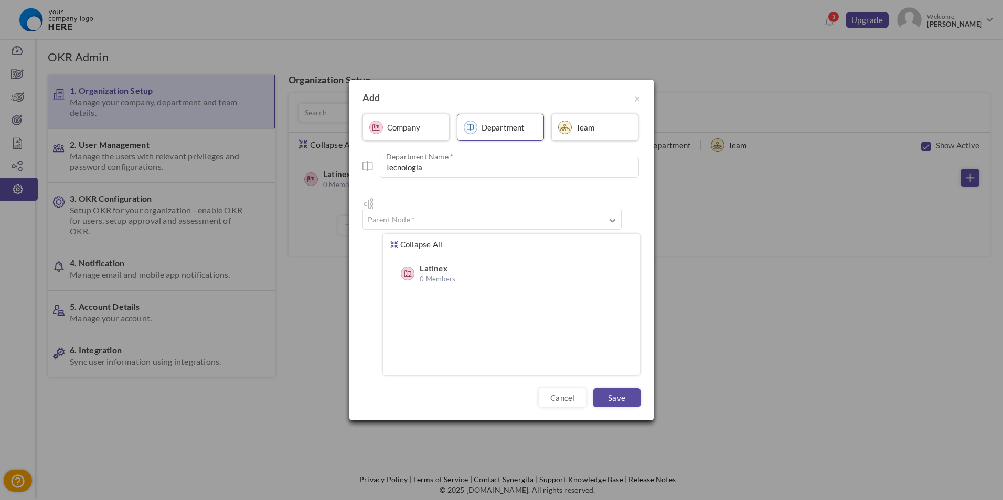
click at [435, 265] on label "Latinex" at bounding box center [472, 268] width 105 height 10
type input "Latinex"
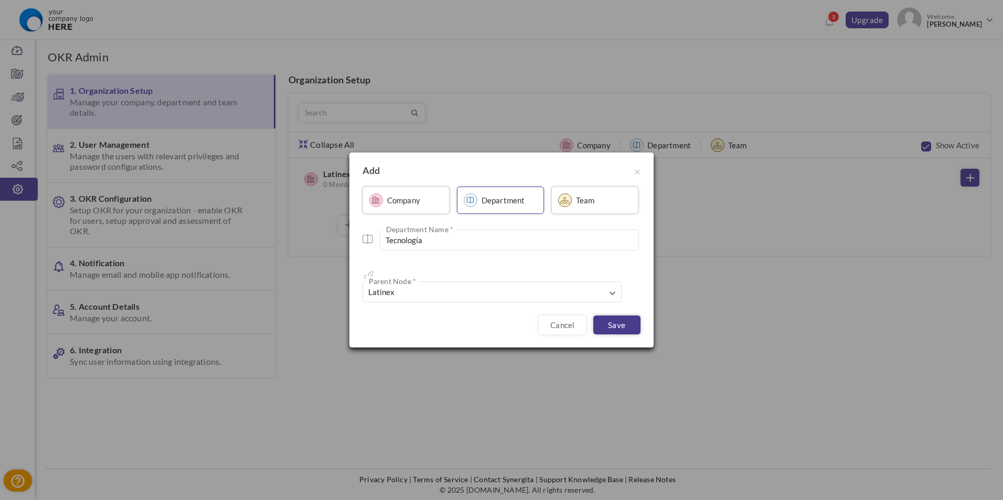
click at [617, 317] on link "Save" at bounding box center [616, 325] width 47 height 19
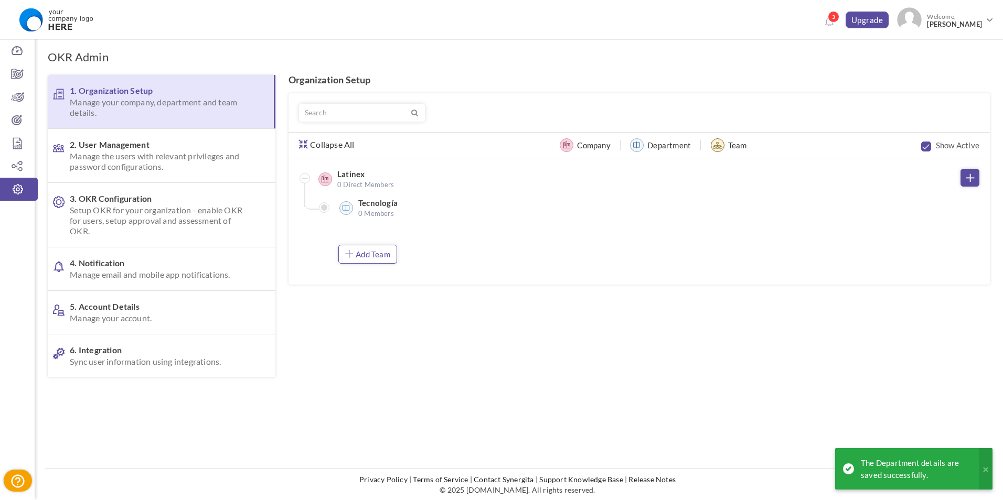
click at [374, 250] on link "Add Team" at bounding box center [367, 254] width 59 height 19
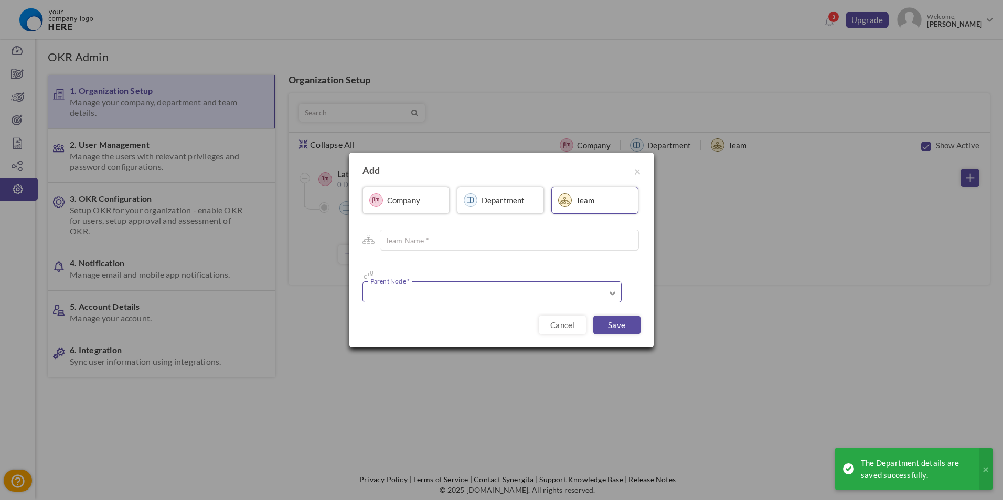
click at [409, 283] on input "text" at bounding box center [492, 292] width 259 height 21
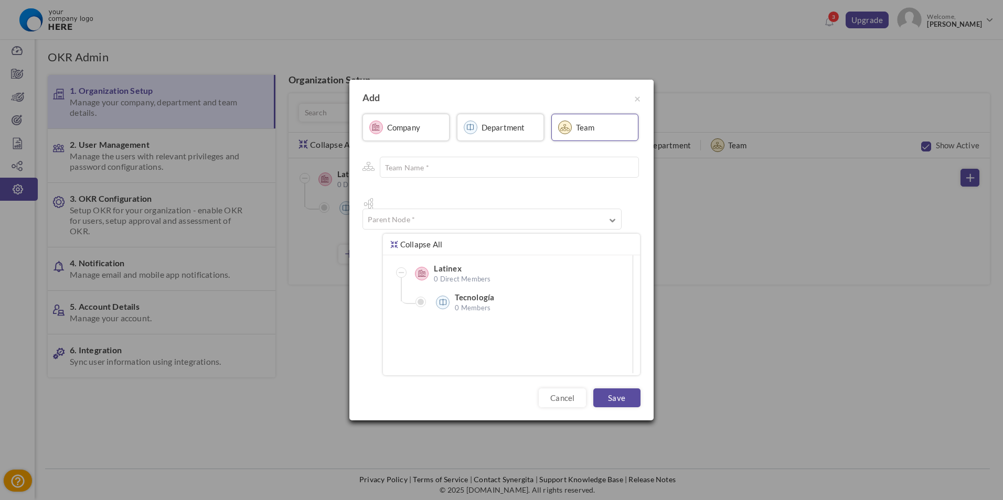
click at [435, 264] on label "Latinex" at bounding box center [486, 268] width 105 height 10
type input "Latinex"
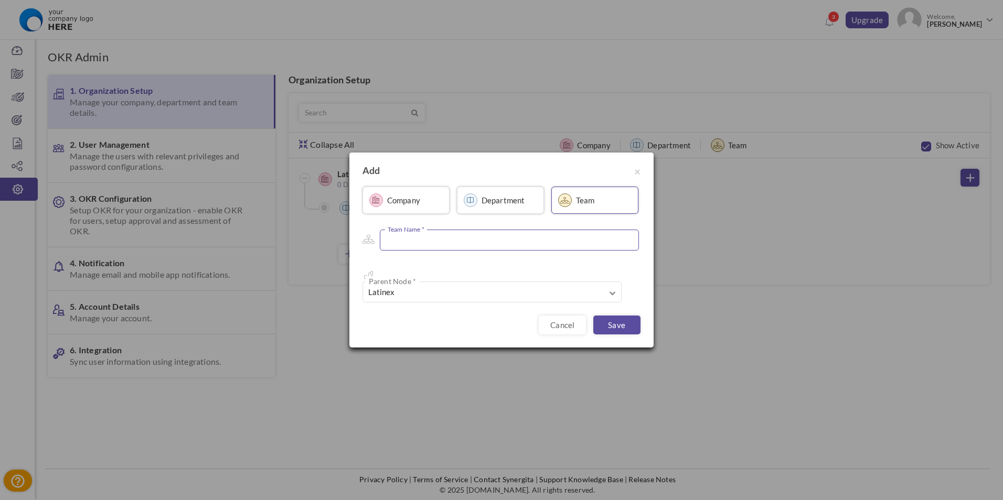
click at [415, 251] on input "text" at bounding box center [509, 240] width 259 height 21
type input "Riesgo"
click at [509, 204] on label "Department" at bounding box center [504, 200] width 44 height 10
click at [467, 249] on input "text" at bounding box center [507, 240] width 259 height 21
type input "T"
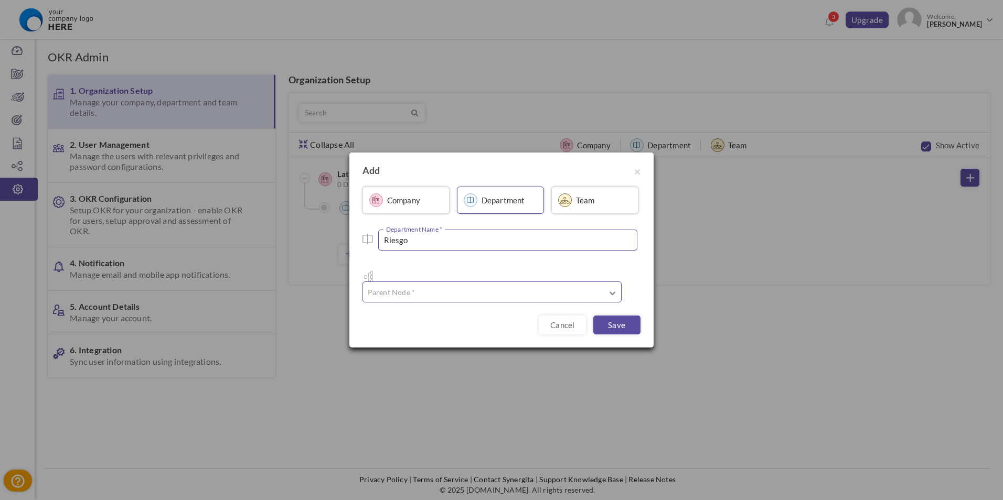
type input "Riesgo"
click at [461, 282] on input "text" at bounding box center [492, 292] width 259 height 21
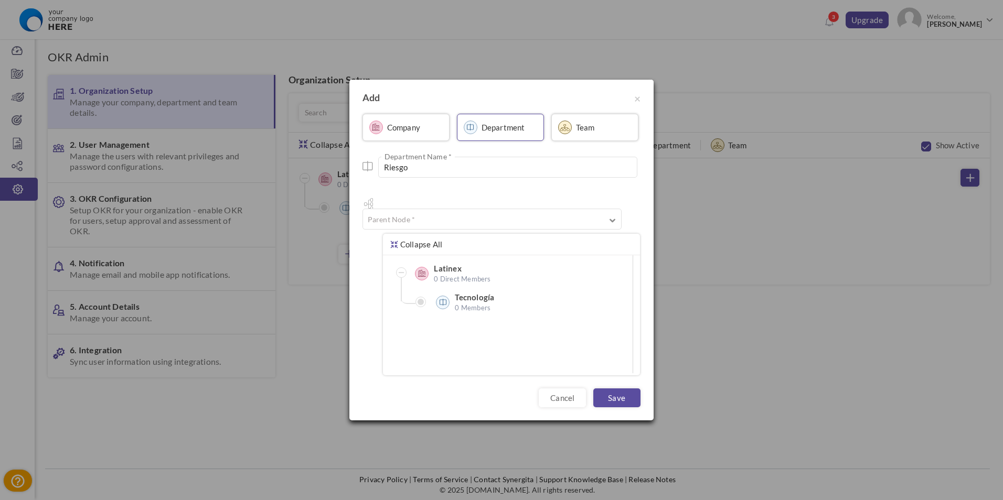
click at [452, 263] on label "Latinex" at bounding box center [486, 268] width 105 height 10
type input "Latinex"
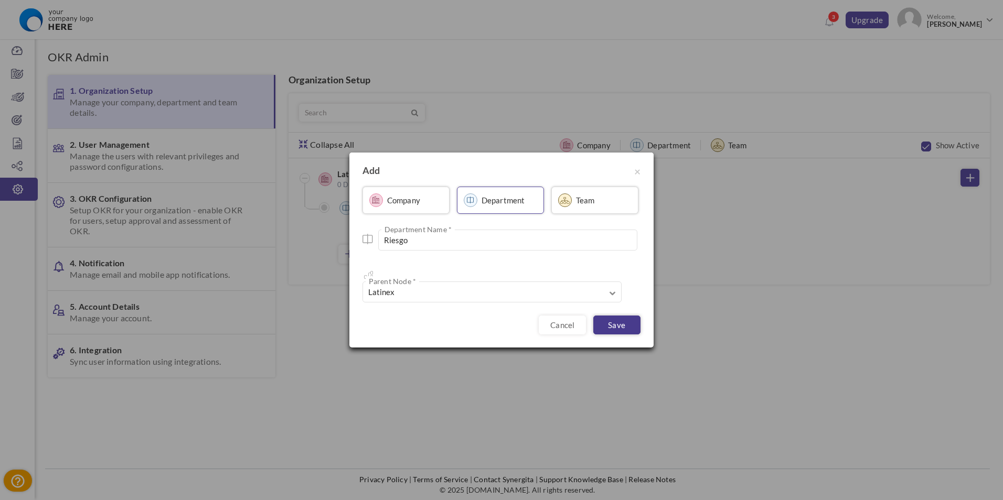
click at [616, 320] on link "Save" at bounding box center [616, 325] width 47 height 19
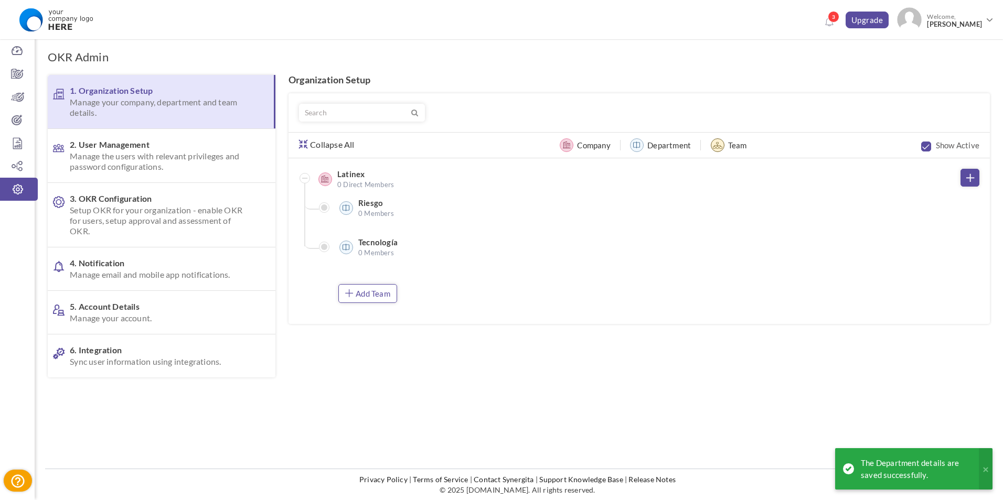
click at [375, 290] on link "Add Team" at bounding box center [367, 293] width 59 height 19
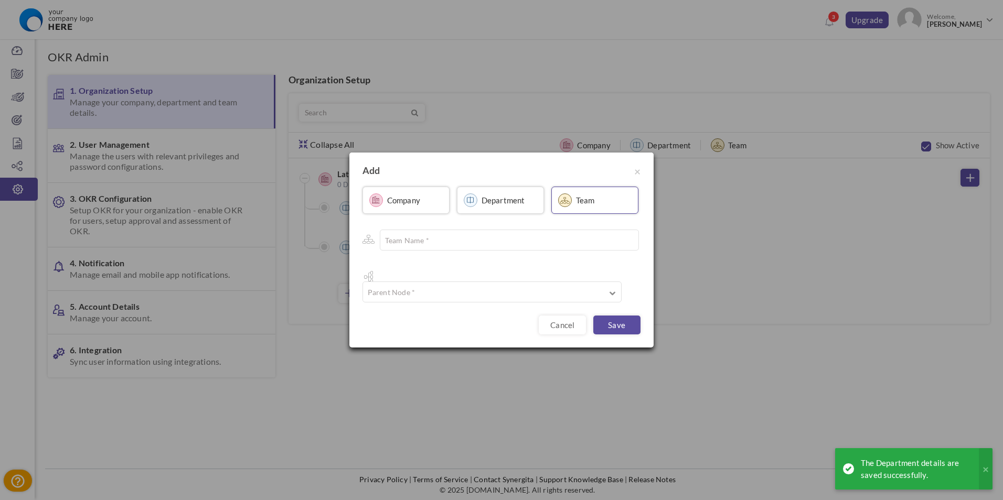
click at [496, 203] on label "Department" at bounding box center [504, 200] width 44 height 10
click at [463, 241] on input "text" at bounding box center [507, 240] width 259 height 21
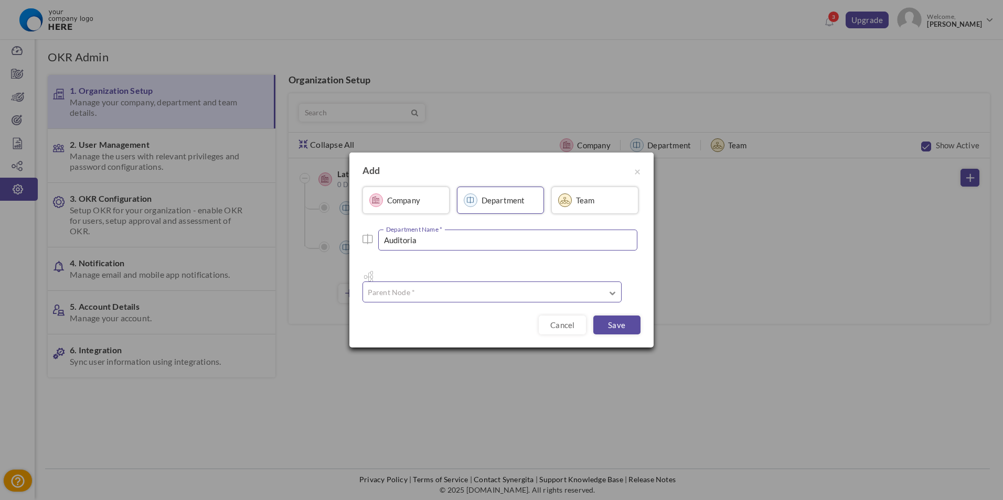
type input "Auditoria"
click at [457, 282] on input "text" at bounding box center [492, 292] width 259 height 21
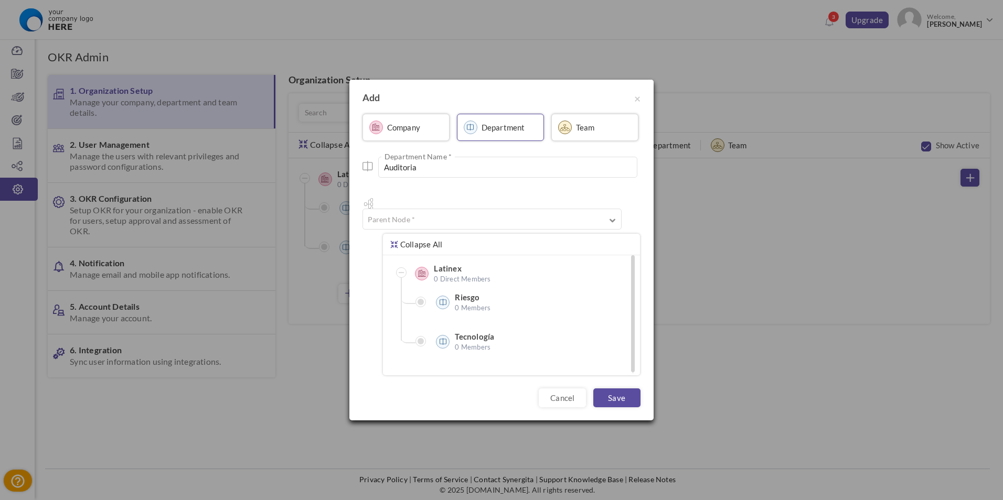
click at [451, 264] on label "Latinex" at bounding box center [486, 268] width 105 height 10
type input "Latinex"
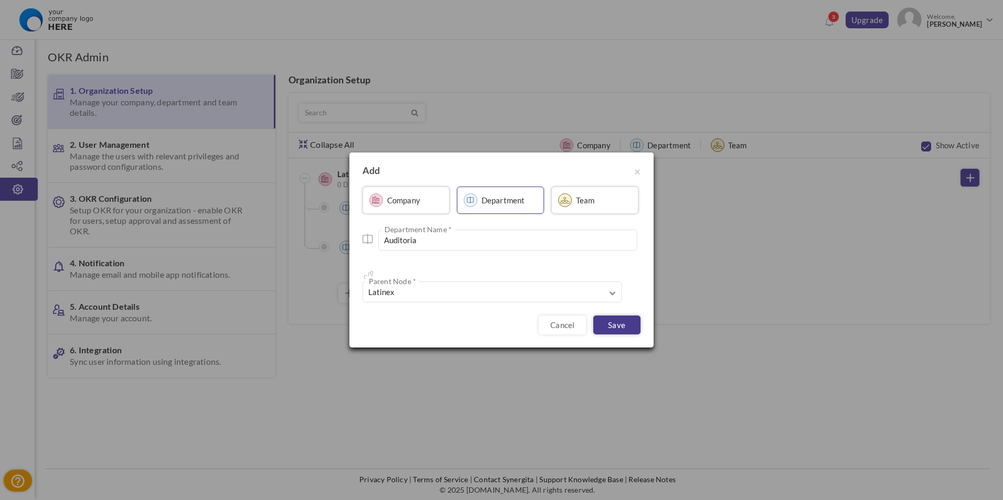
click at [602, 318] on link "Save" at bounding box center [616, 325] width 47 height 19
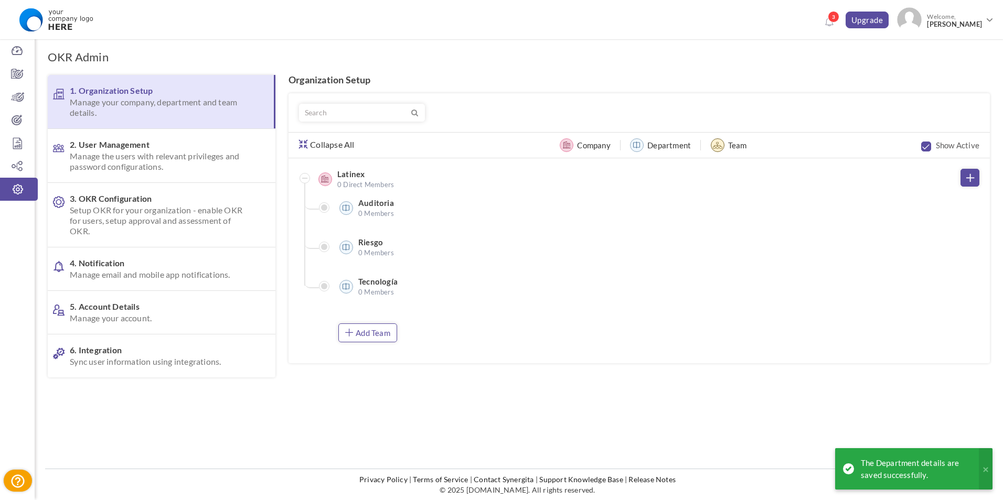
click at [387, 333] on link "Add Team" at bounding box center [367, 333] width 59 height 19
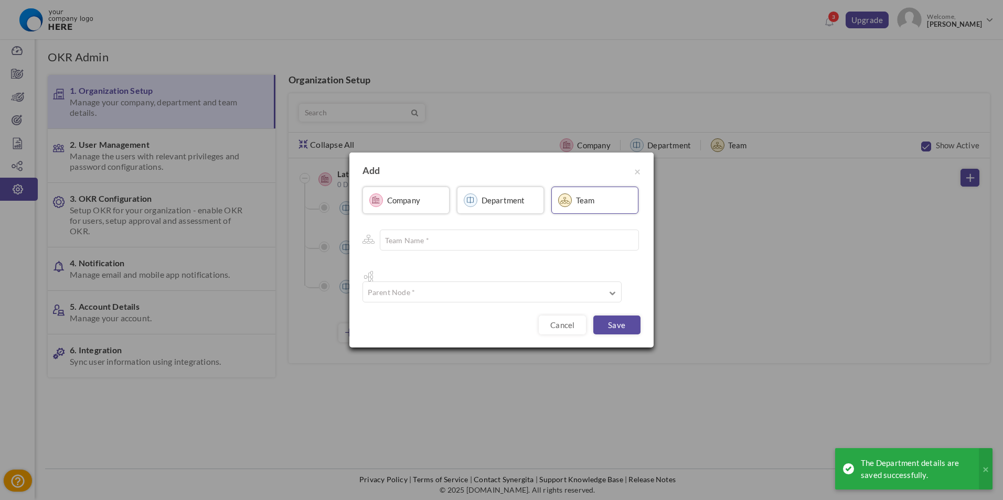
click at [493, 206] on label "Department" at bounding box center [504, 200] width 44 height 10
click at [450, 250] on input "text" at bounding box center [507, 240] width 259 height 21
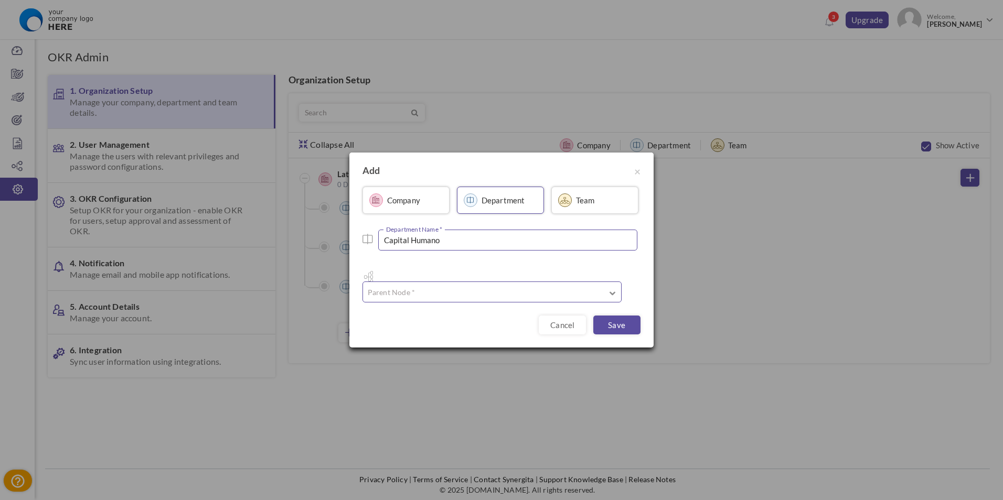
type input "Capital Humano"
click at [444, 285] on input "text" at bounding box center [492, 292] width 259 height 21
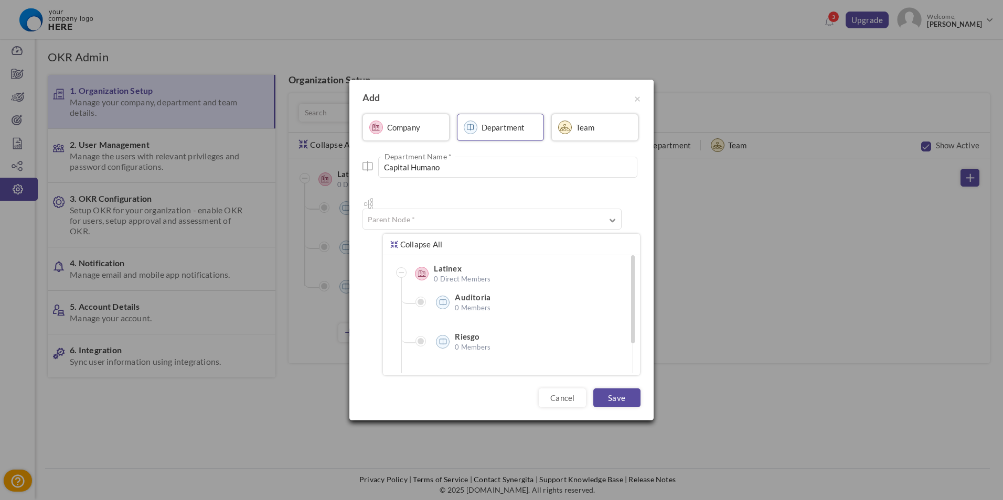
click at [422, 270] on icon at bounding box center [422, 273] width 8 height 7
click at [455, 274] on span "0 Direct Members" at bounding box center [486, 279] width 105 height 10
type input "Latinex"
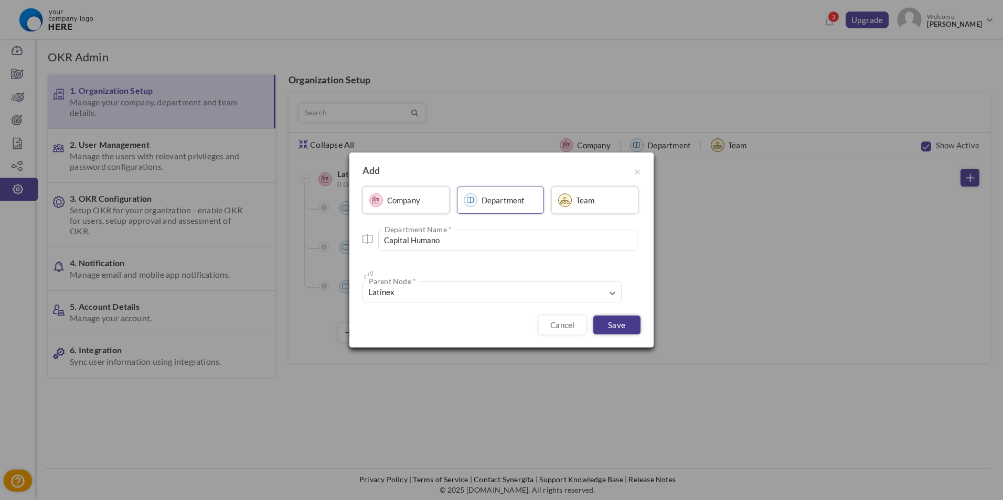
click at [627, 319] on link "Save" at bounding box center [616, 325] width 47 height 19
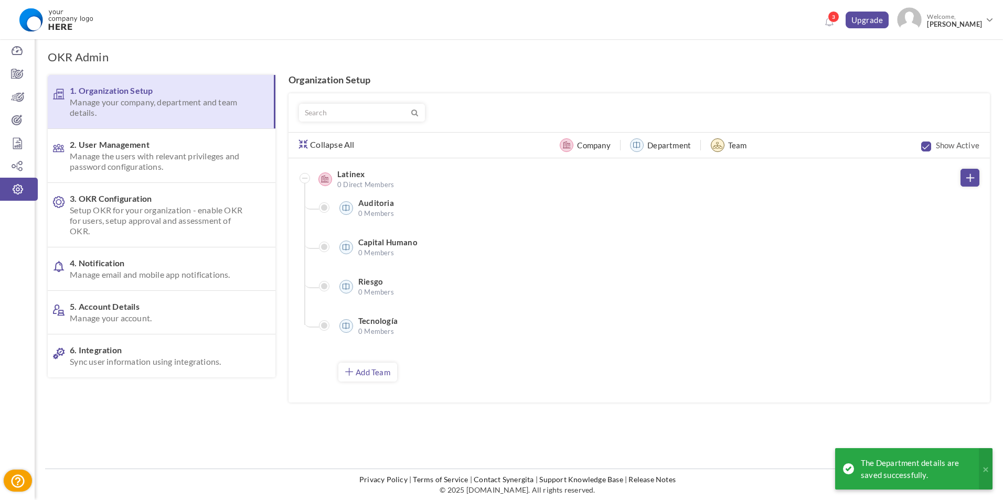
click at [553, 365] on div "Add Company Add Department Add Team" at bounding box center [647, 372] width 638 height 19
